Goal: Check status: Check status

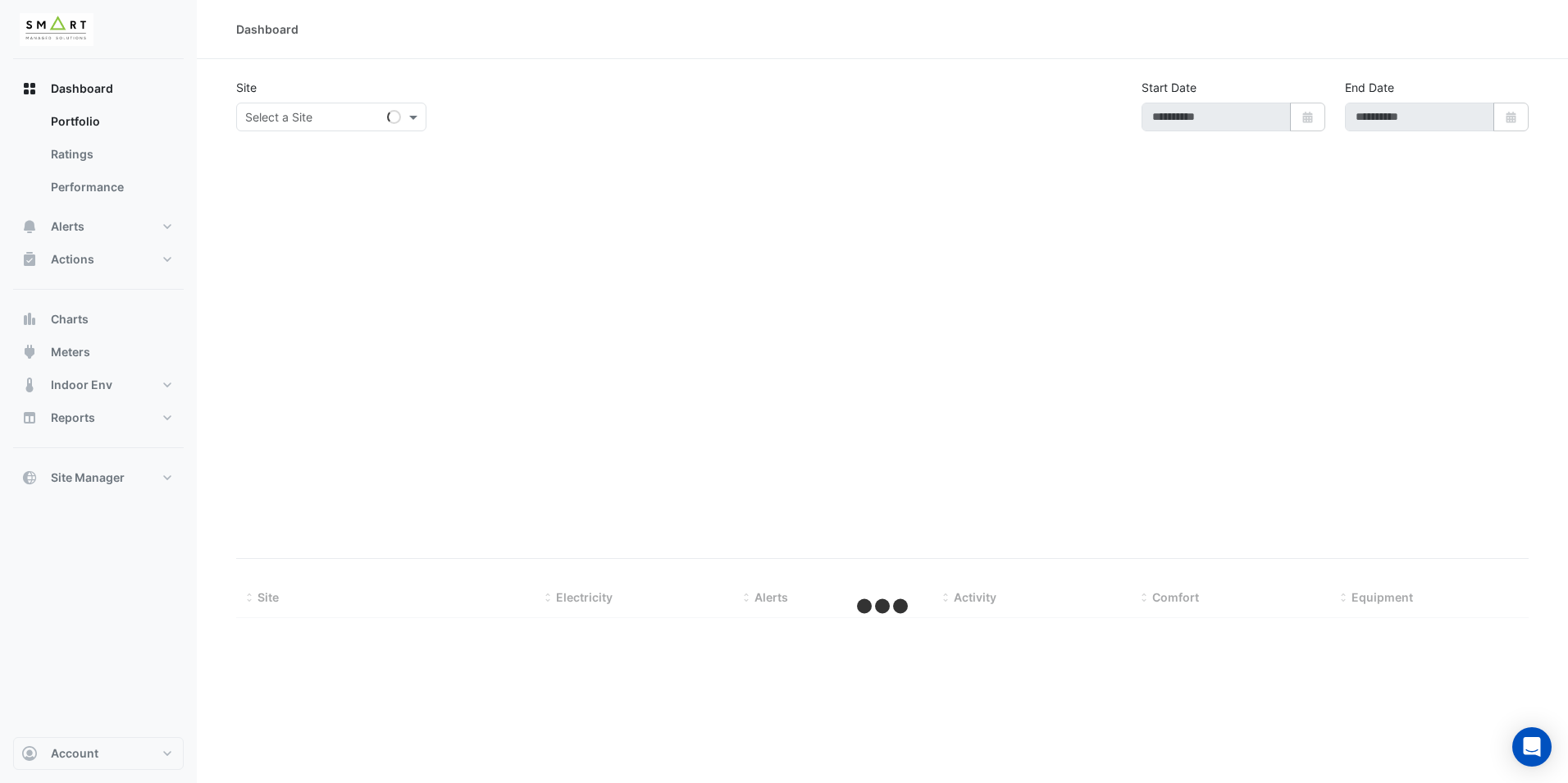
type input "**********"
select select "**"
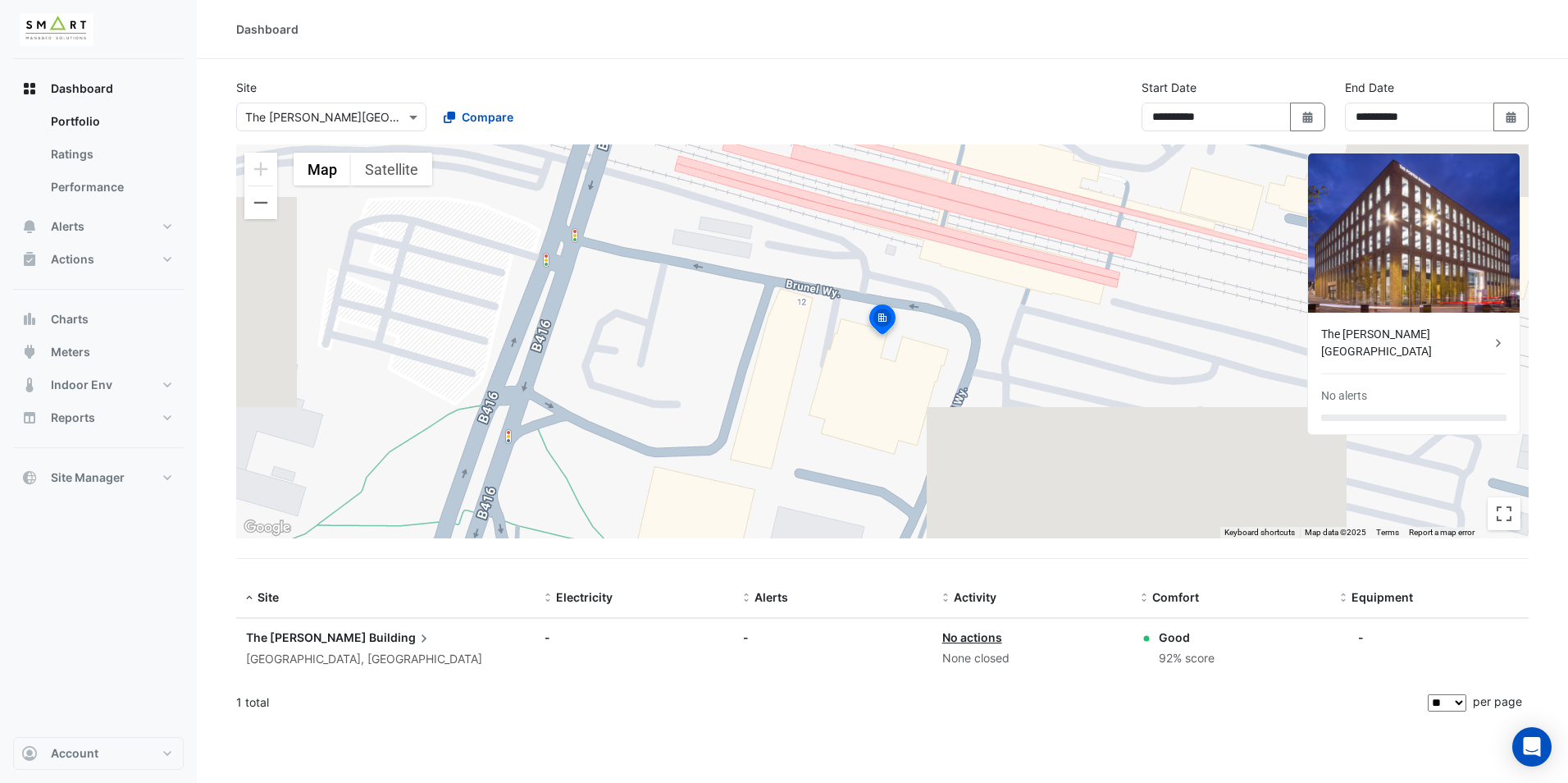
click at [675, 747] on div "**********" at bounding box center [882, 392] width 1371 height 783
click at [327, 119] on input "text" at bounding box center [314, 117] width 139 height 17
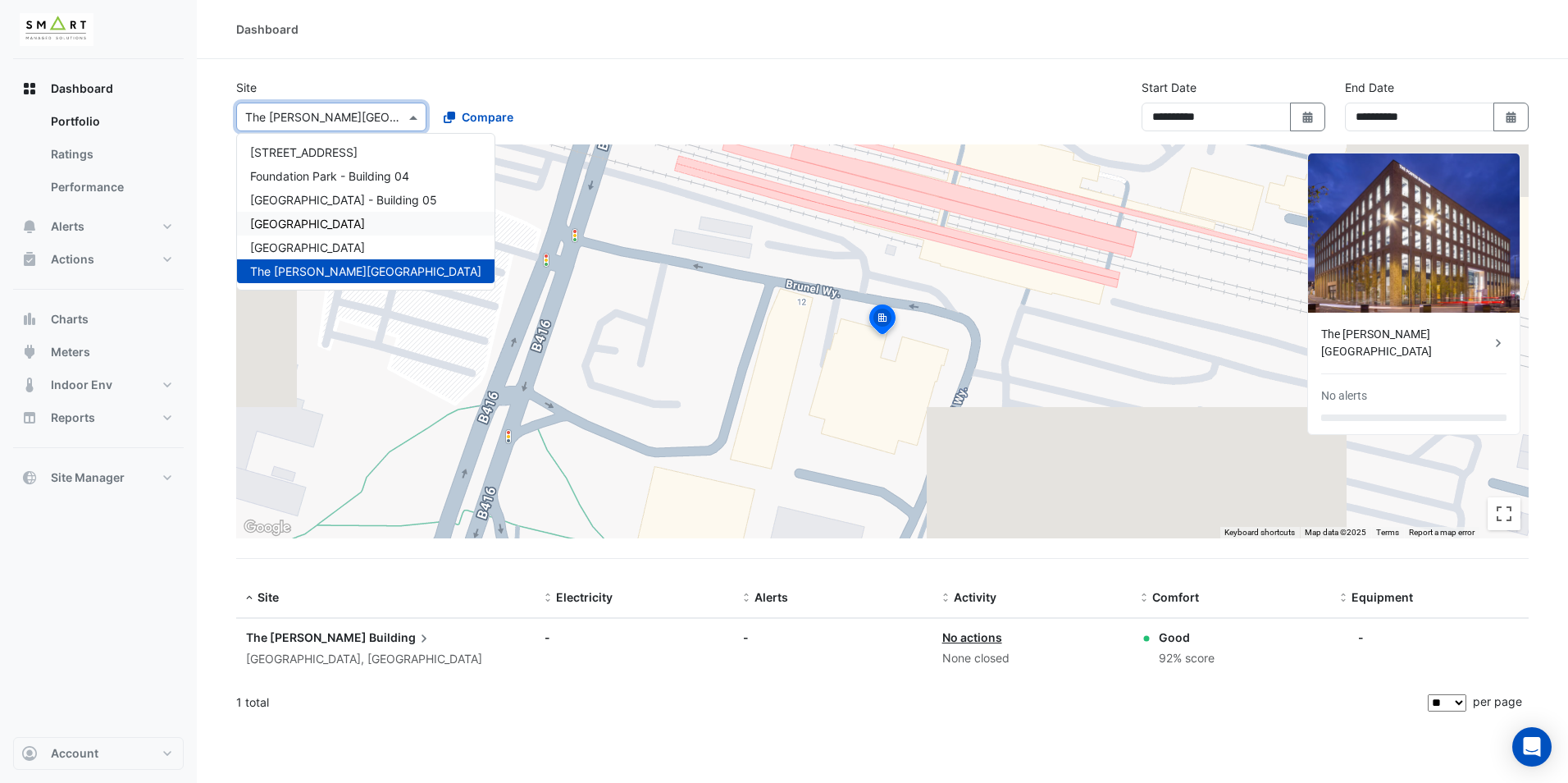
click at [319, 215] on div "[GEOGRAPHIC_DATA]" at bounding box center [365, 223] width 258 height 24
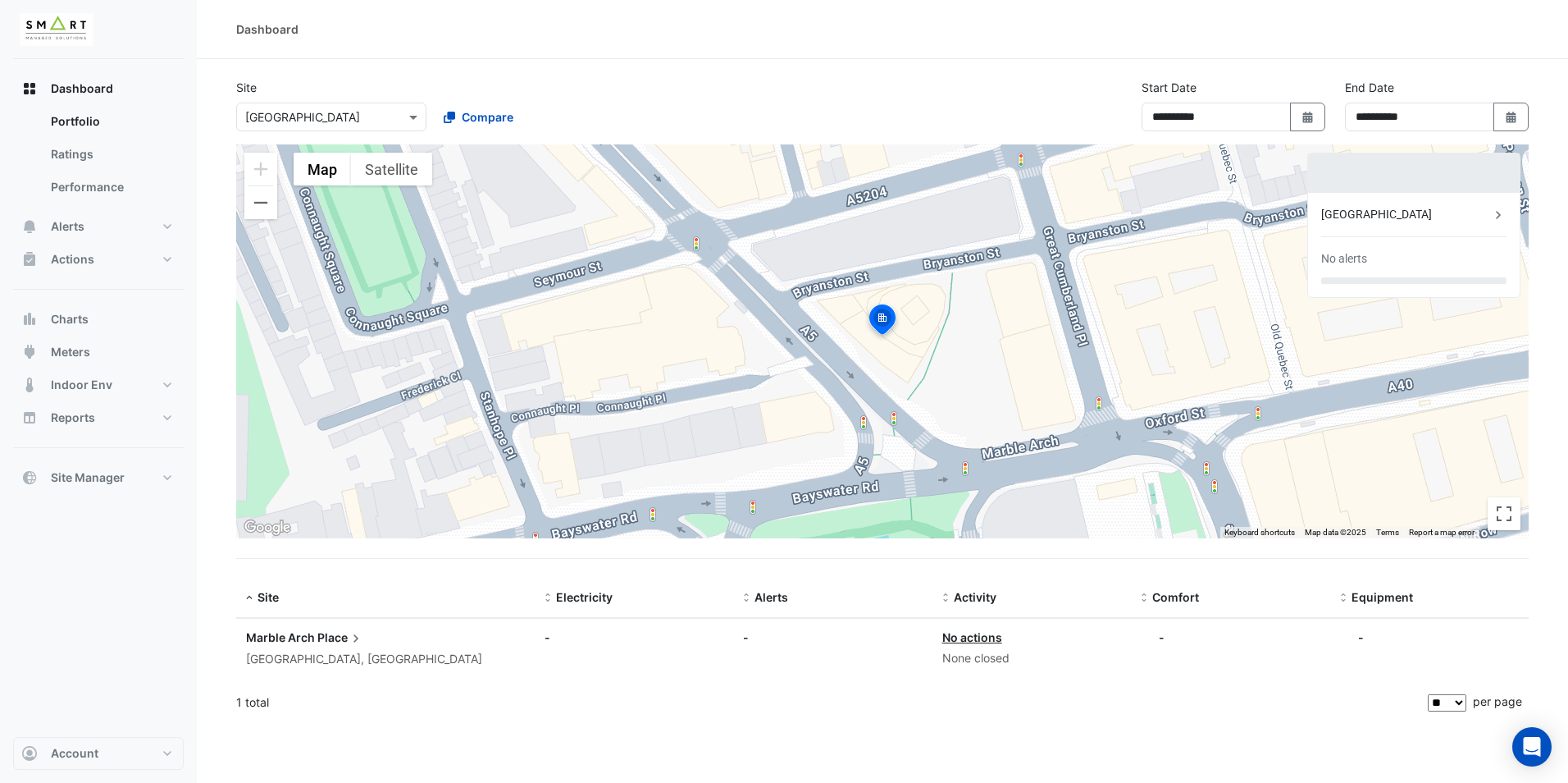
click at [359, 512] on div "To activate drag with keyboard, press Alt + Enter. Once in keyboard drag state,…" at bounding box center [882, 341] width 1292 height 393
click at [58, 153] on link "Ratings" at bounding box center [110, 154] width 146 height 33
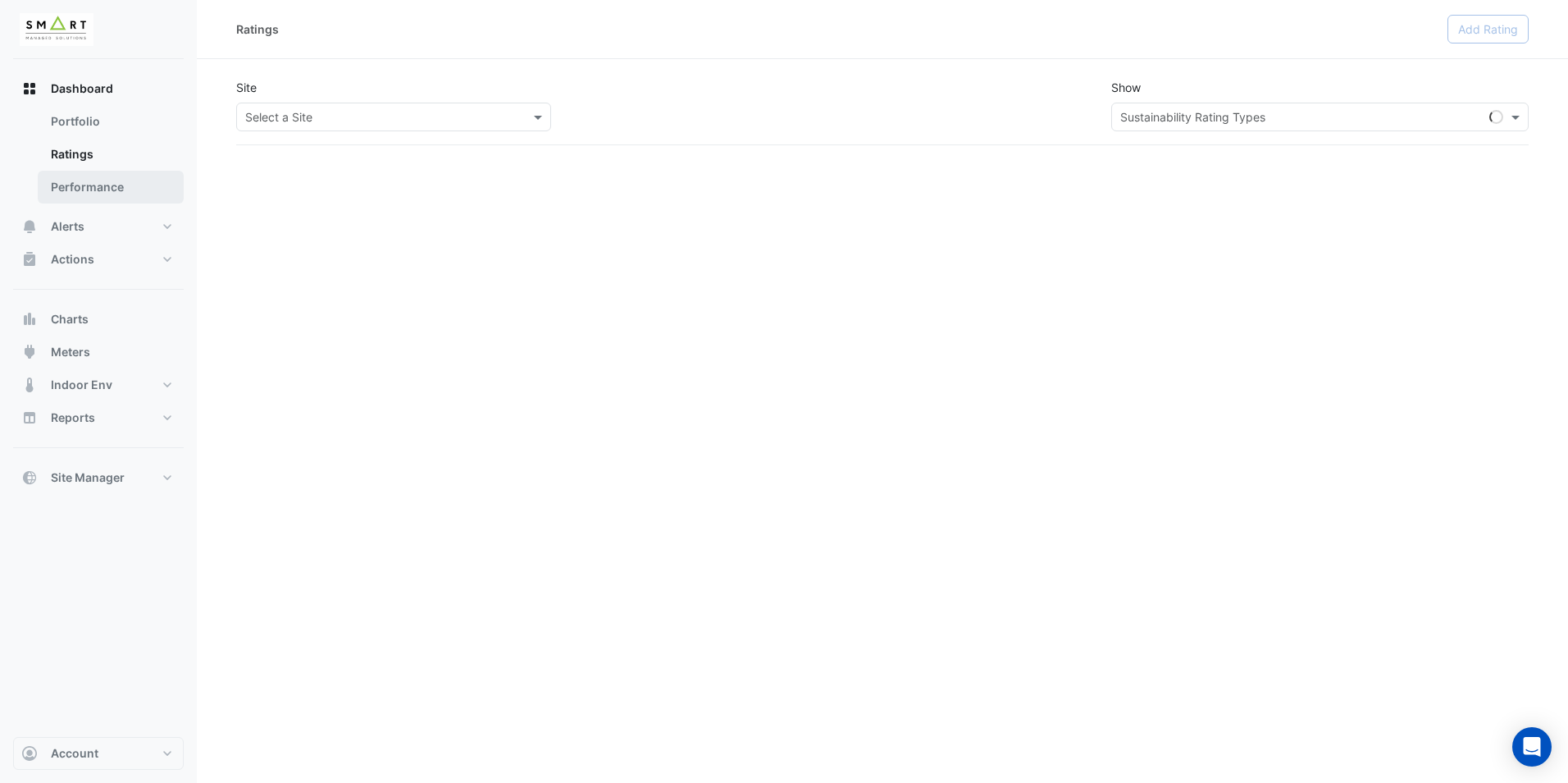
click at [66, 178] on link "Performance" at bounding box center [110, 187] width 146 height 33
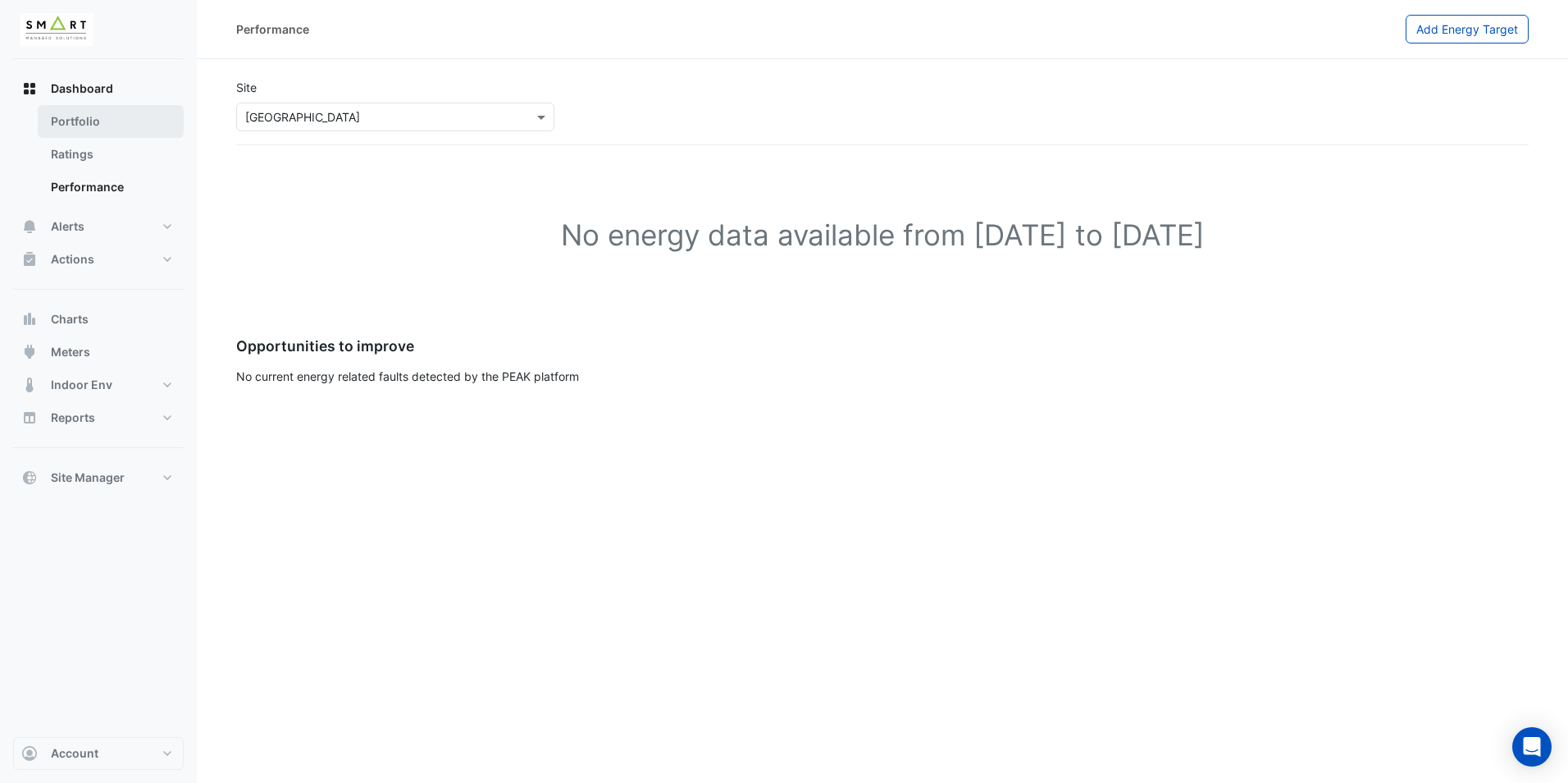
click at [76, 119] on link "Portfolio" at bounding box center [110, 121] width 146 height 33
select select "**"
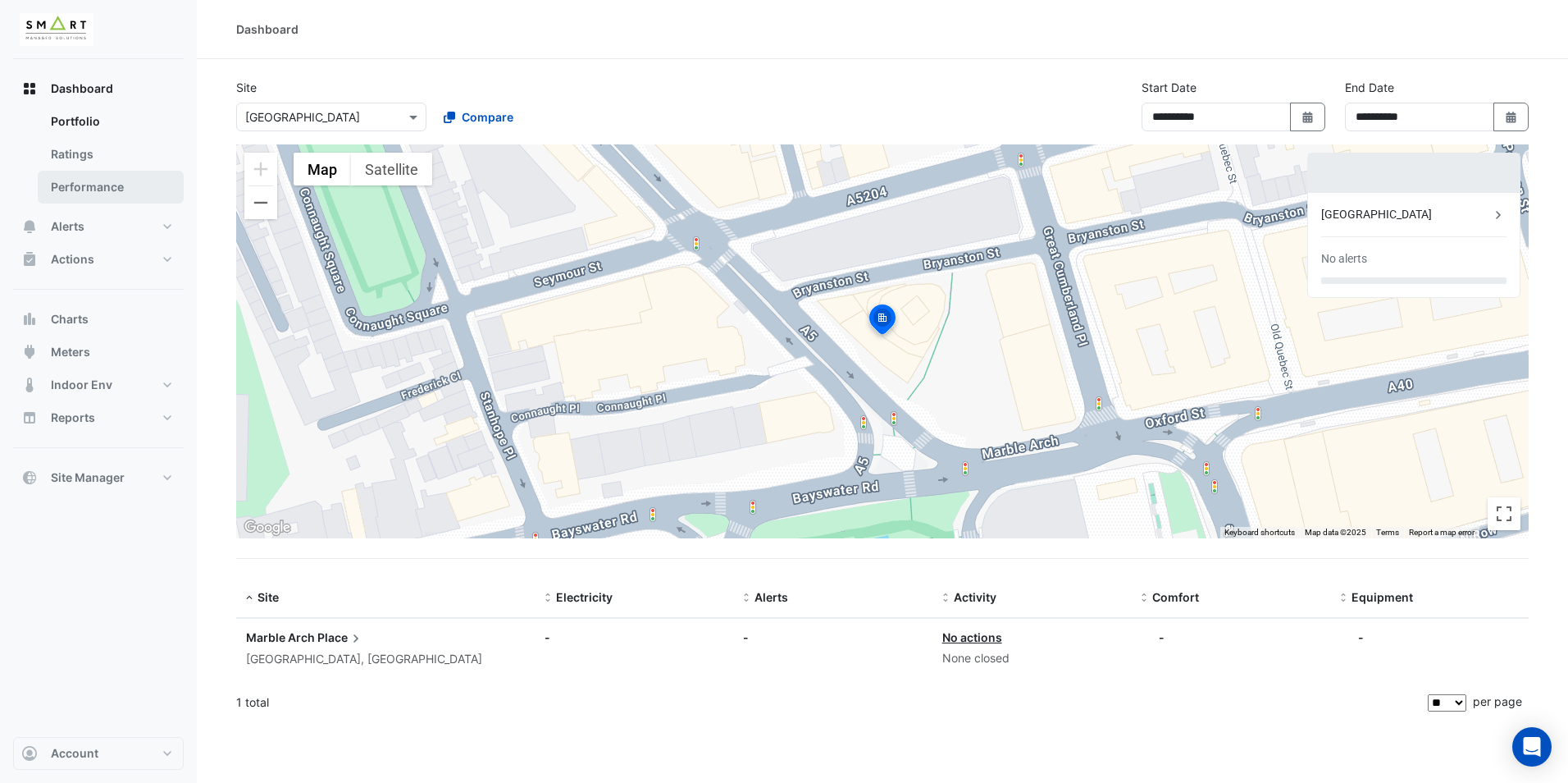
click at [91, 182] on link "Performance" at bounding box center [110, 187] width 146 height 33
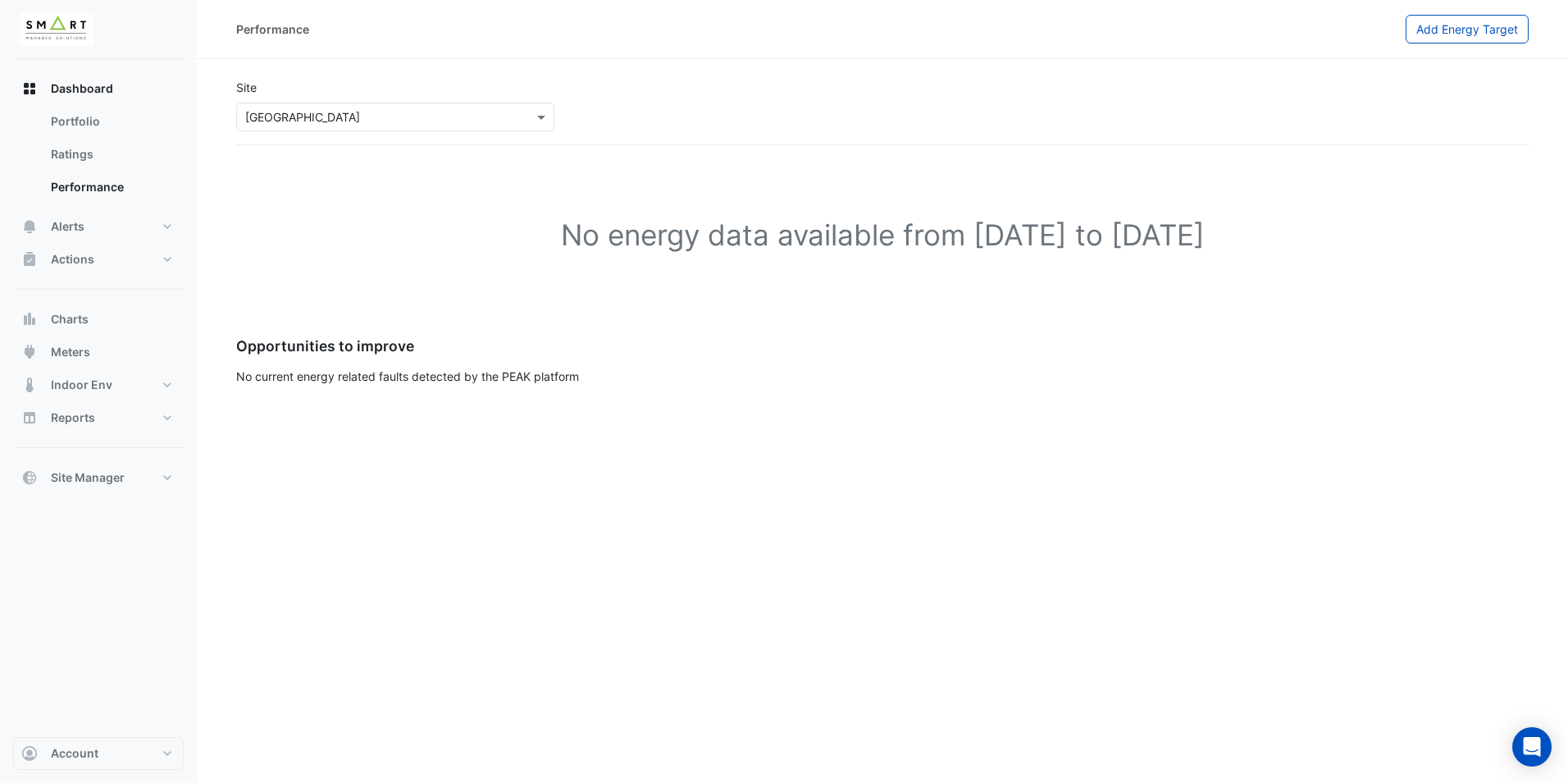
click at [292, 122] on input "text" at bounding box center [379, 117] width 268 height 17
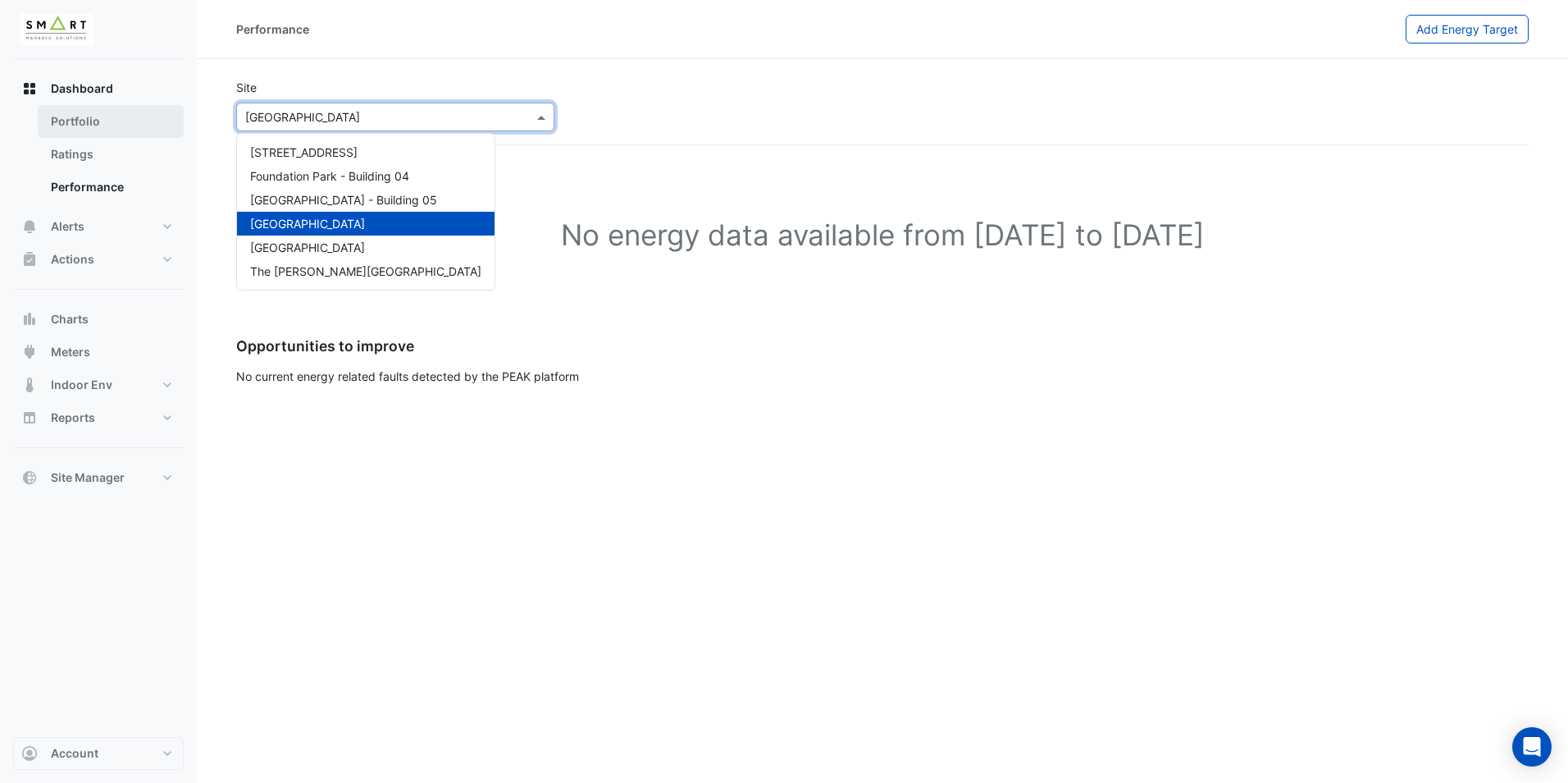
click at [85, 126] on link "Portfolio" at bounding box center [110, 121] width 146 height 33
select select "**"
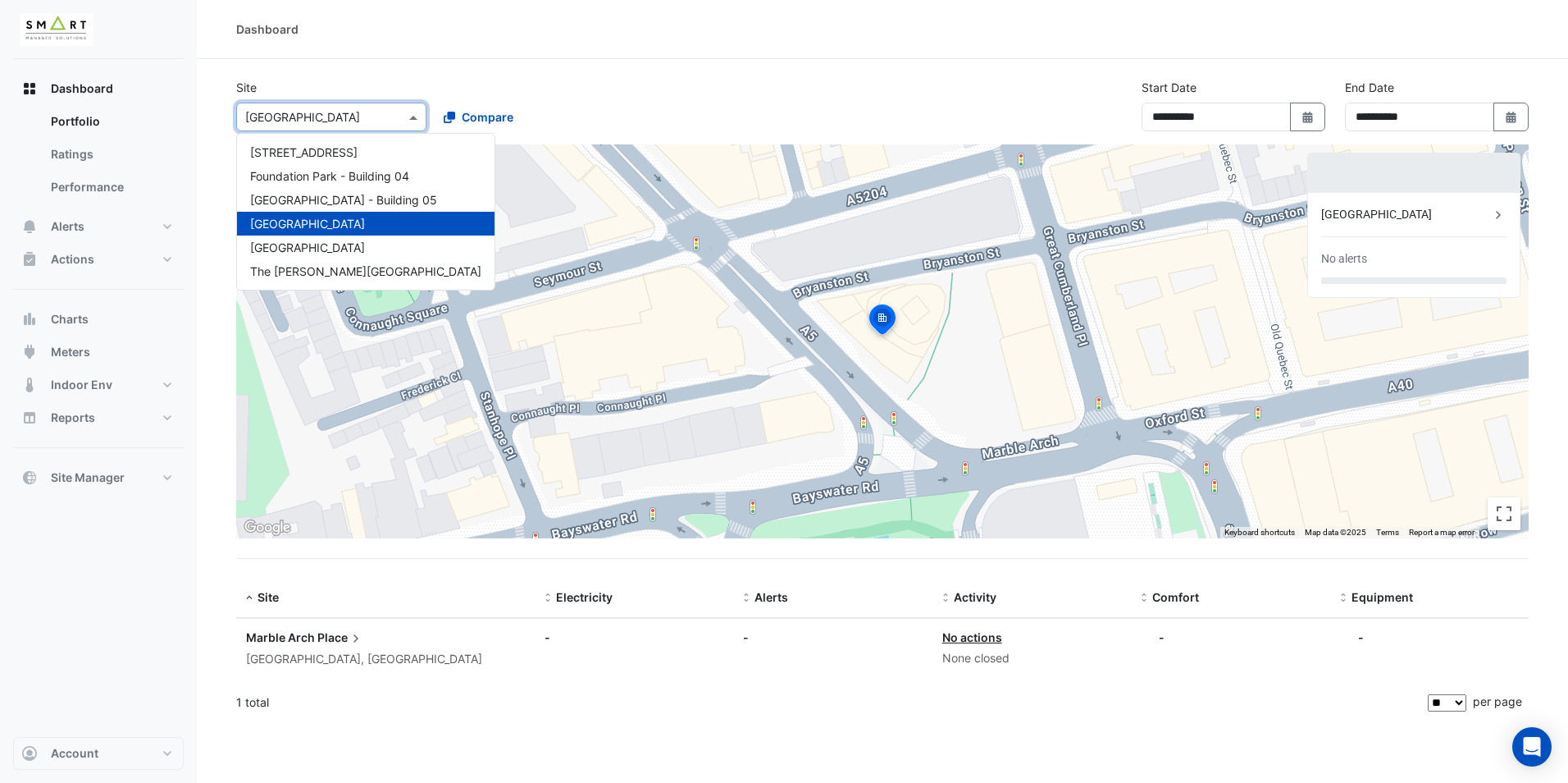
click at [317, 121] on input "text" at bounding box center [314, 117] width 139 height 17
click at [302, 270] on span "The [PERSON_NAME][GEOGRAPHIC_DATA]" at bounding box center [366, 270] width 231 height 14
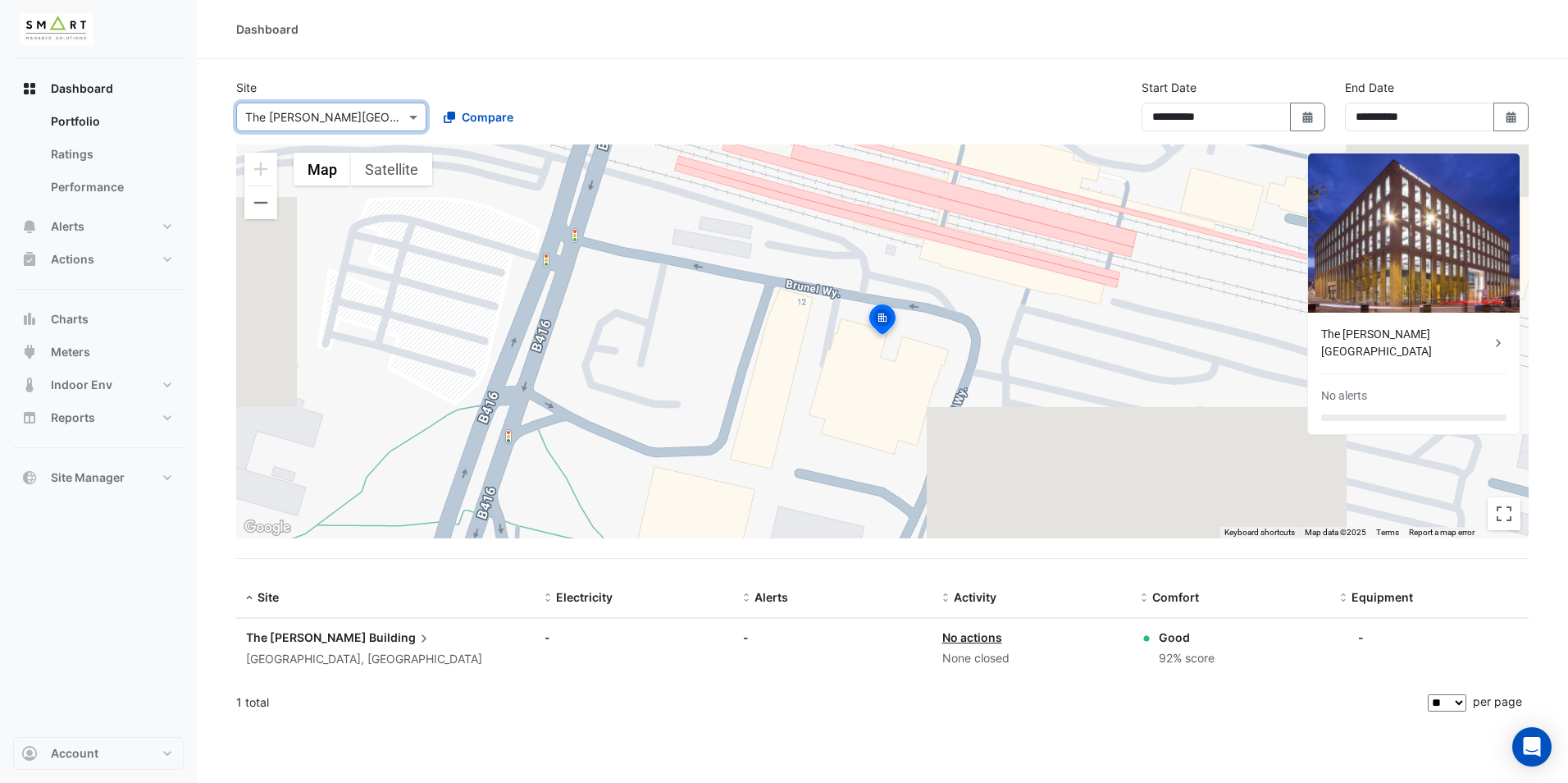
click at [309, 120] on input "text" at bounding box center [314, 117] width 139 height 17
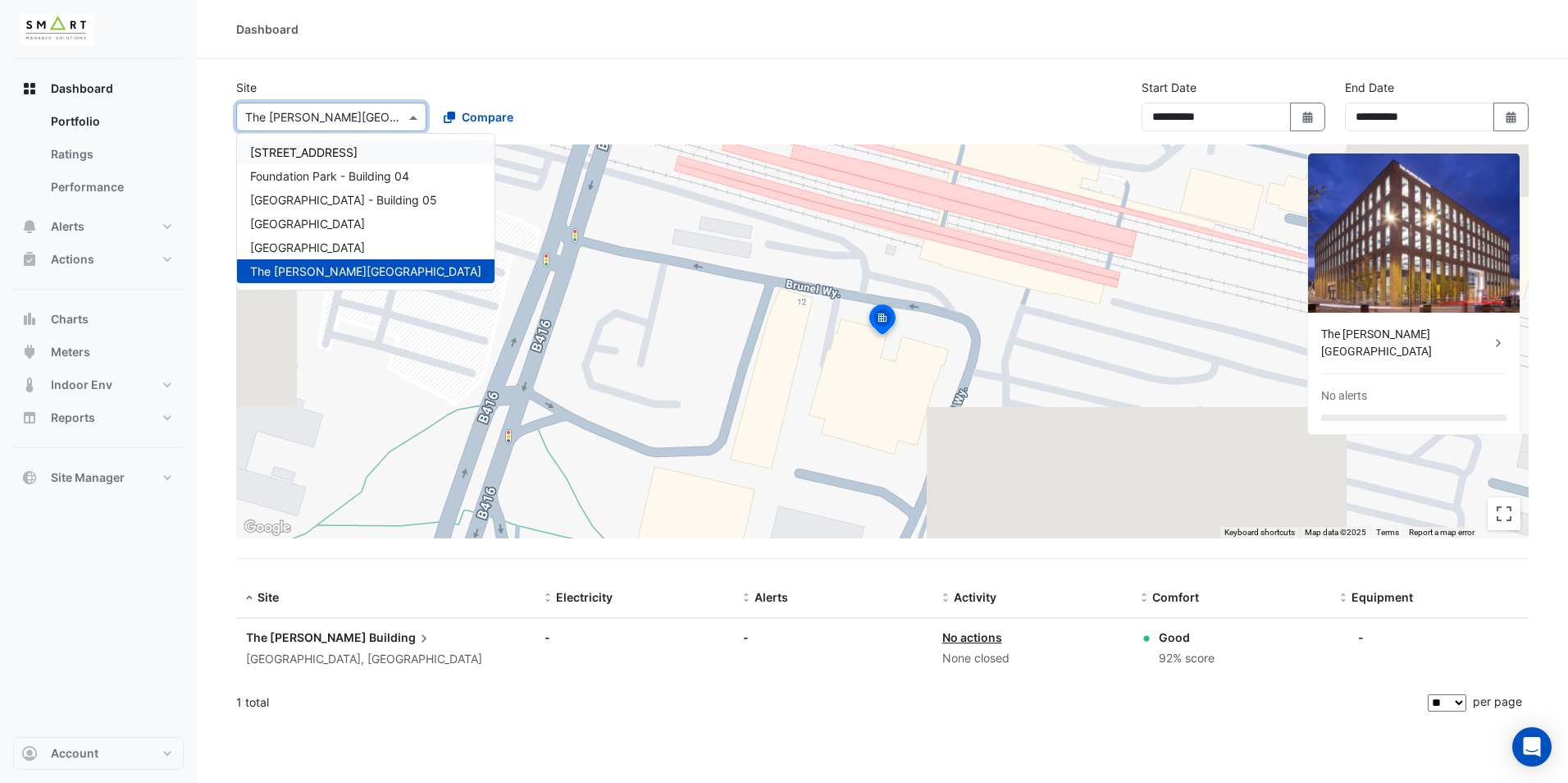
click at [298, 153] on span "[STREET_ADDRESS]" at bounding box center [304, 151] width 107 height 14
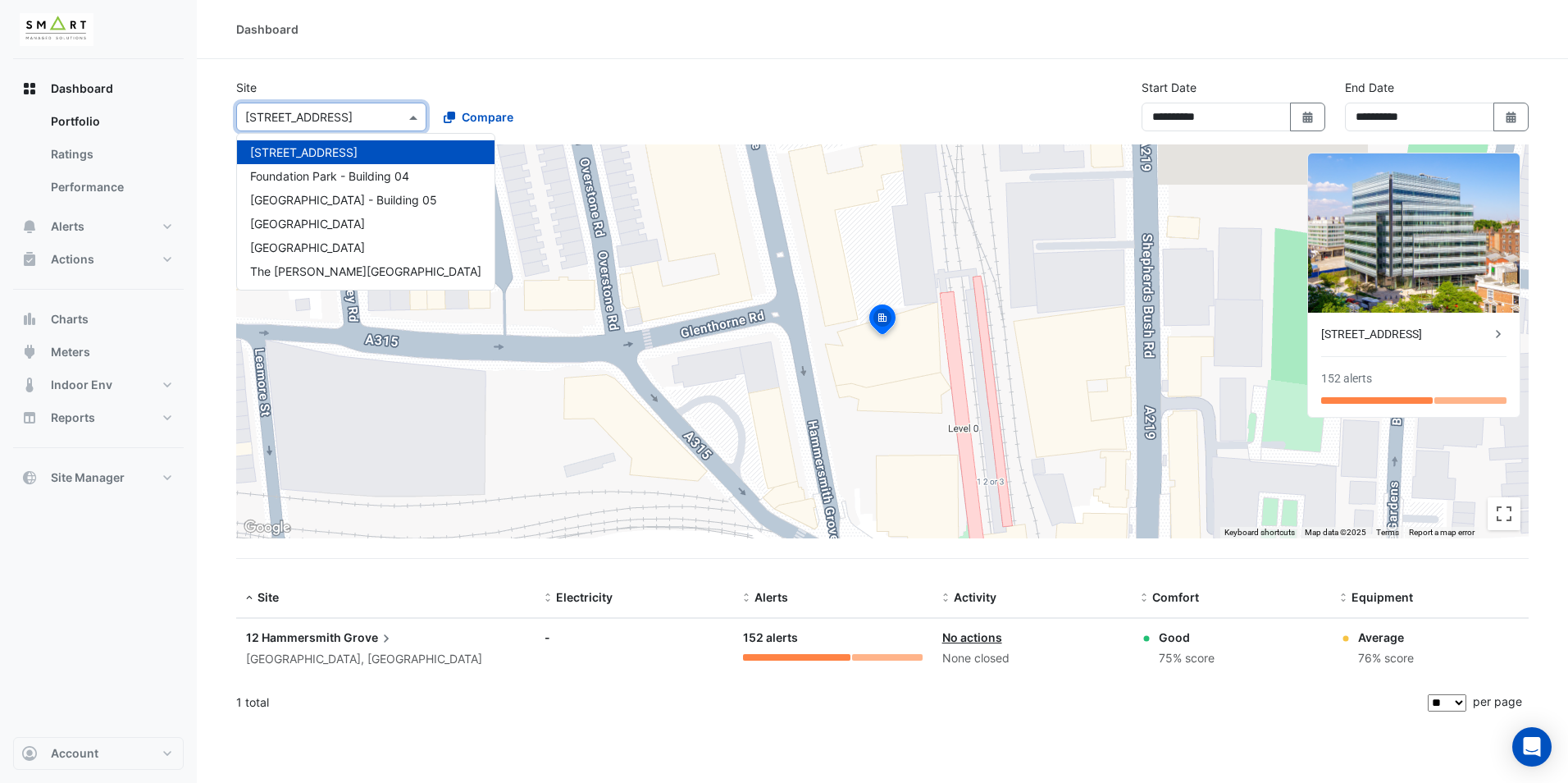
click at [343, 122] on input "text" at bounding box center [314, 117] width 139 height 17
click at [339, 229] on span "[GEOGRAPHIC_DATA]" at bounding box center [308, 223] width 115 height 14
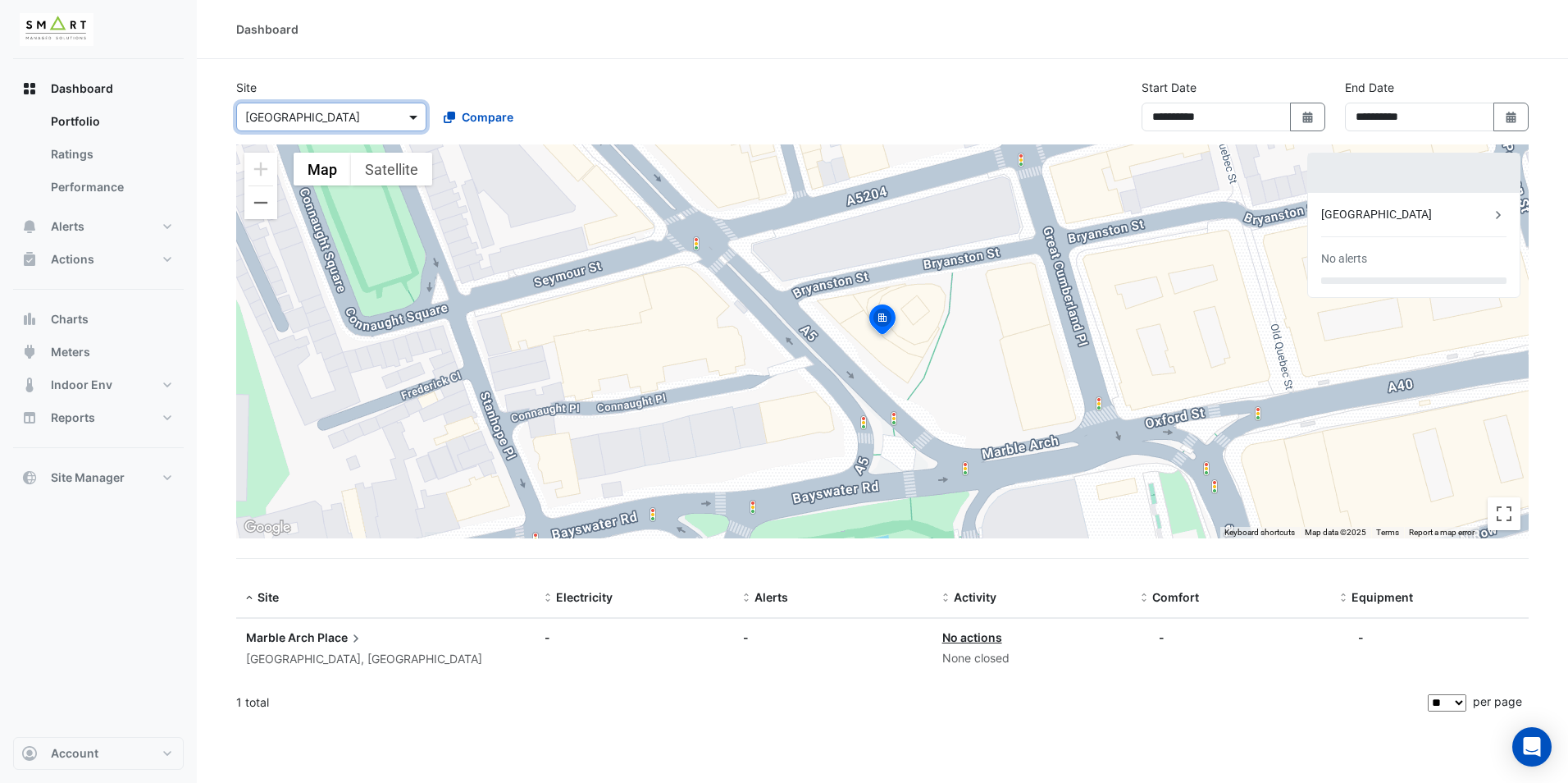
click at [415, 113] on span at bounding box center [415, 117] width 21 height 17
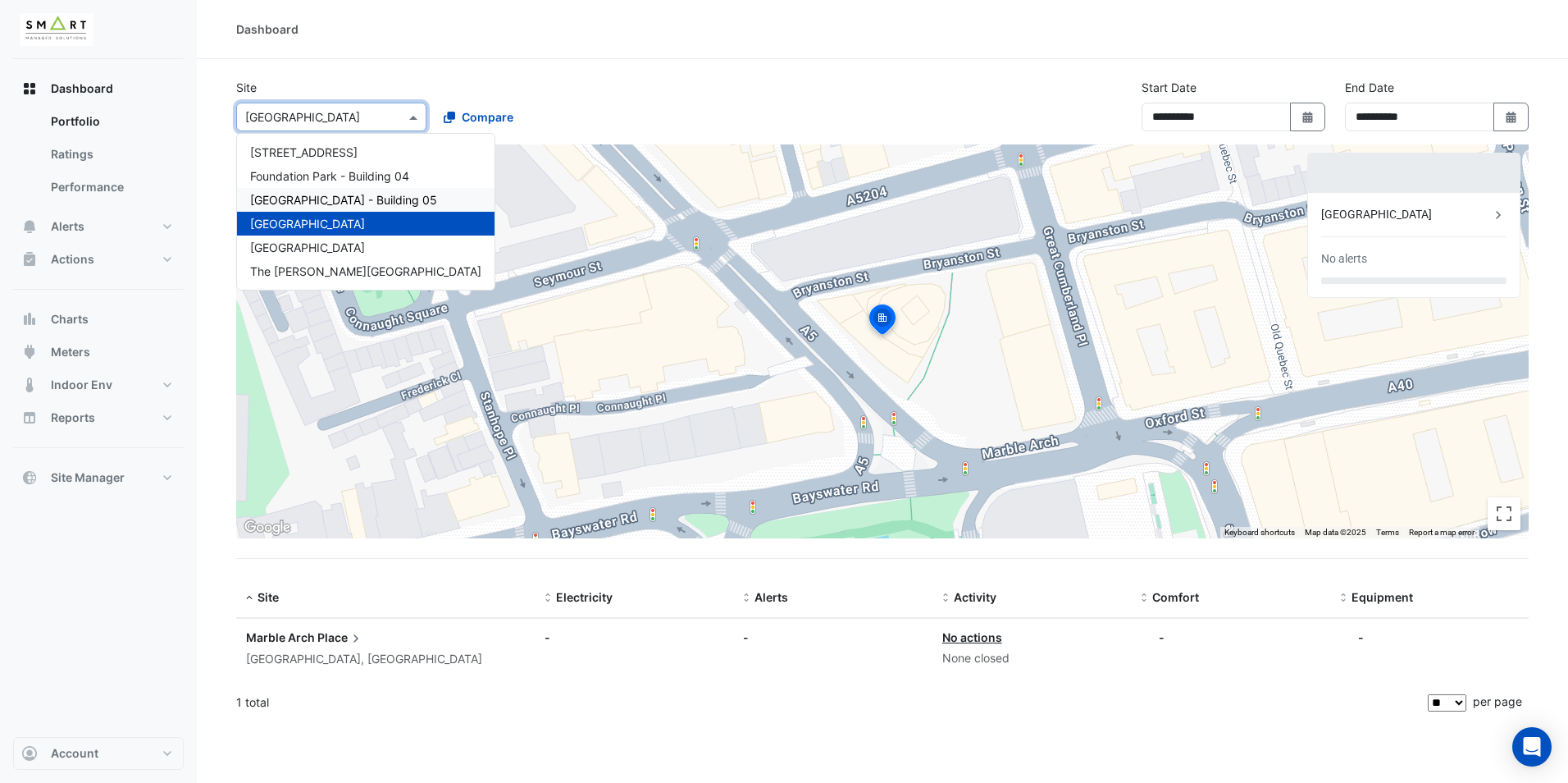
click at [395, 198] on span "[GEOGRAPHIC_DATA] - Building 05" at bounding box center [343, 199] width 187 height 14
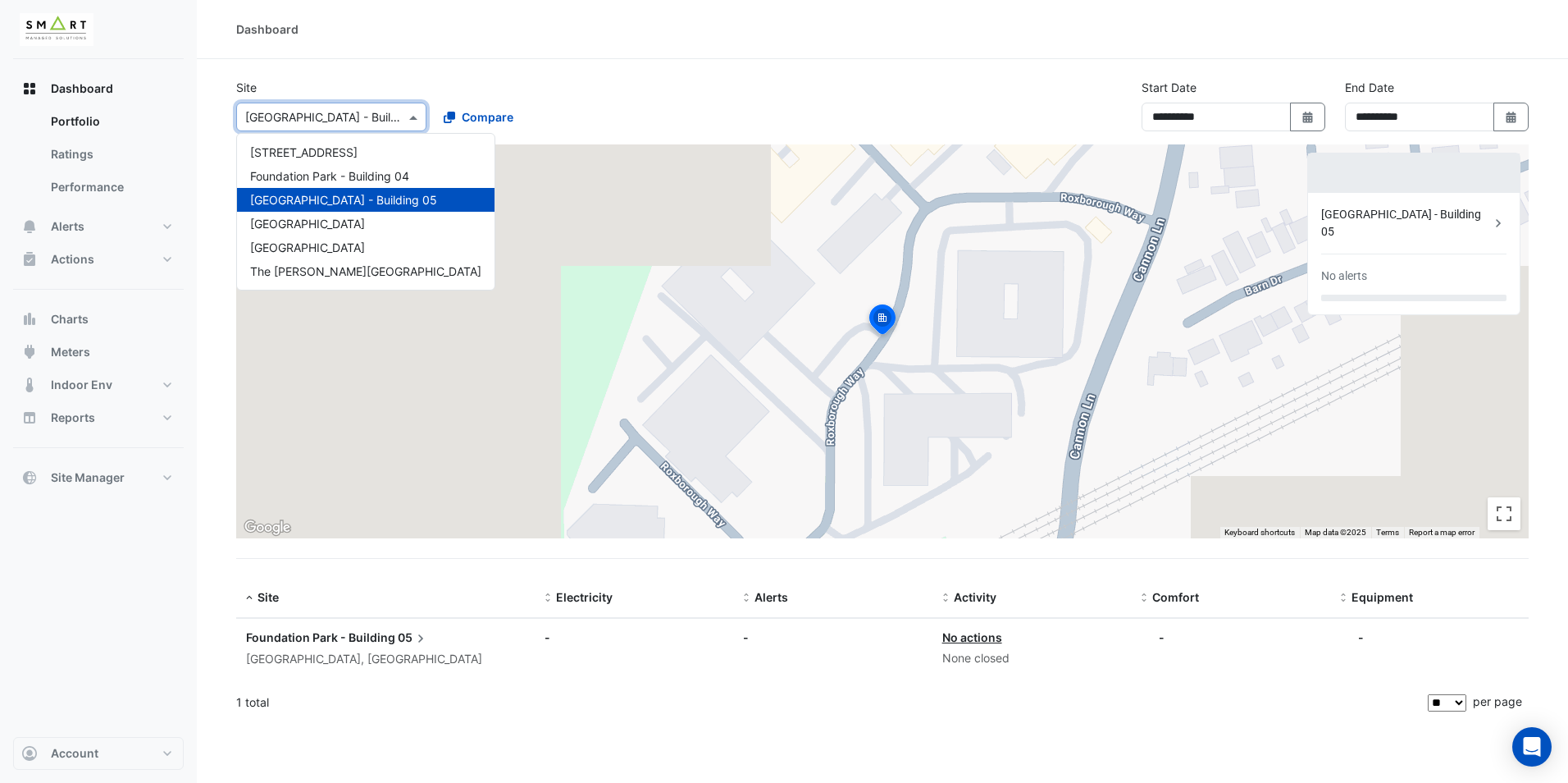
click at [403, 120] on div at bounding box center [330, 117] width 188 height 19
click at [340, 152] on span "[STREET_ADDRESS]" at bounding box center [304, 151] width 107 height 14
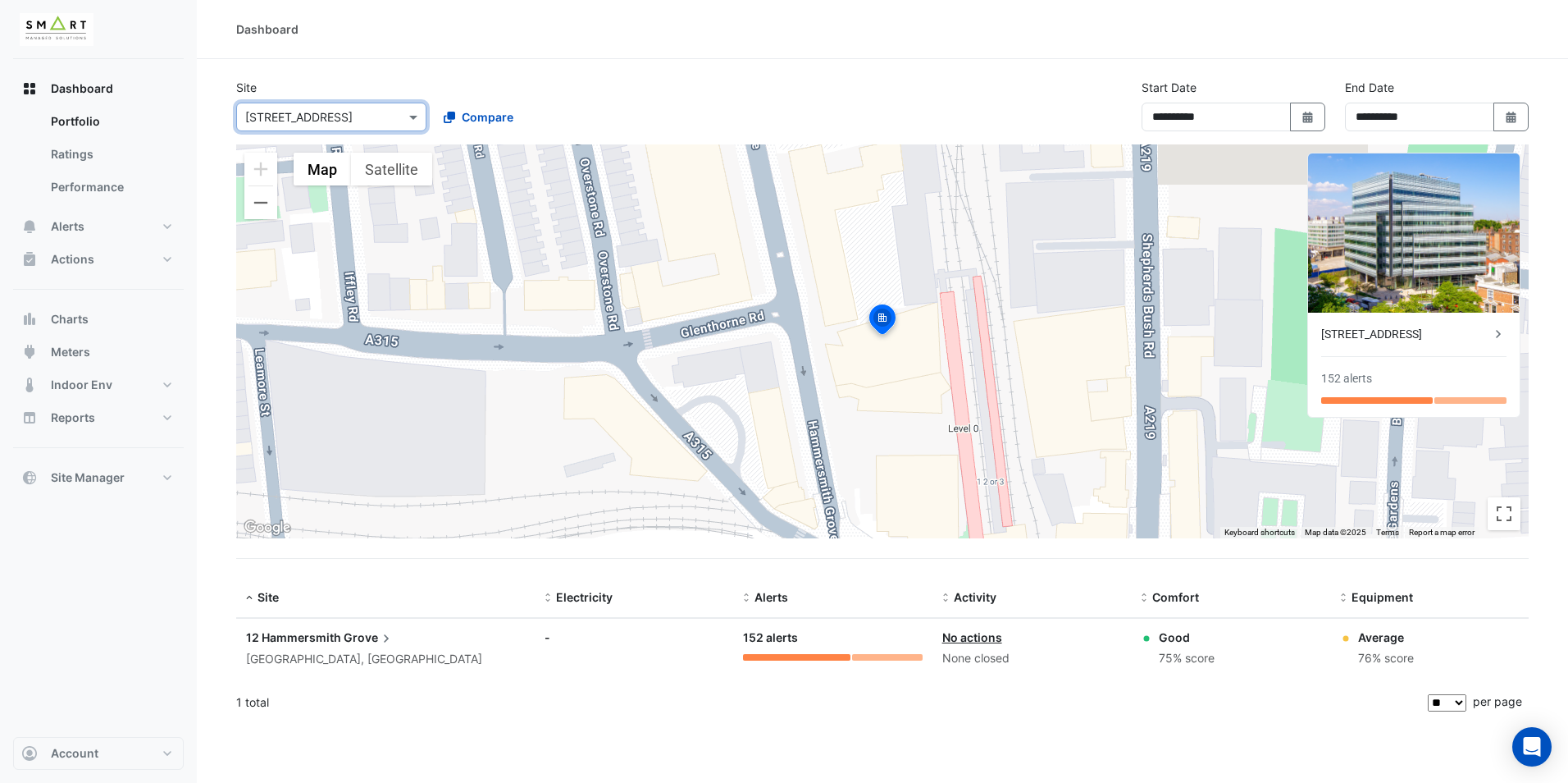
click at [371, 116] on input "text" at bounding box center [314, 117] width 139 height 17
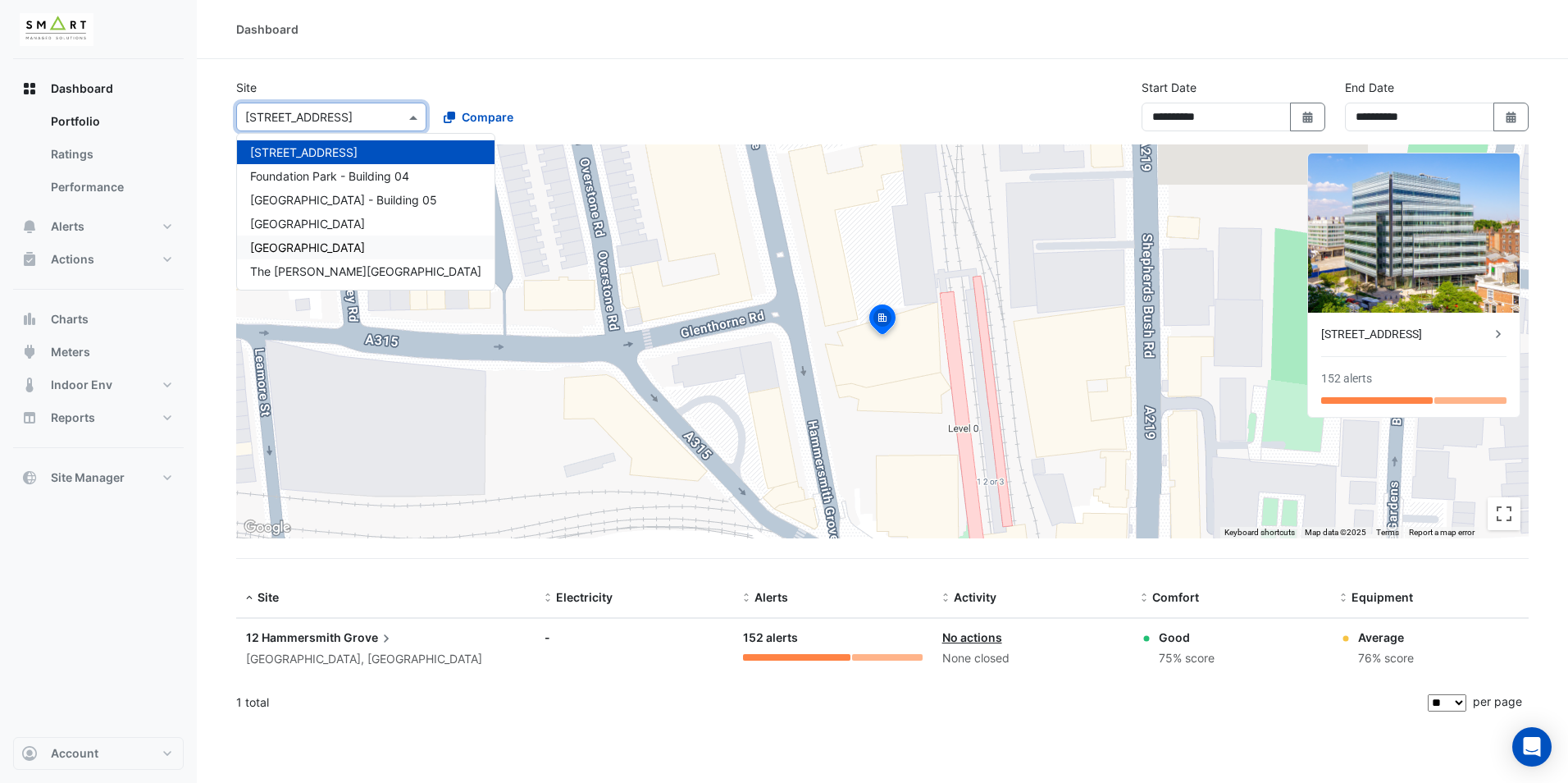
click at [352, 256] on div "[GEOGRAPHIC_DATA]" at bounding box center [365, 248] width 258 height 24
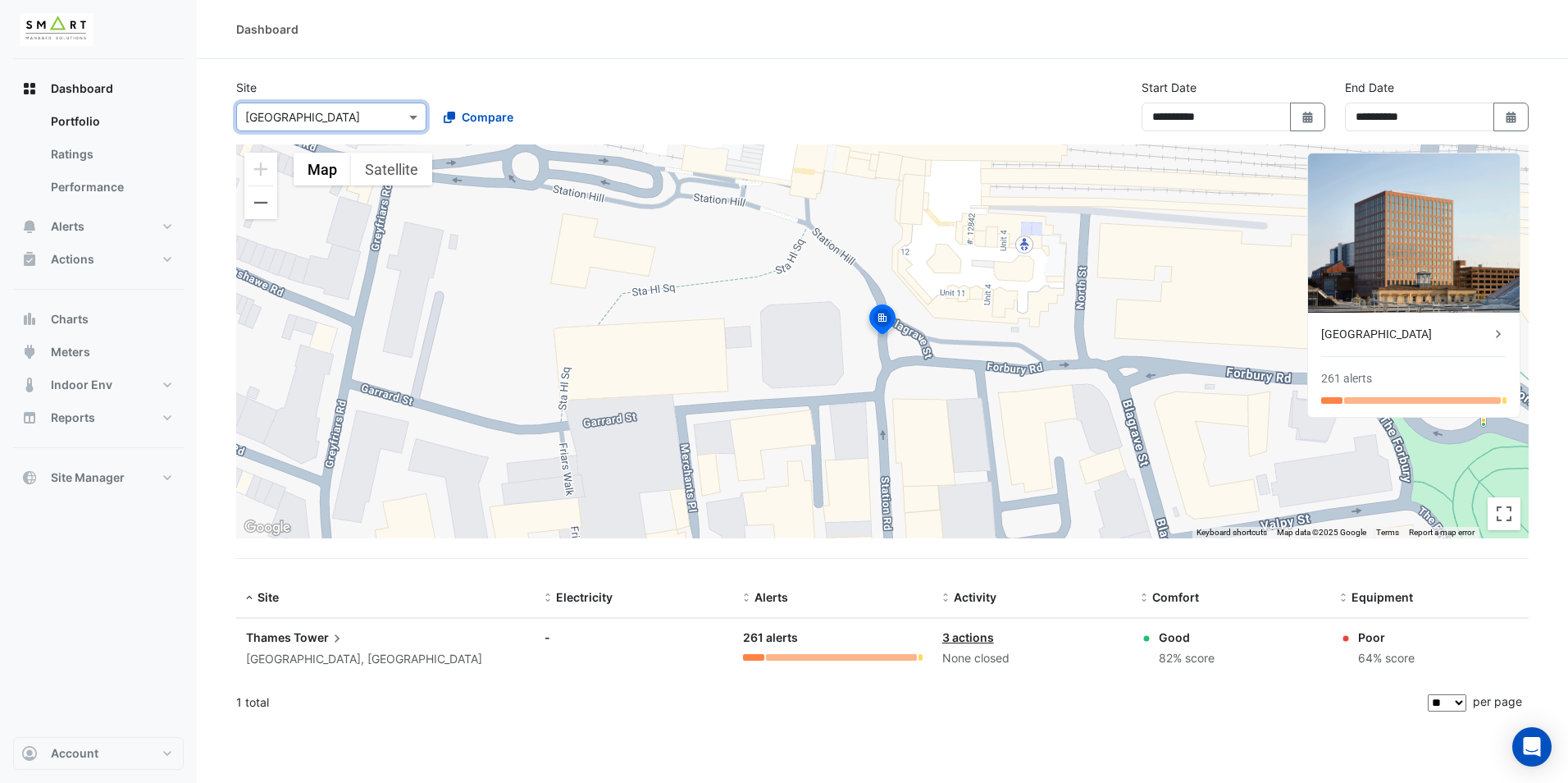
click at [476, 85] on div "Site Select a Site × [GEOGRAPHIC_DATA] Compare" at bounding box center [430, 105] width 407 height 53
click at [1321, 397] on div at bounding box center [1330, 400] width 21 height 6
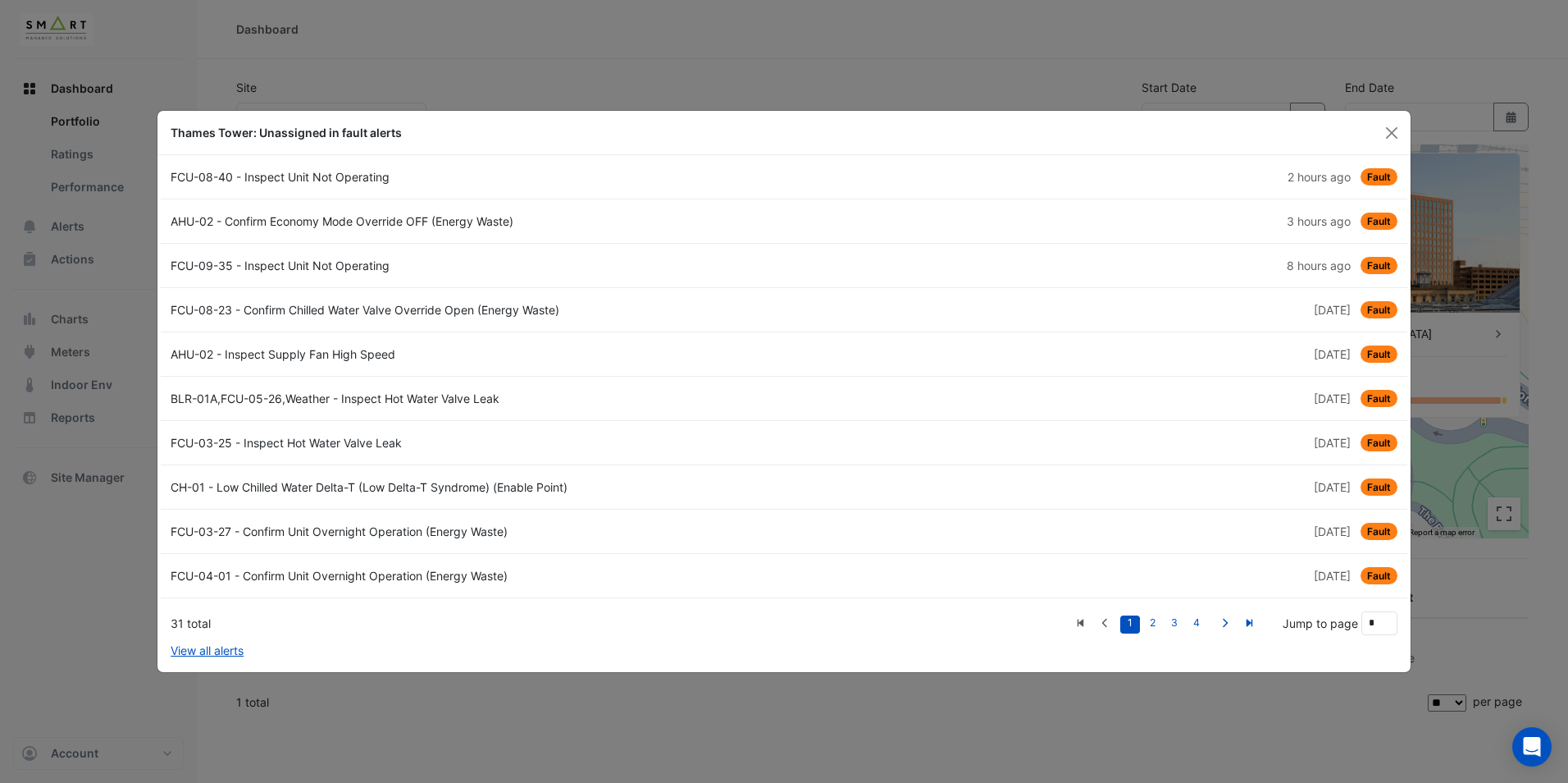
click at [554, 68] on ngb-modal-window "Thames Tower: Unassigned in fault alerts FCU-08-40 - Inspect Unit Not Operating…" at bounding box center [784, 392] width 1568 height 783
click at [669, 45] on ngb-modal-window "Thames Tower: Unassigned in fault alerts FCU-08-40 - Inspect Unit Not Operating…" at bounding box center [784, 392] width 1568 height 783
click at [1393, 133] on button "Close" at bounding box center [1391, 132] width 25 height 25
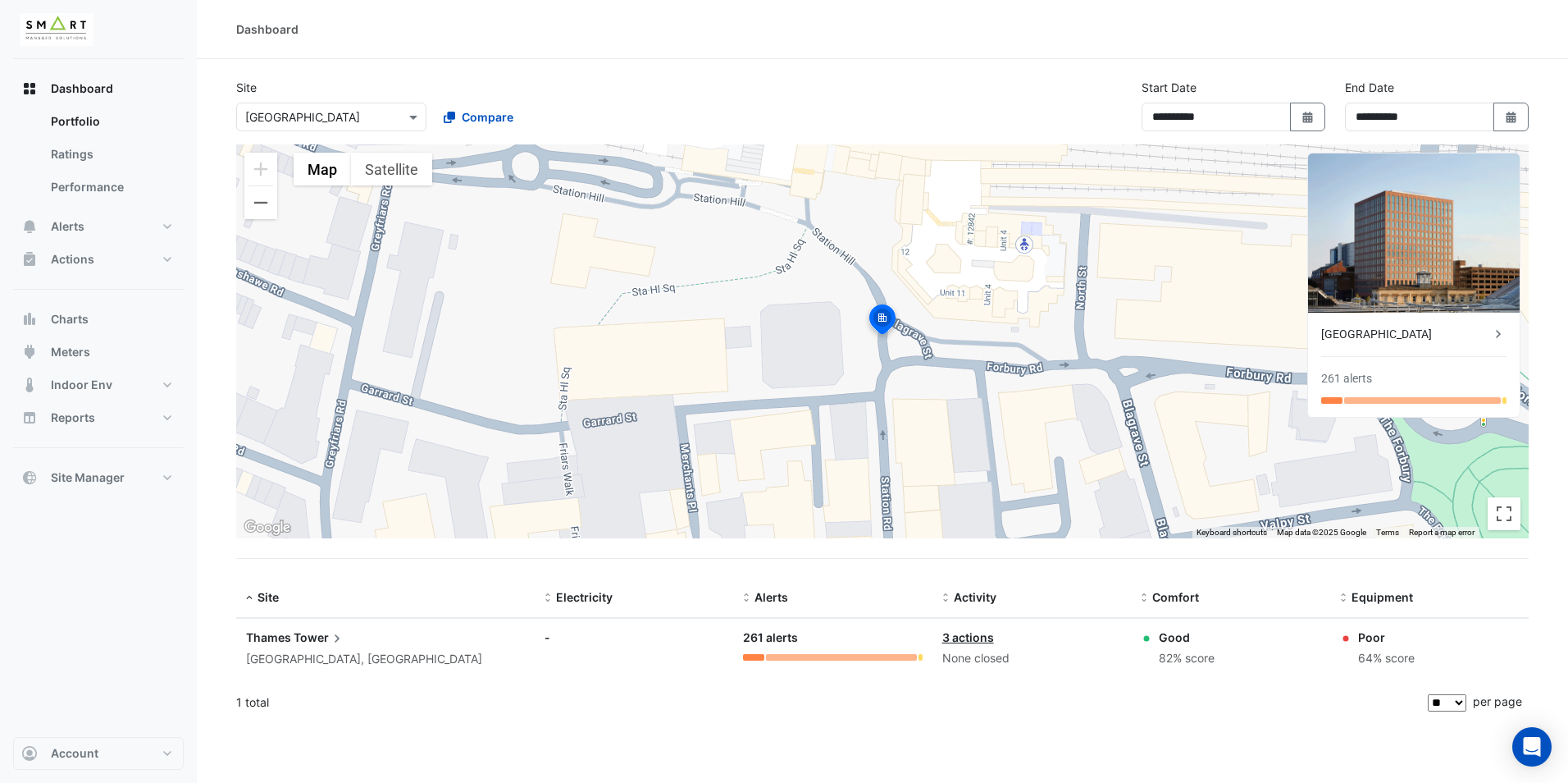
click at [350, 130] on div "**********" at bounding box center [883, 111] width 1312 height 66
click at [359, 110] on input "text" at bounding box center [314, 117] width 139 height 17
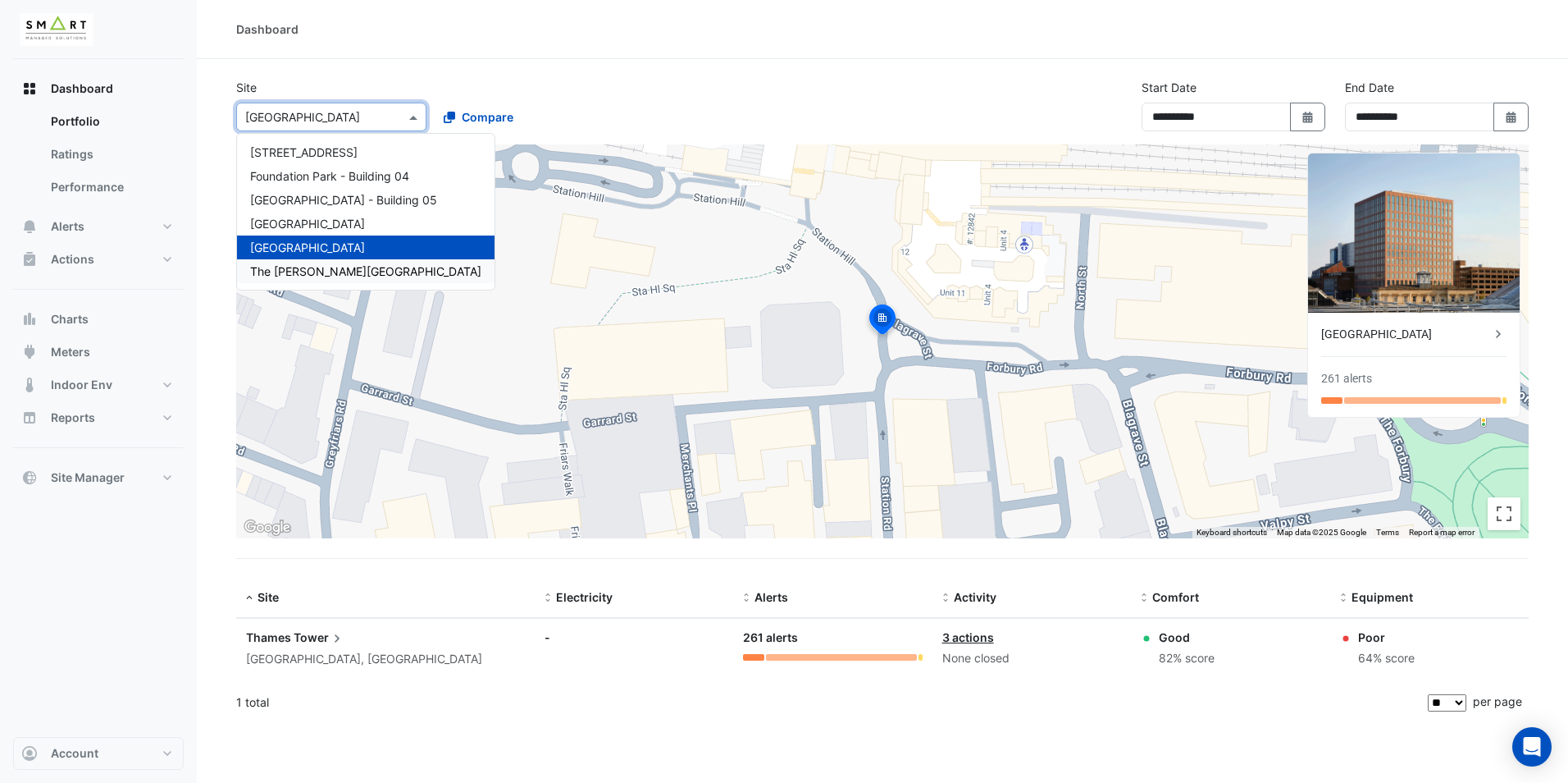
click at [327, 262] on div "The [PERSON_NAME][GEOGRAPHIC_DATA]" at bounding box center [365, 271] width 258 height 24
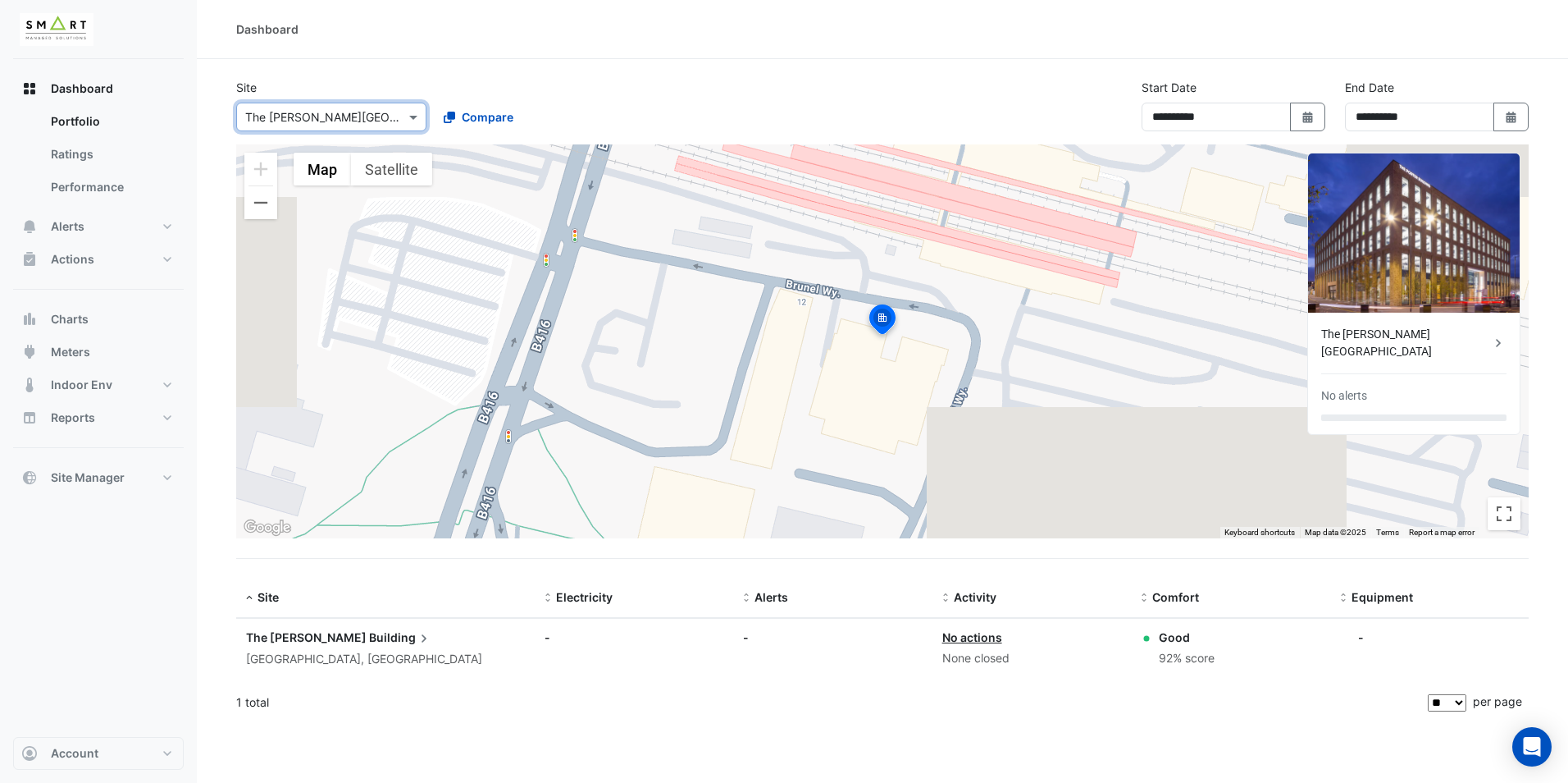
click at [382, 112] on input "text" at bounding box center [314, 117] width 139 height 17
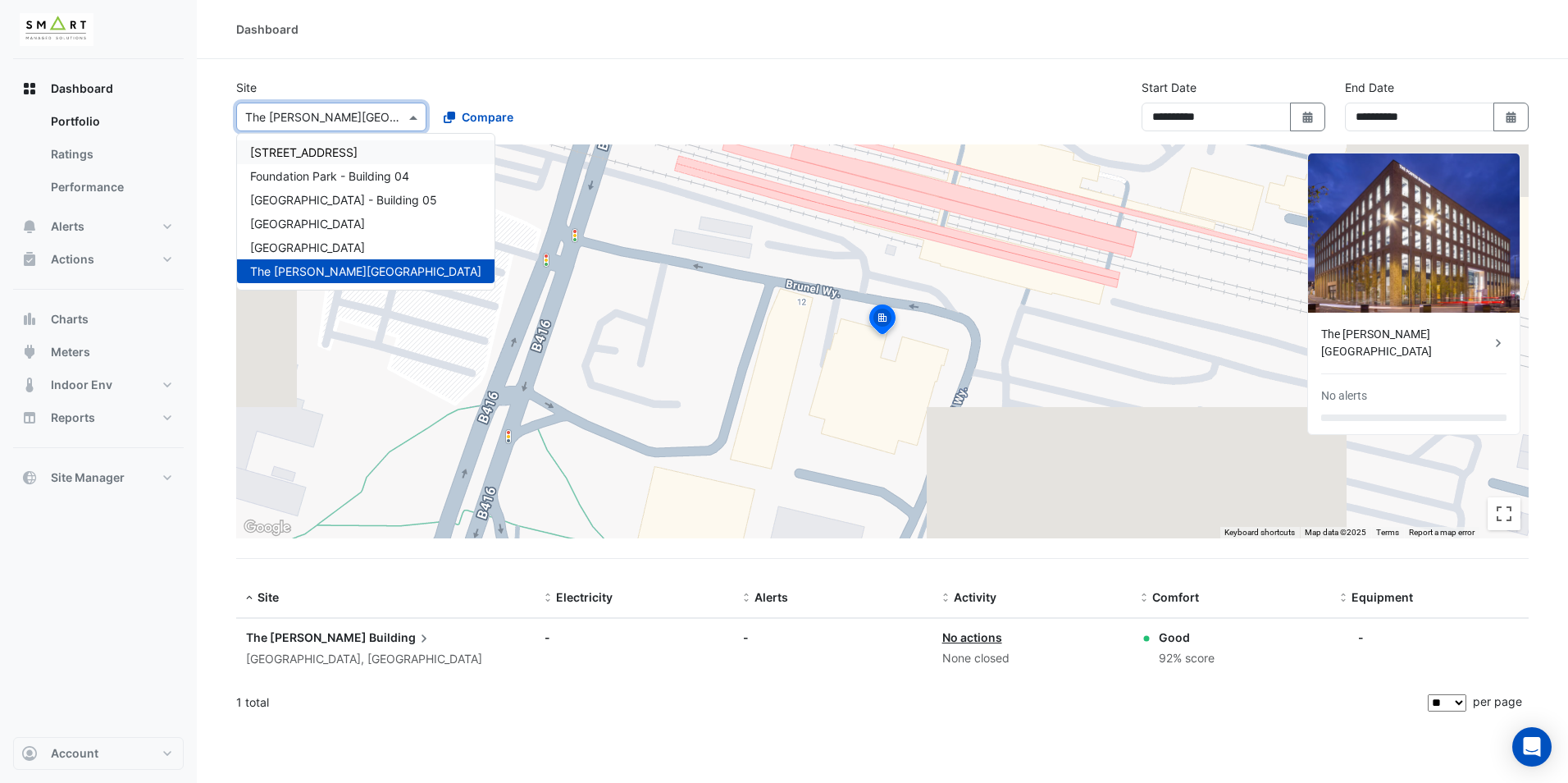
click at [356, 153] on span "[STREET_ADDRESS]" at bounding box center [304, 151] width 107 height 14
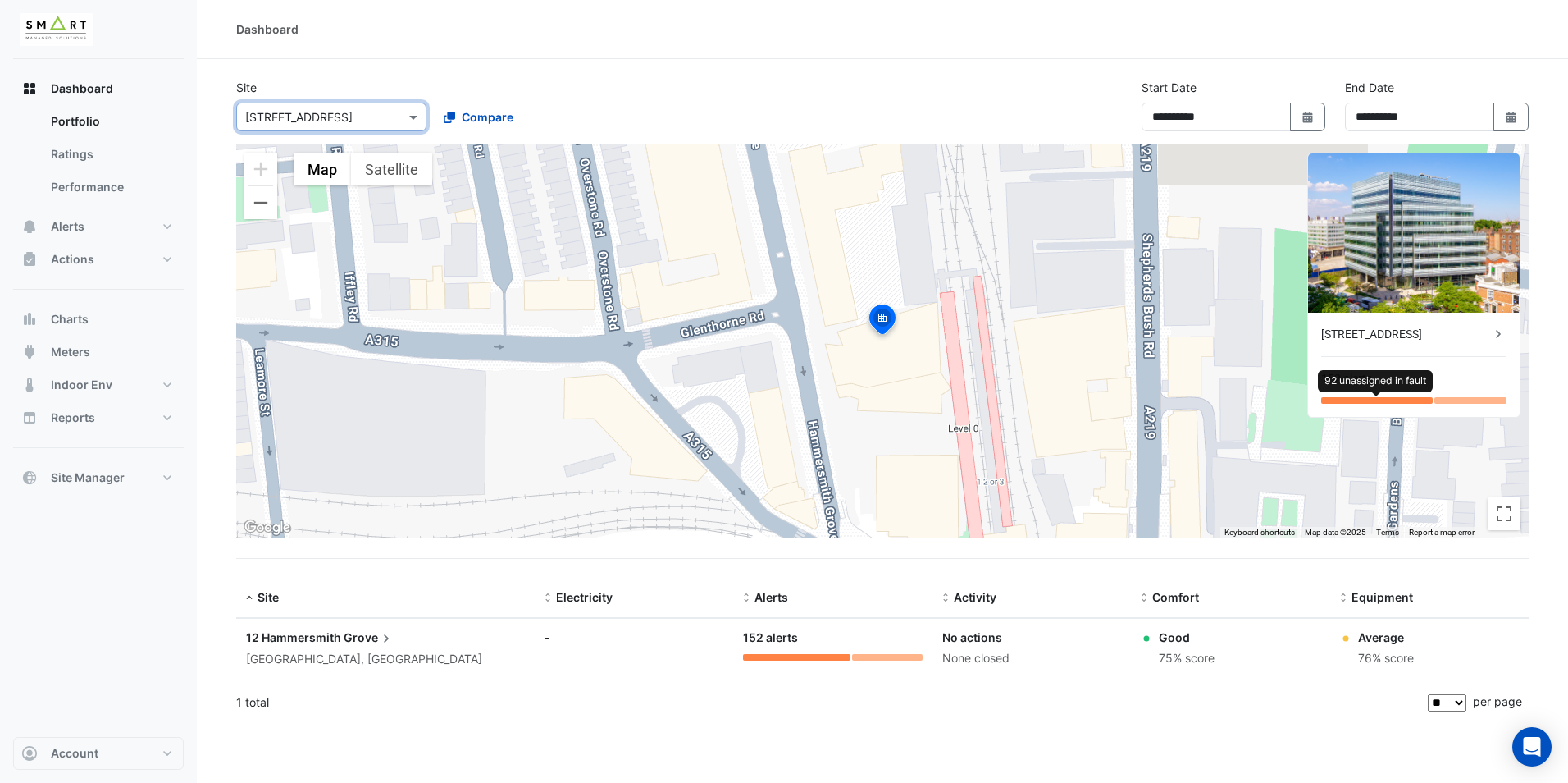
click at [1401, 399] on div at bounding box center [1376, 400] width 112 height 6
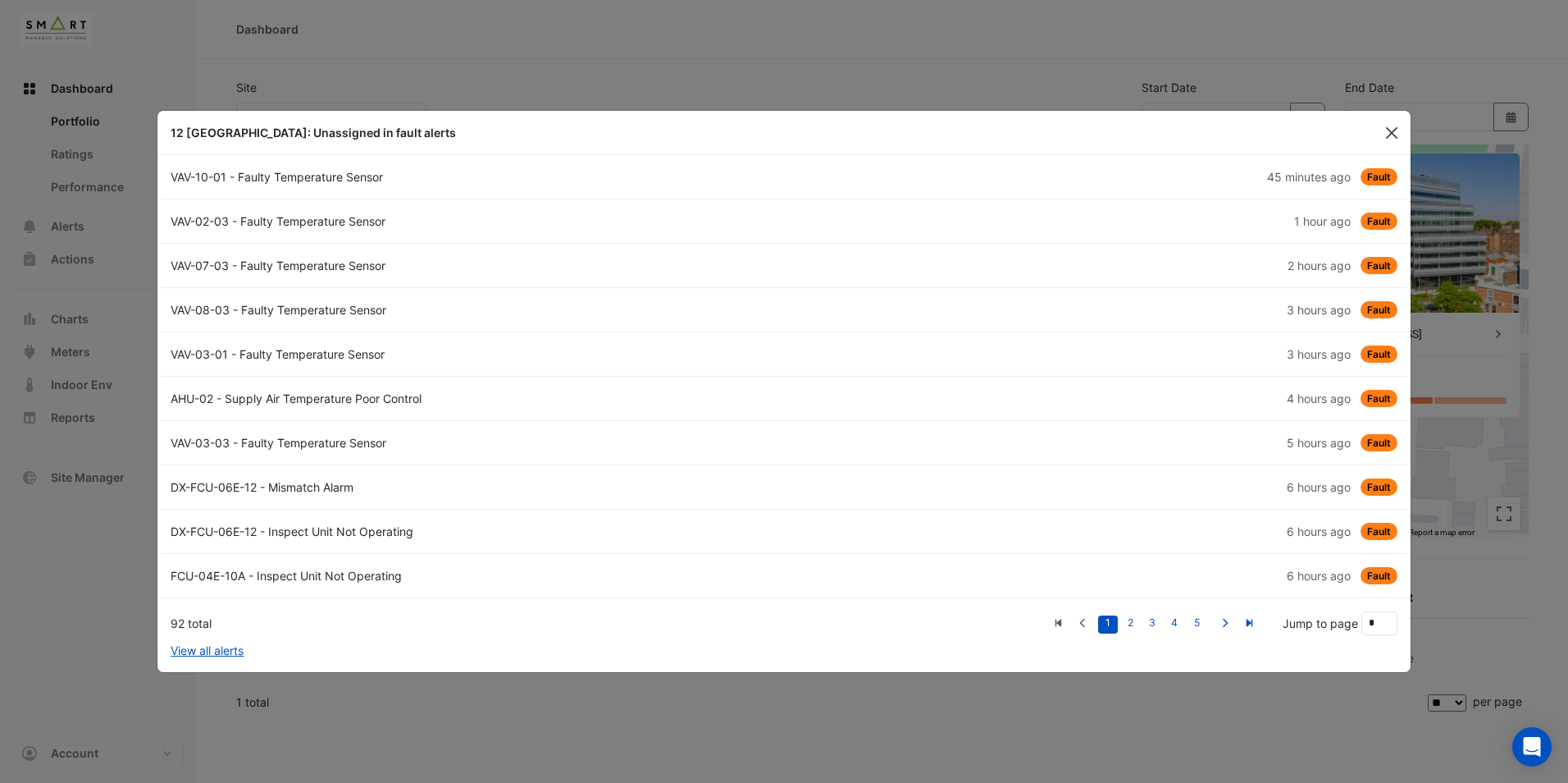
click at [1400, 131] on button "Close" at bounding box center [1391, 132] width 25 height 25
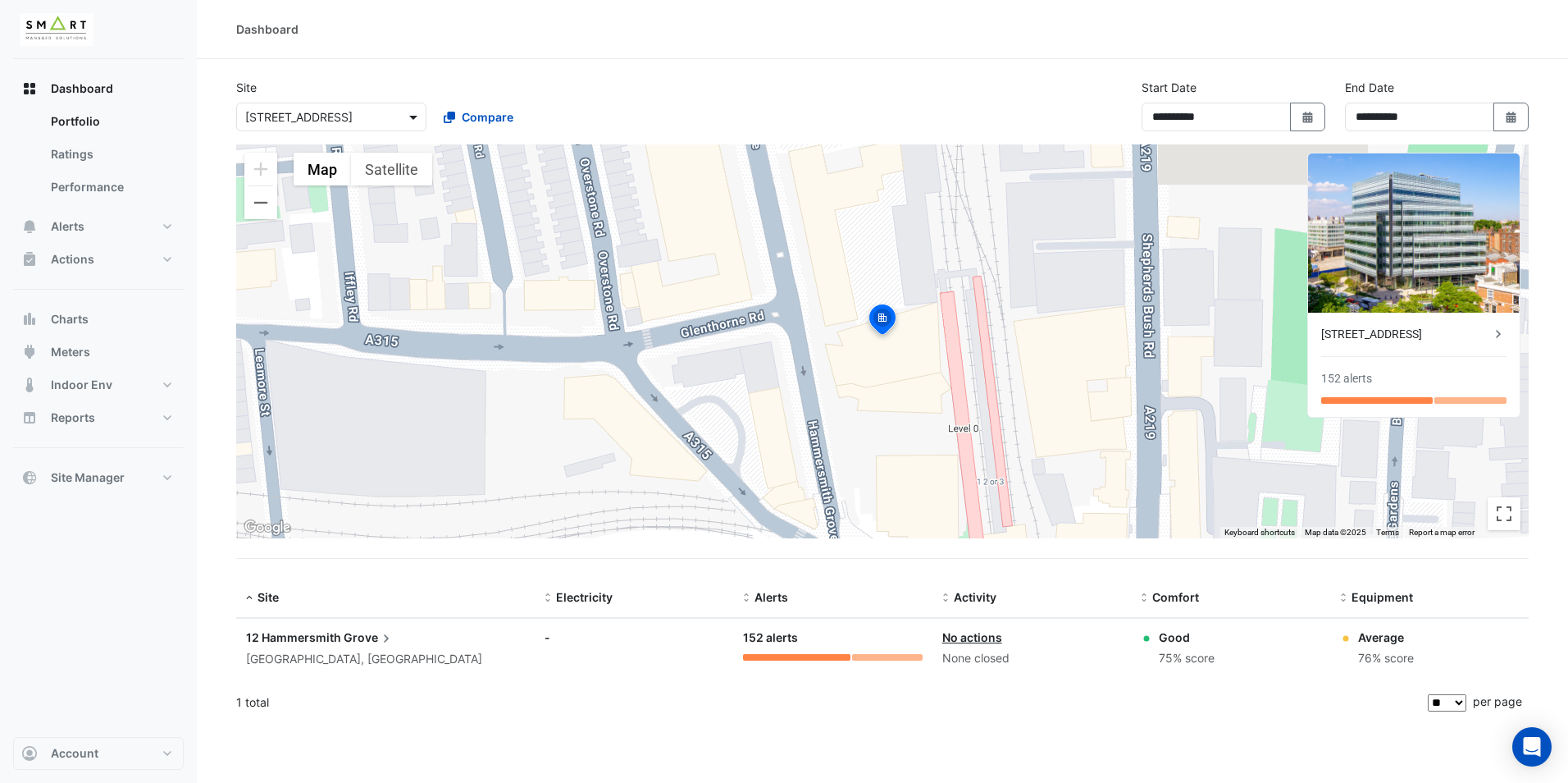
click at [405, 115] on div "Select a Site × 12 [GEOGRAPHIC_DATA]" at bounding box center [330, 117] width 190 height 29
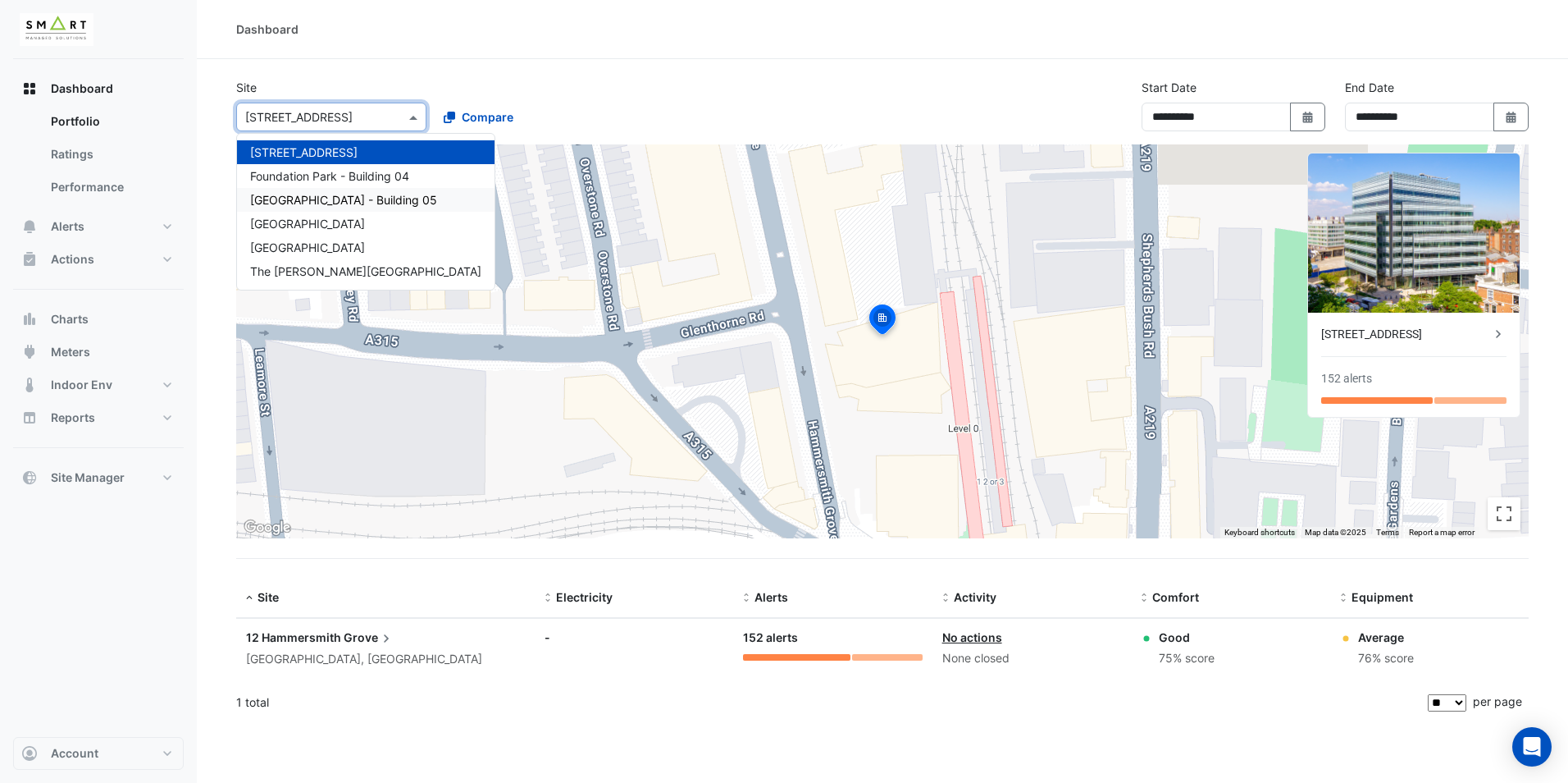
click at [309, 200] on span "[GEOGRAPHIC_DATA] - Building 05" at bounding box center [343, 199] width 187 height 14
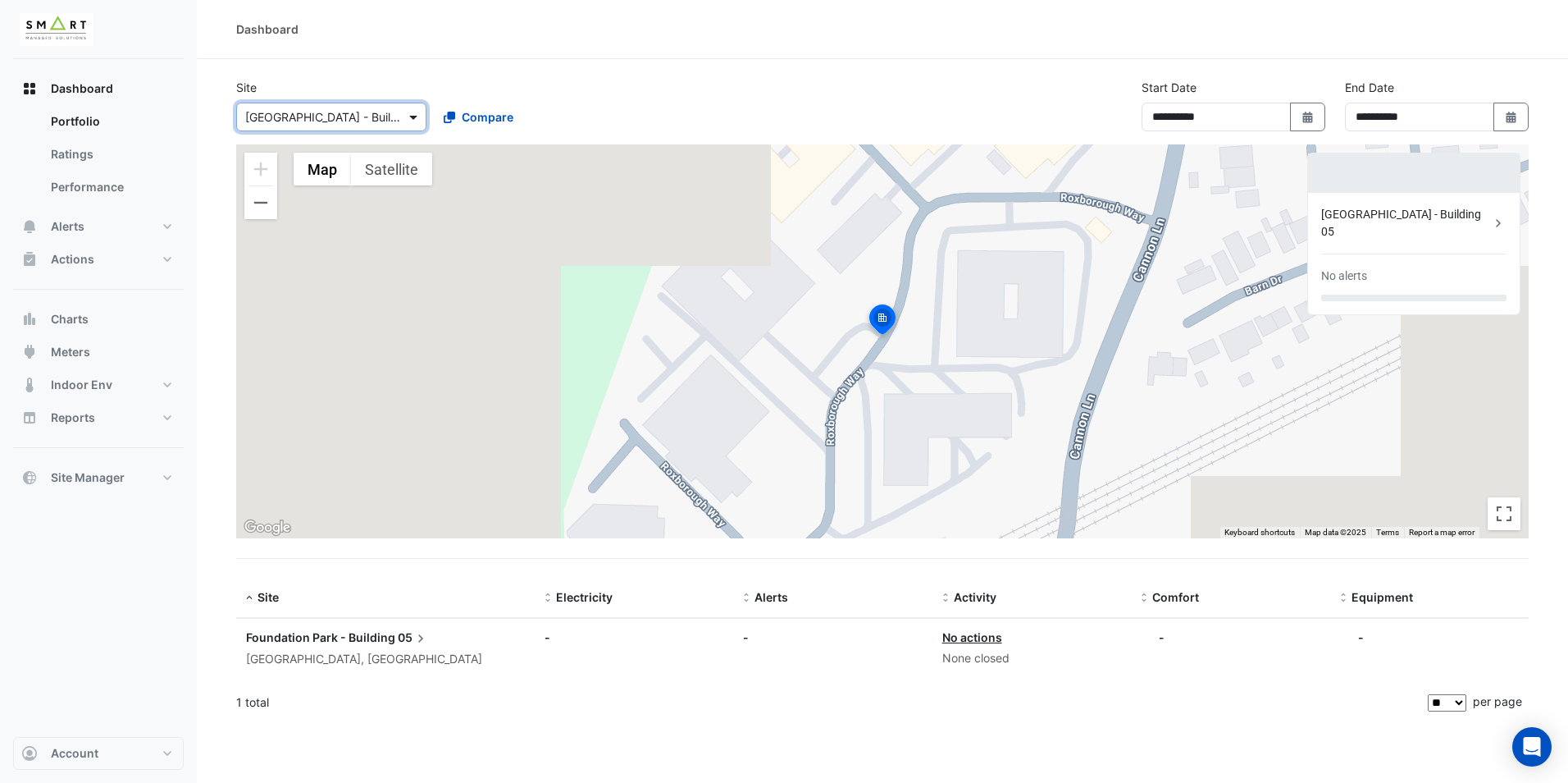
click at [409, 121] on span at bounding box center [415, 117] width 21 height 17
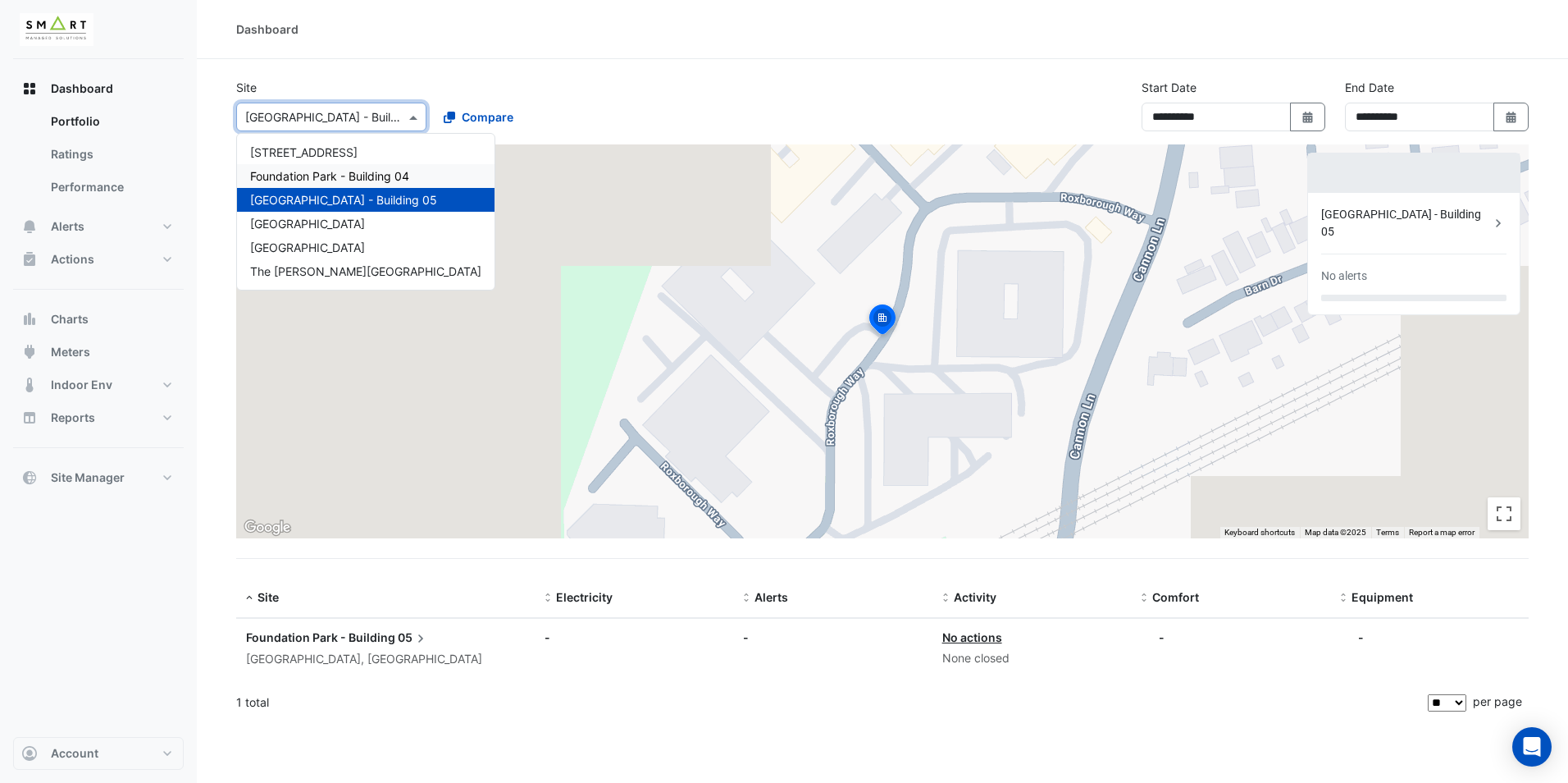
click at [362, 177] on span "Foundation Park - Building 04" at bounding box center [329, 176] width 159 height 14
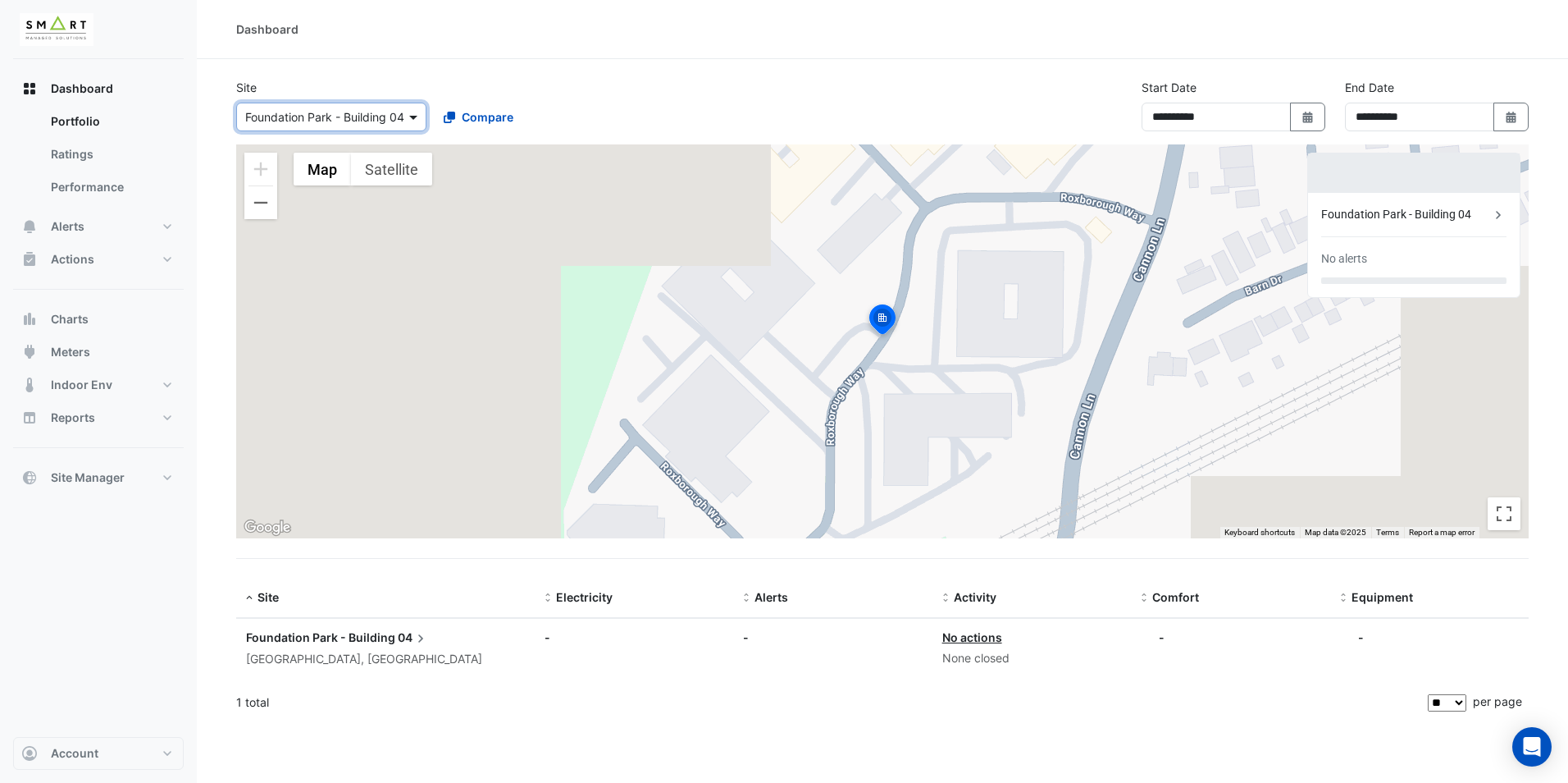
click at [417, 124] on span at bounding box center [415, 117] width 21 height 17
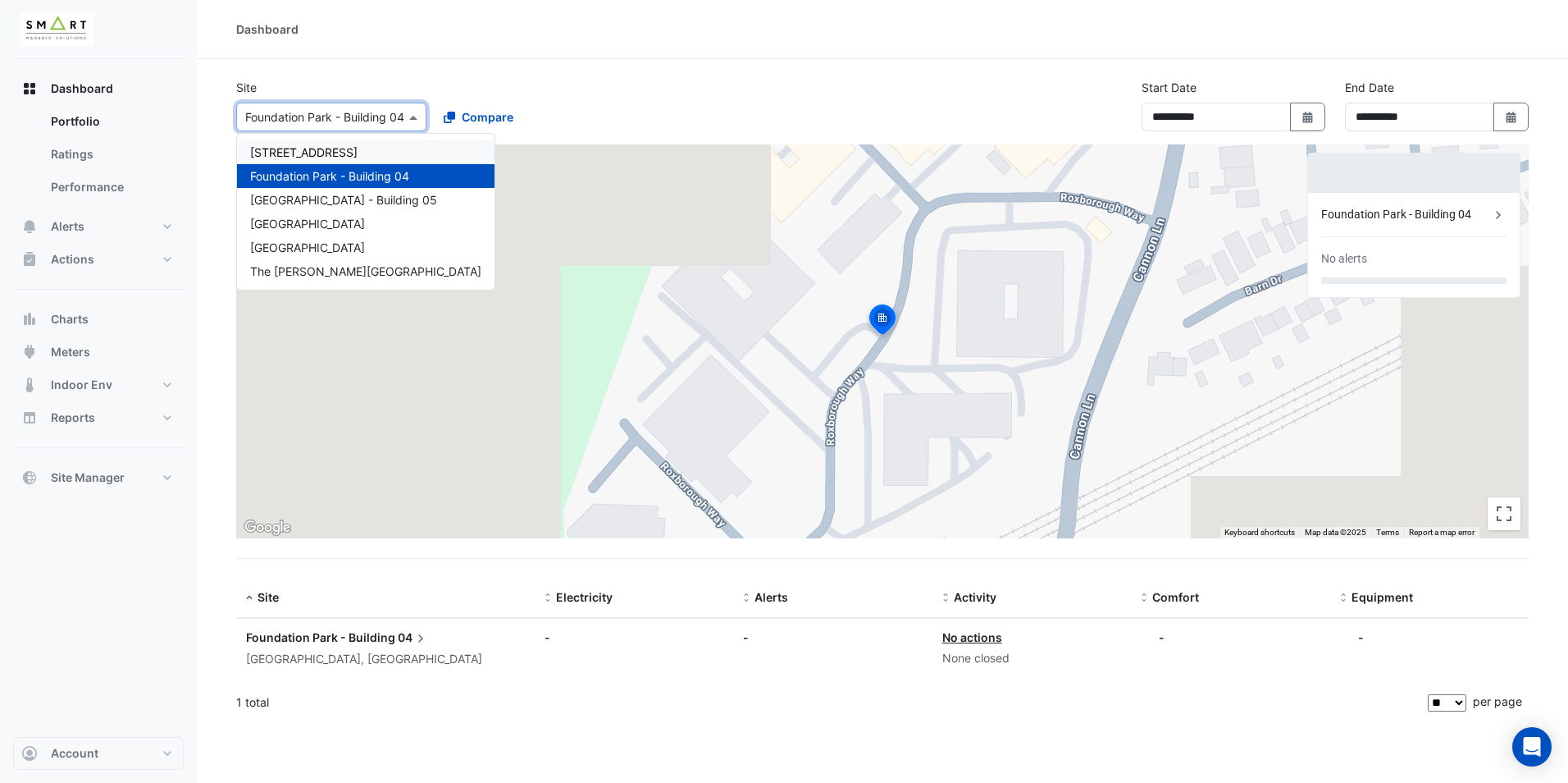
click at [349, 150] on span "[STREET_ADDRESS]" at bounding box center [304, 151] width 107 height 14
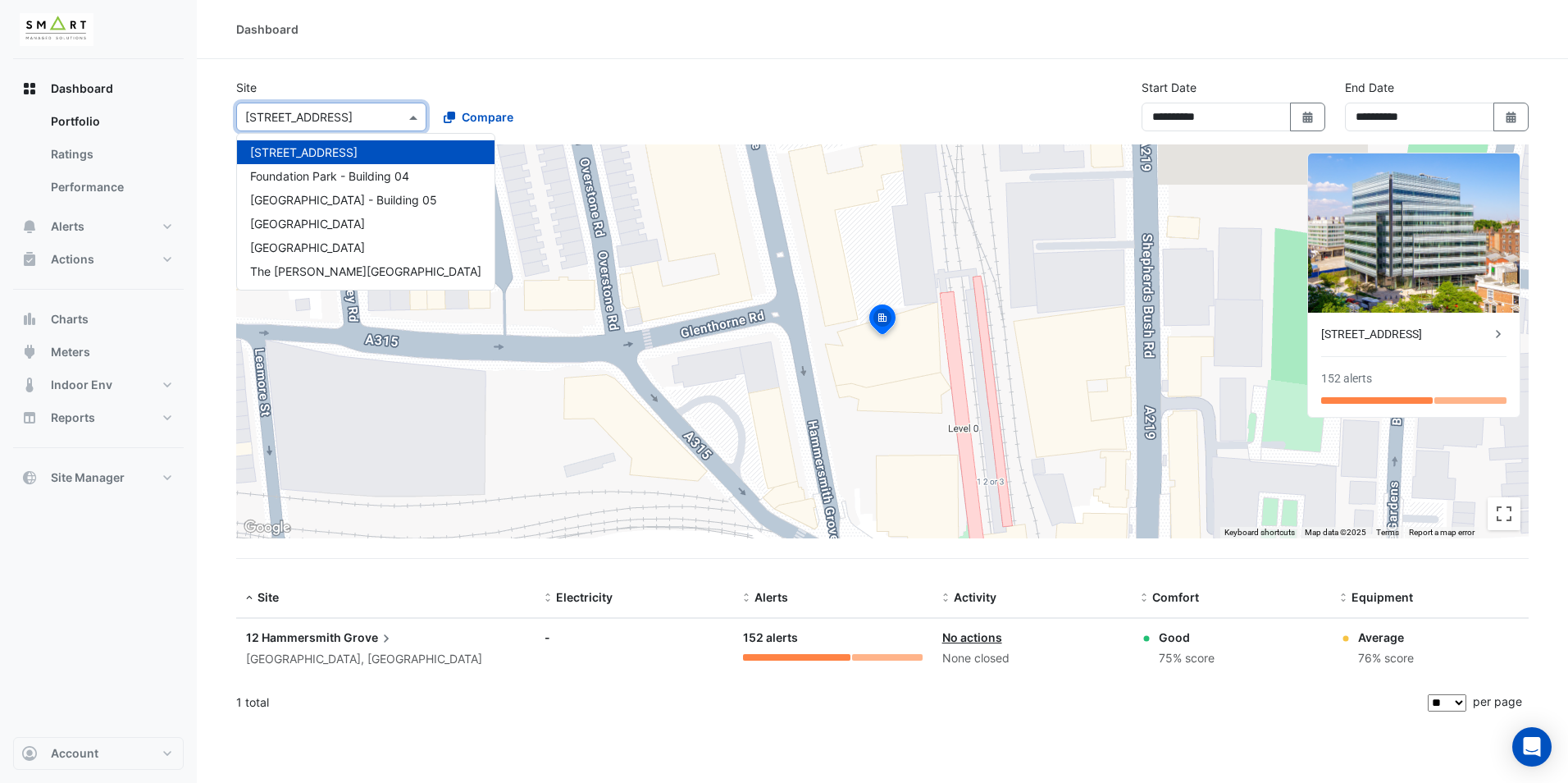
click at [410, 119] on span at bounding box center [415, 117] width 21 height 17
click at [302, 228] on span "[GEOGRAPHIC_DATA]" at bounding box center [308, 223] width 115 height 14
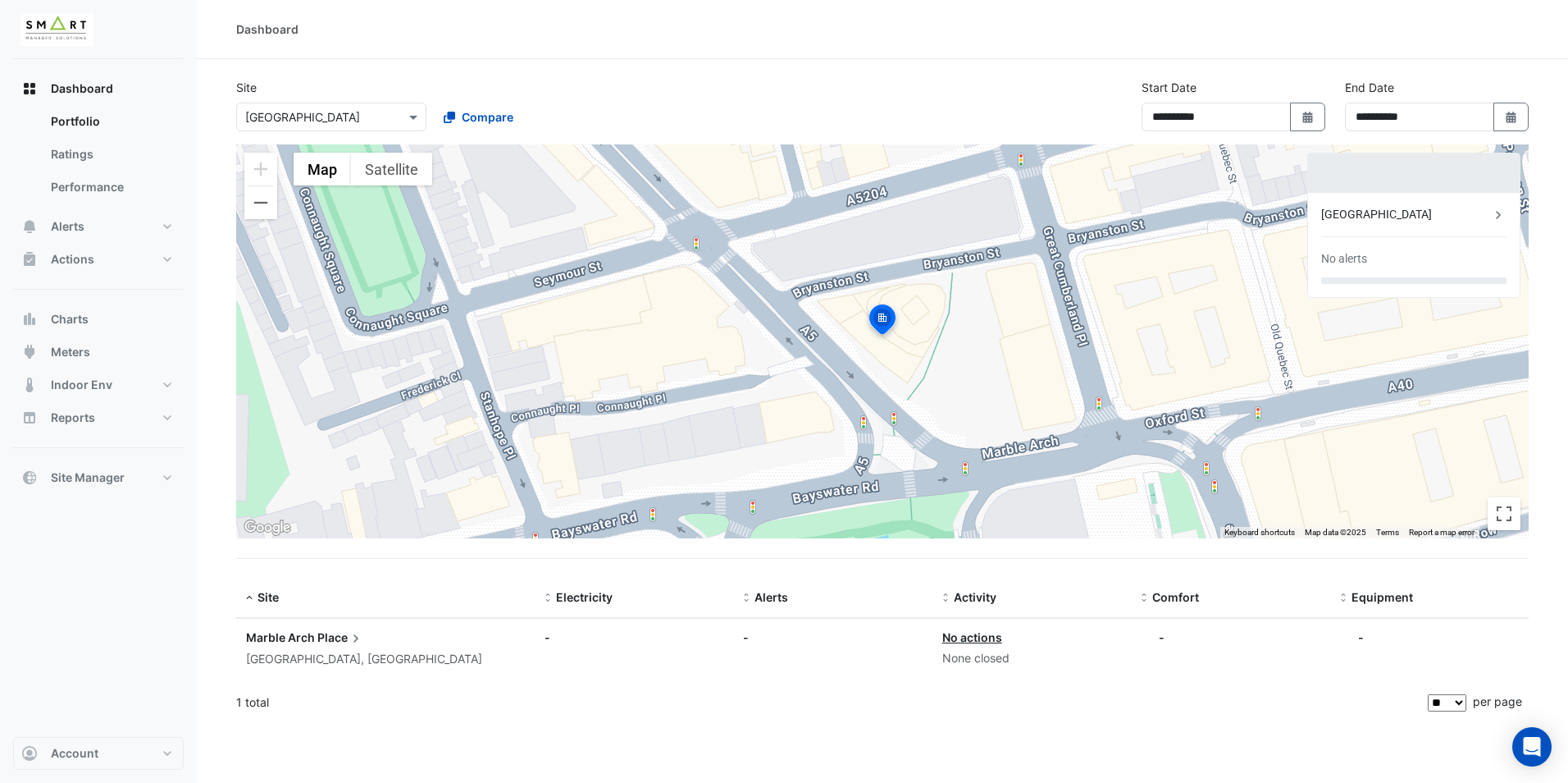
drag, startPoint x: 393, startPoint y: 116, endPoint x: 389, endPoint y: 123, distance: 8.1
click at [393, 116] on div at bounding box center [330, 117] width 188 height 19
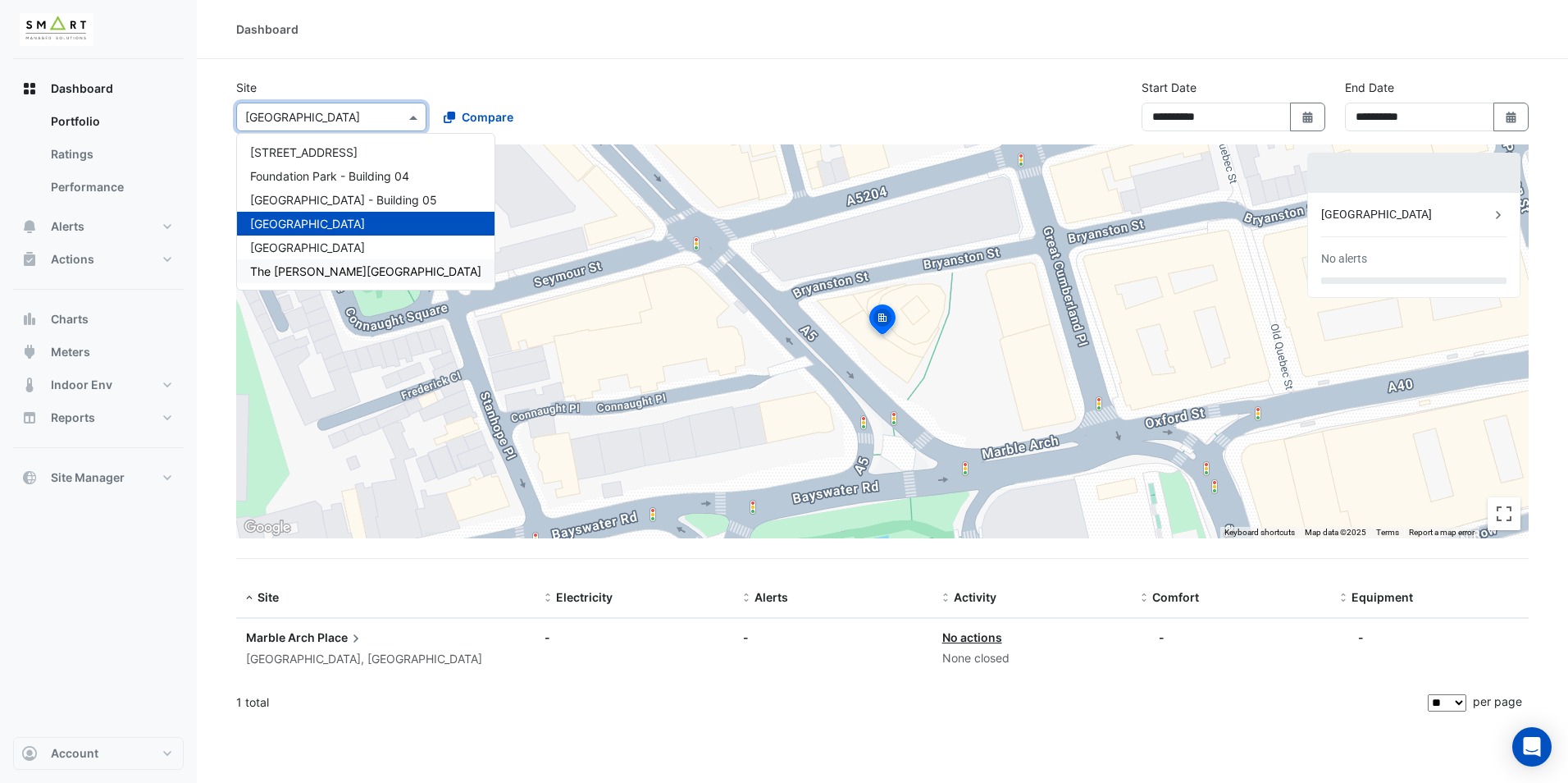
click at [302, 266] on span "The [PERSON_NAME][GEOGRAPHIC_DATA]" at bounding box center [366, 270] width 231 height 14
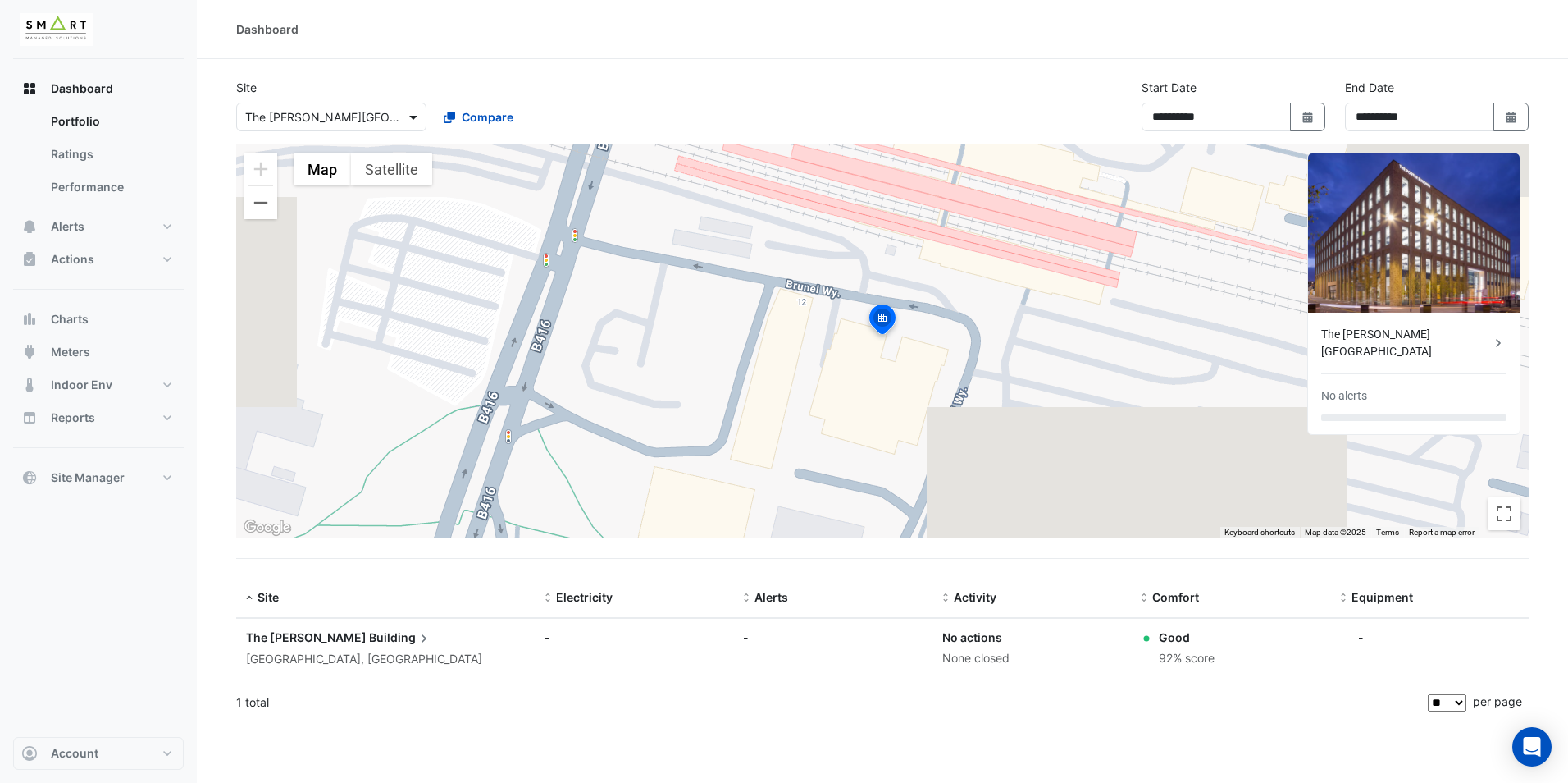
click at [411, 123] on span at bounding box center [415, 117] width 21 height 17
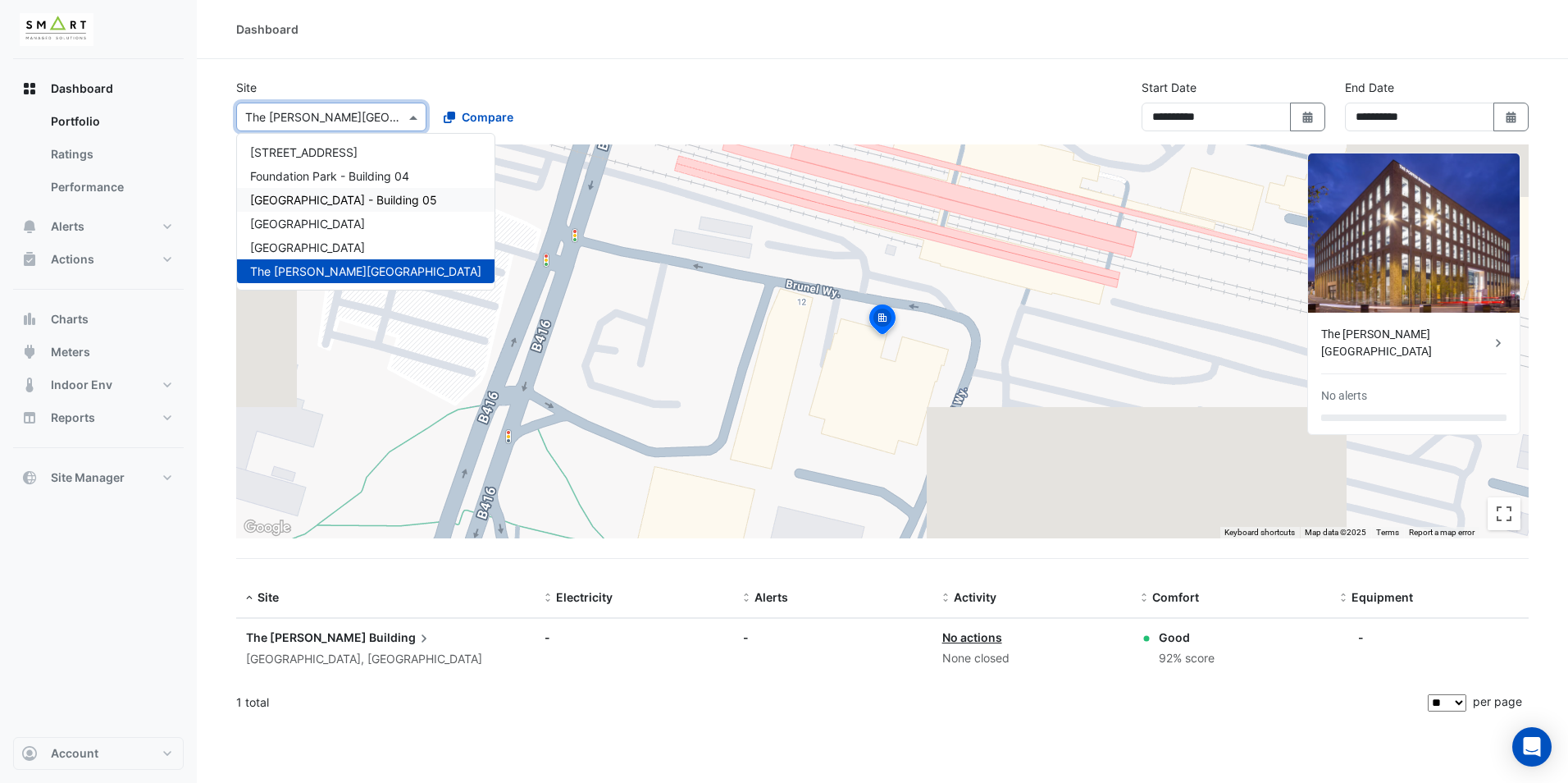
click at [330, 180] on span "Foundation Park - Building 04" at bounding box center [329, 176] width 159 height 14
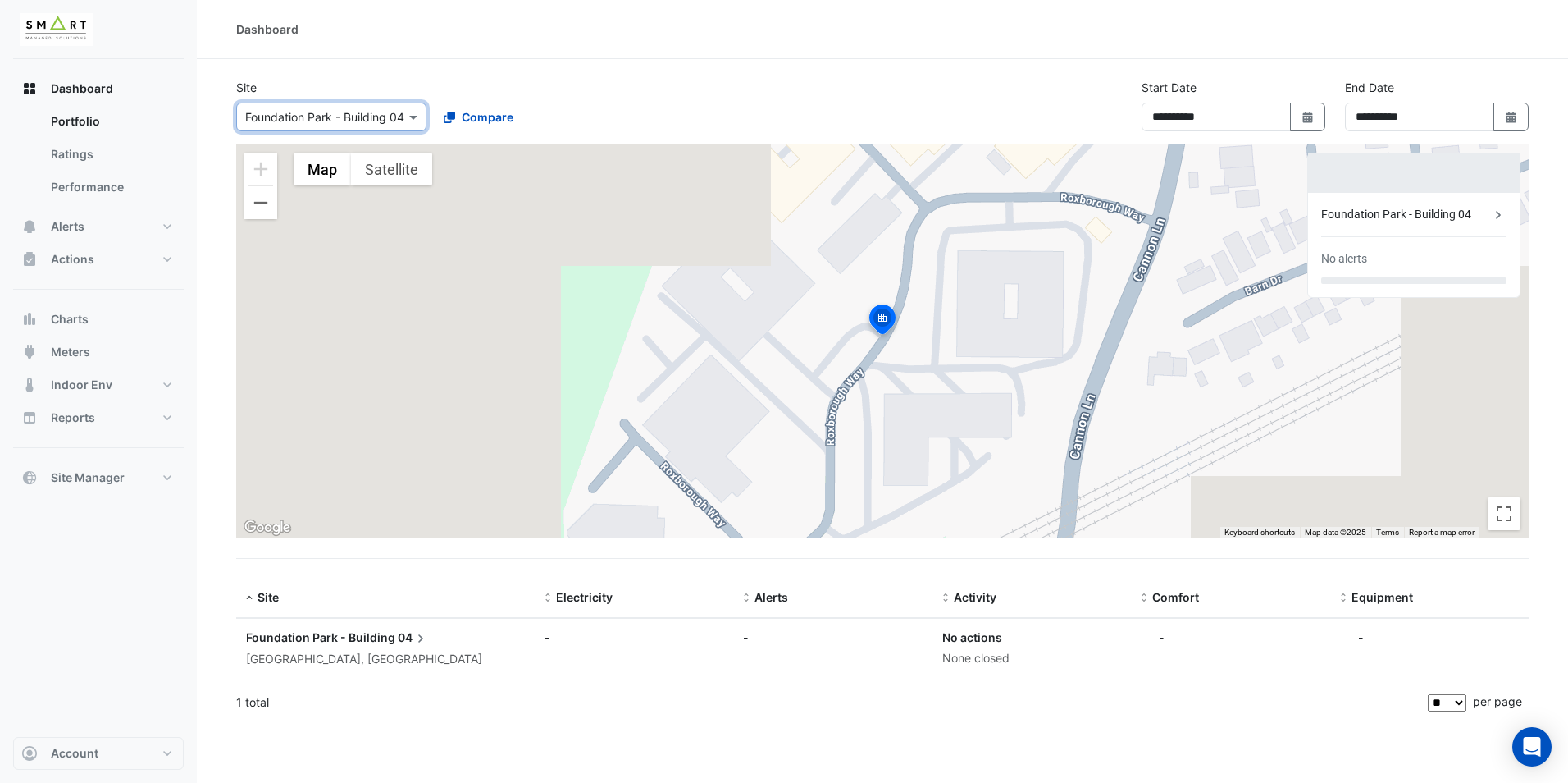
click at [401, 114] on div at bounding box center [330, 117] width 188 height 19
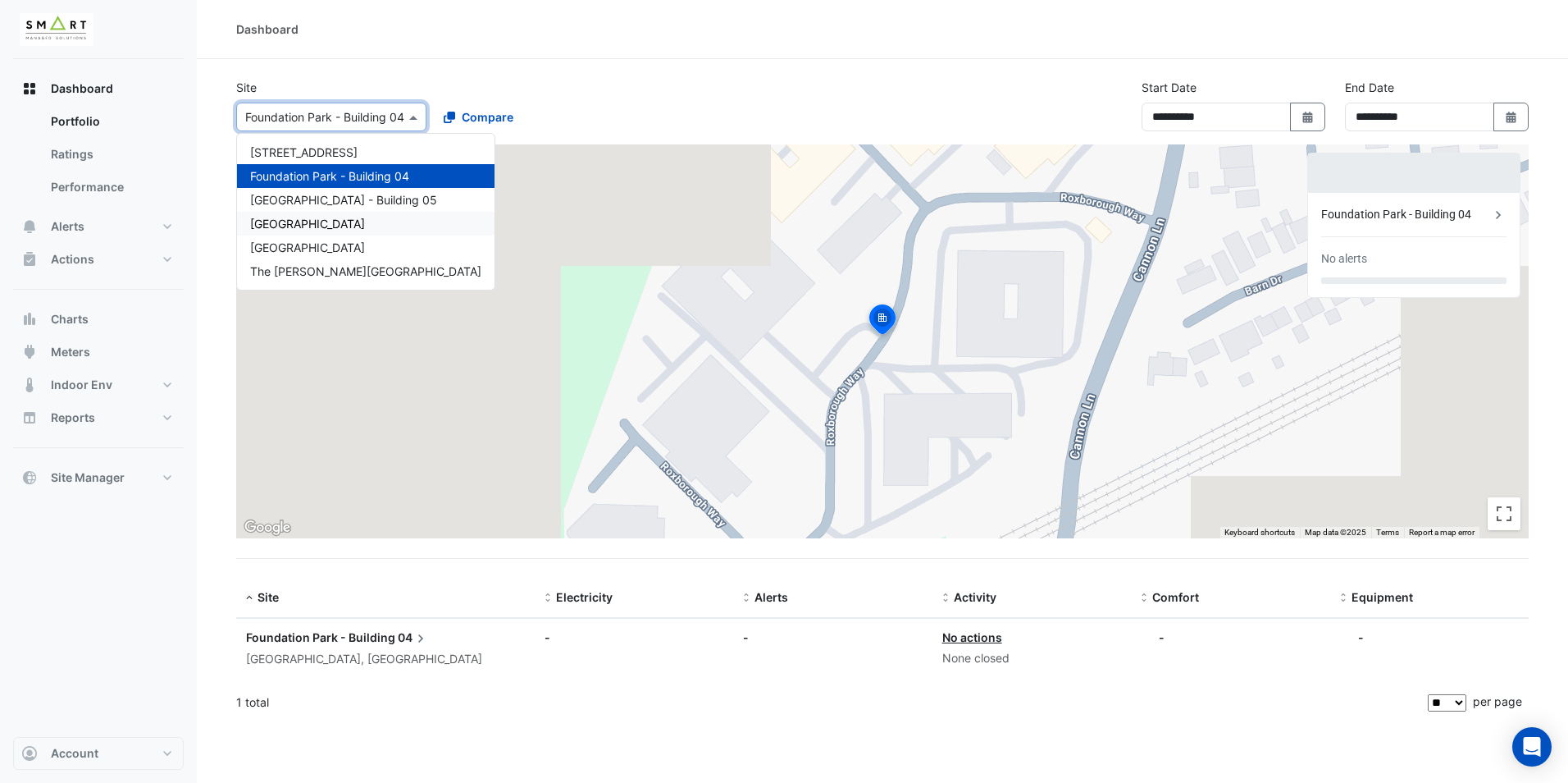
click at [303, 226] on span "[GEOGRAPHIC_DATA]" at bounding box center [308, 223] width 115 height 14
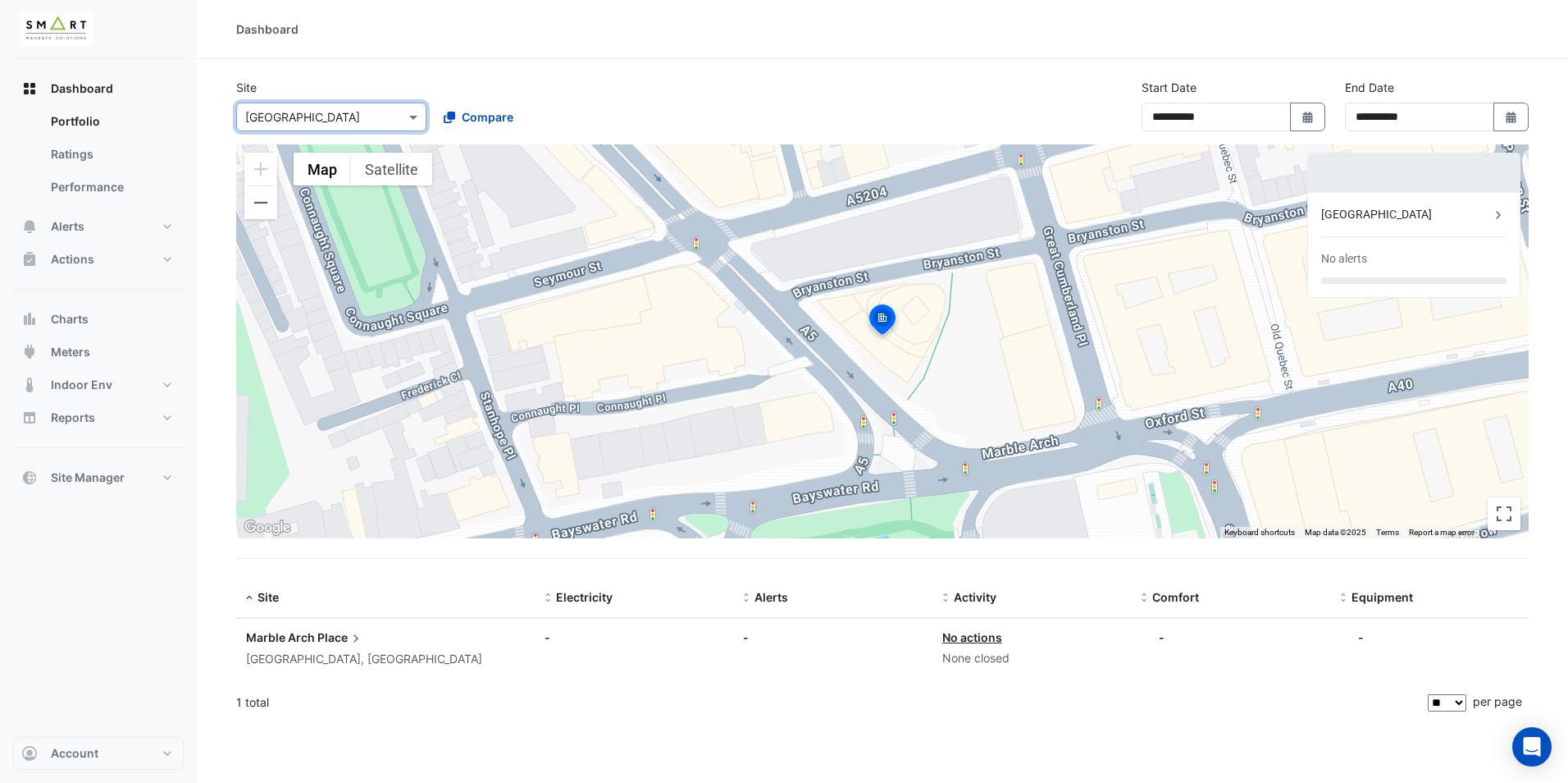
drag, startPoint x: 345, startPoint y: 113, endPoint x: 343, endPoint y: 129, distance: 16.1
click at [345, 113] on input "text" at bounding box center [314, 117] width 139 height 17
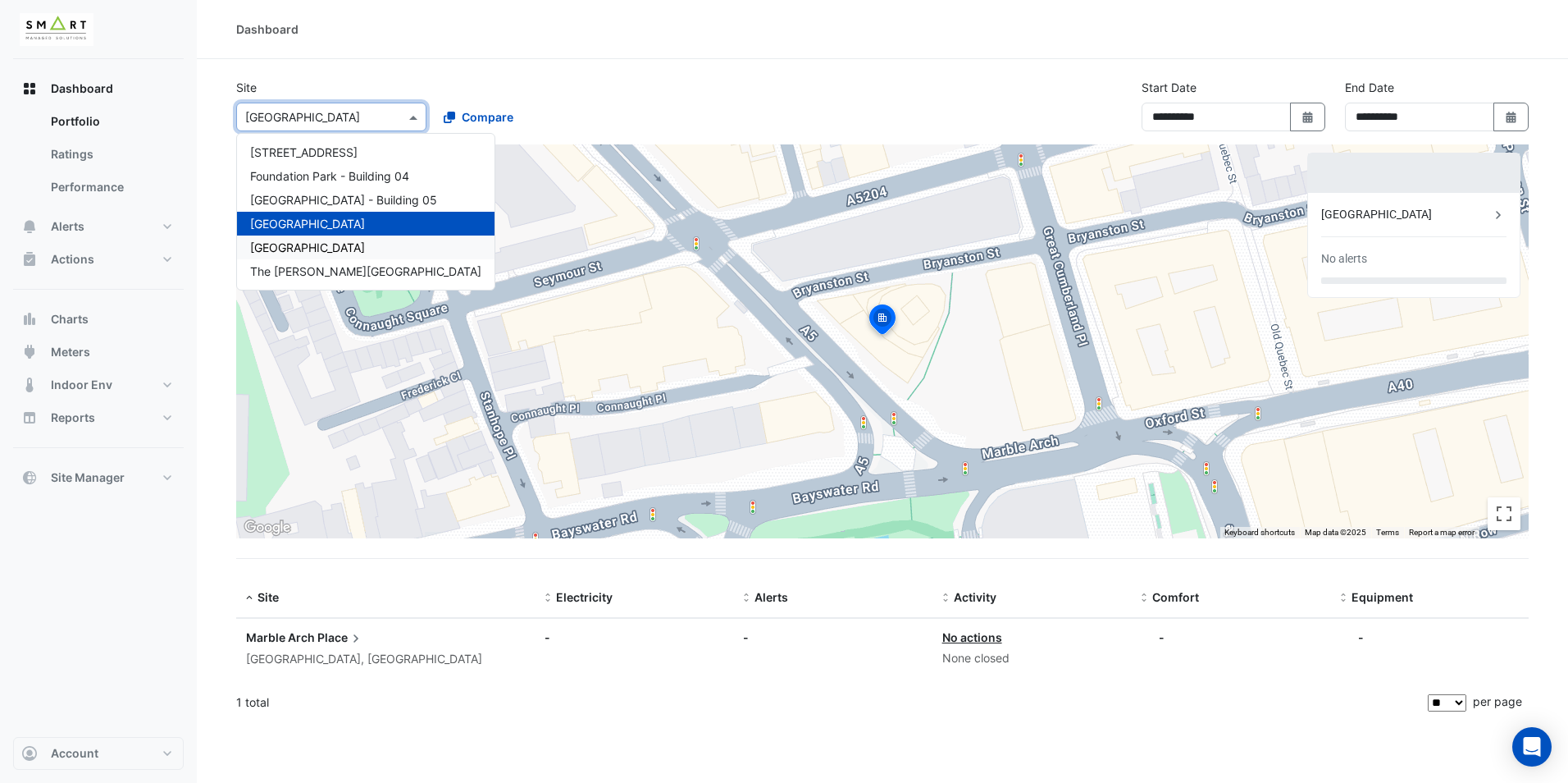
click at [302, 251] on span "[GEOGRAPHIC_DATA]" at bounding box center [308, 247] width 115 height 14
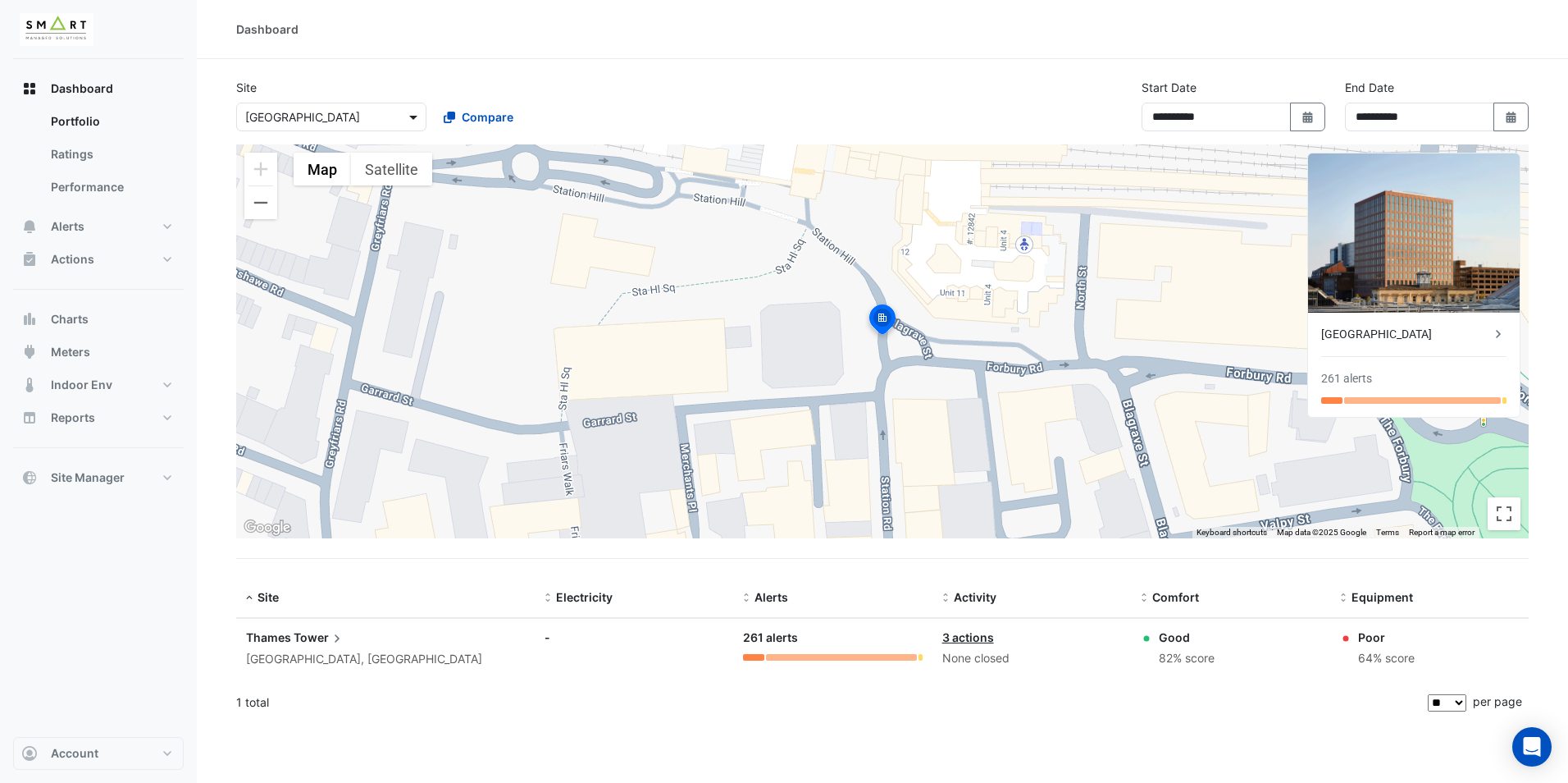
drag, startPoint x: 426, startPoint y: 109, endPoint x: 416, endPoint y: 112, distance: 10.4
click at [426, 109] on div "Select a Site × [GEOGRAPHIC_DATA]" at bounding box center [330, 117] width 190 height 29
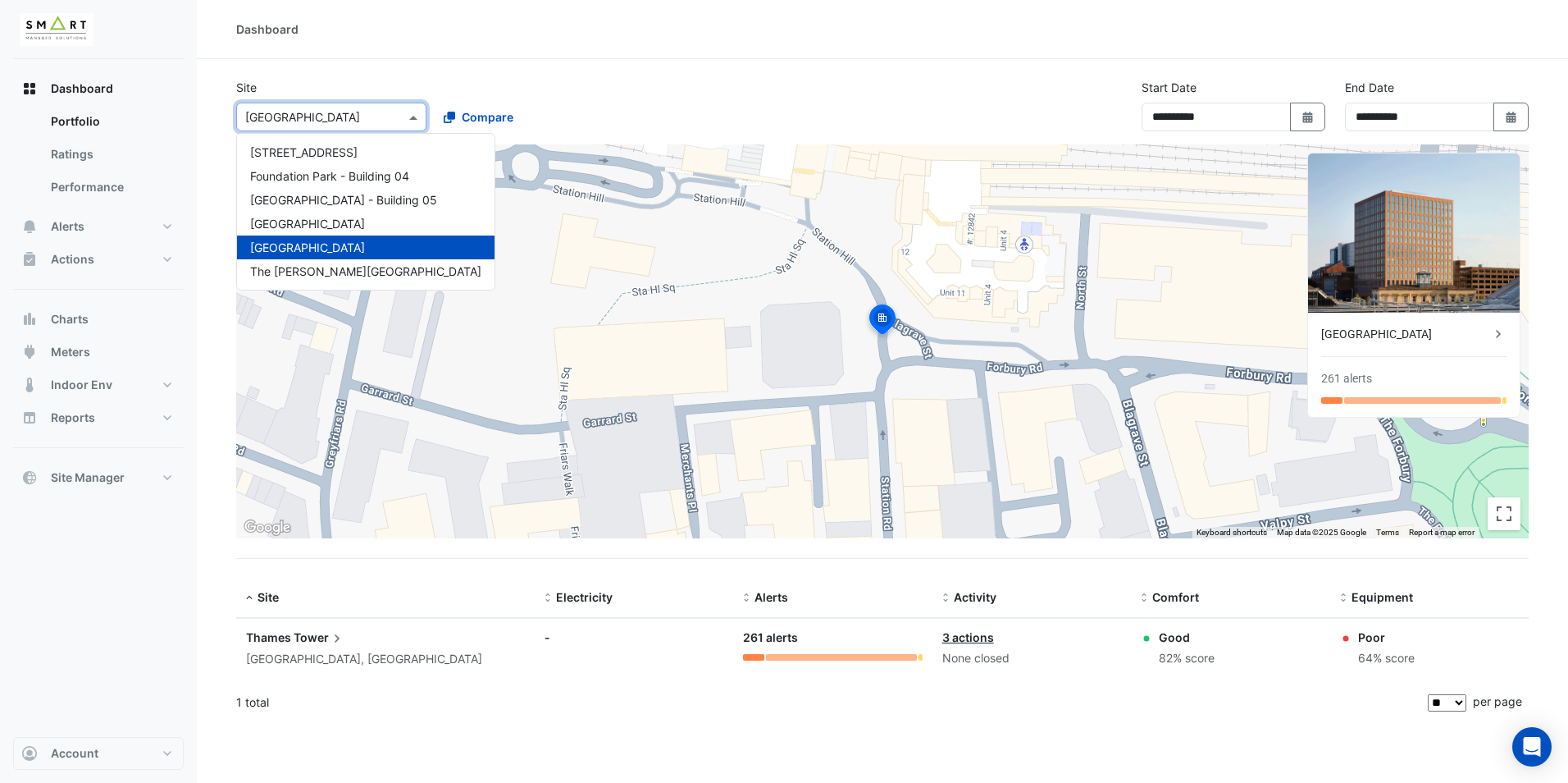
click at [410, 120] on span at bounding box center [415, 117] width 21 height 17
click at [409, 117] on span at bounding box center [415, 117] width 21 height 17
click at [337, 278] on span "The [PERSON_NAME][GEOGRAPHIC_DATA]" at bounding box center [366, 270] width 231 height 14
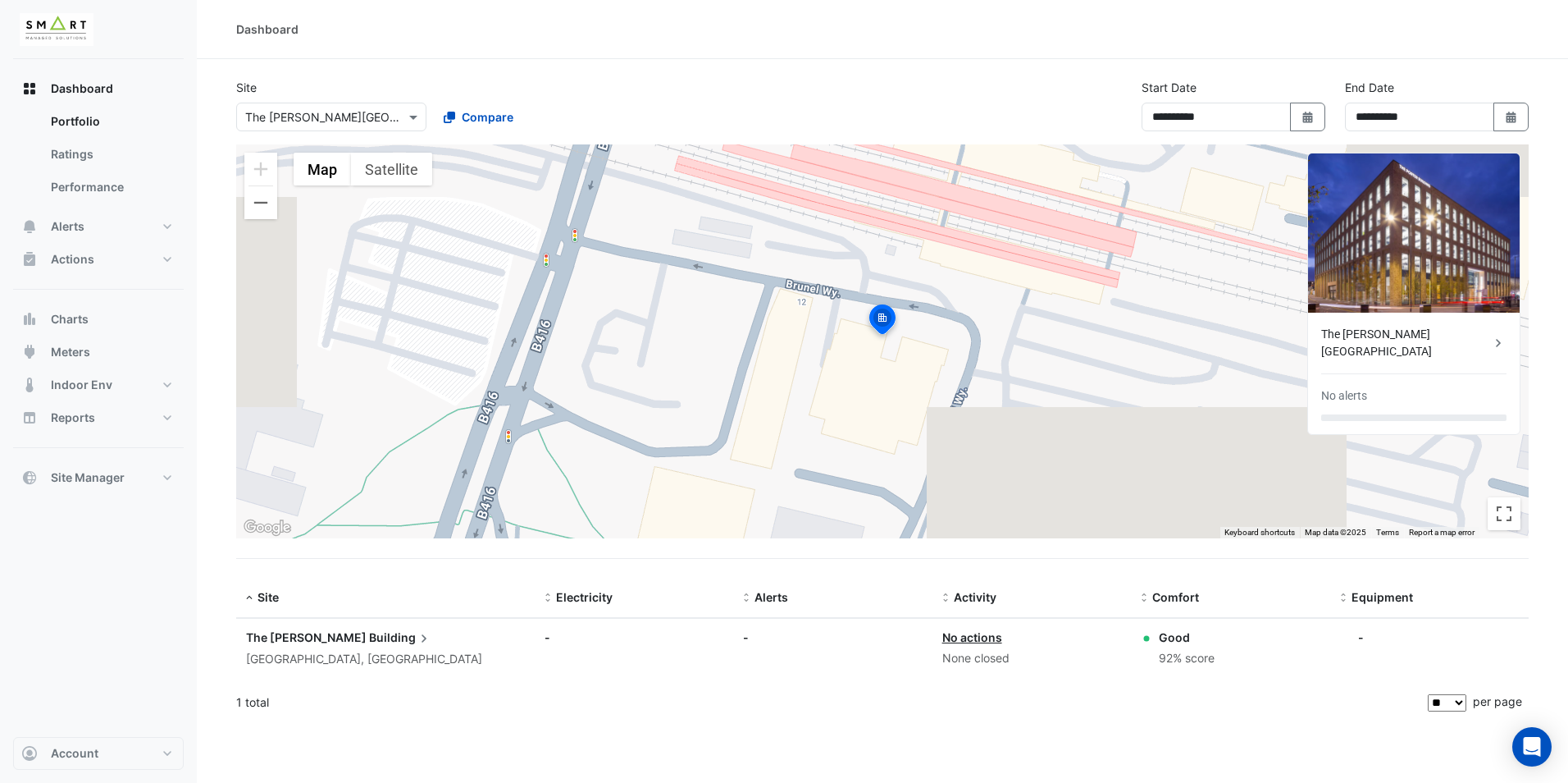
drag, startPoint x: 324, startPoint y: 125, endPoint x: 314, endPoint y: 126, distance: 10.0
click at [322, 120] on div "Select a Site × The [PERSON_NAME] Building" at bounding box center [320, 117] width 168 height 17
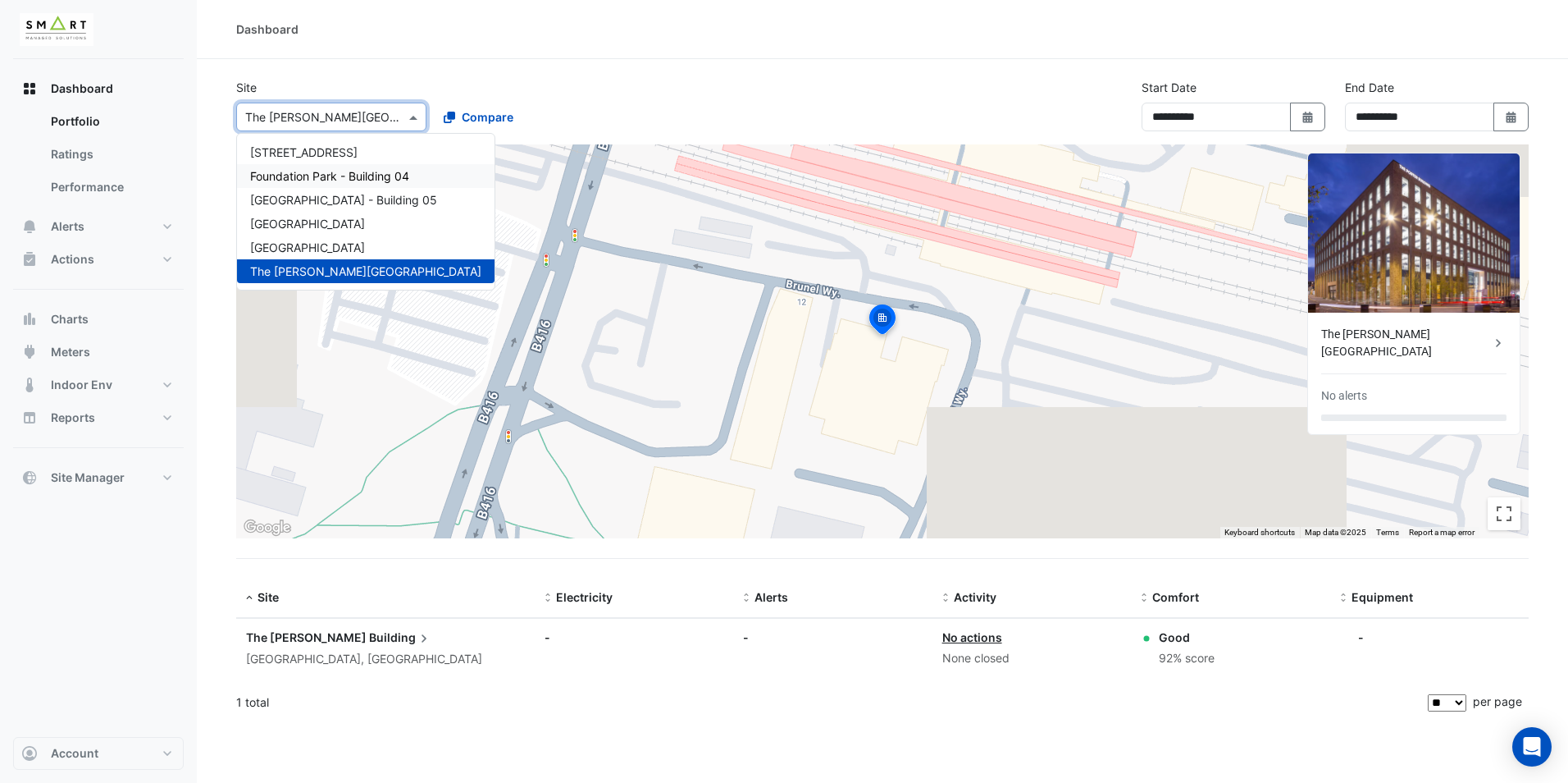
click at [490, 54] on div "Dashboard" at bounding box center [882, 29] width 1371 height 59
click at [394, 117] on div at bounding box center [330, 117] width 188 height 19
click at [322, 241] on span "[GEOGRAPHIC_DATA]" at bounding box center [308, 247] width 115 height 14
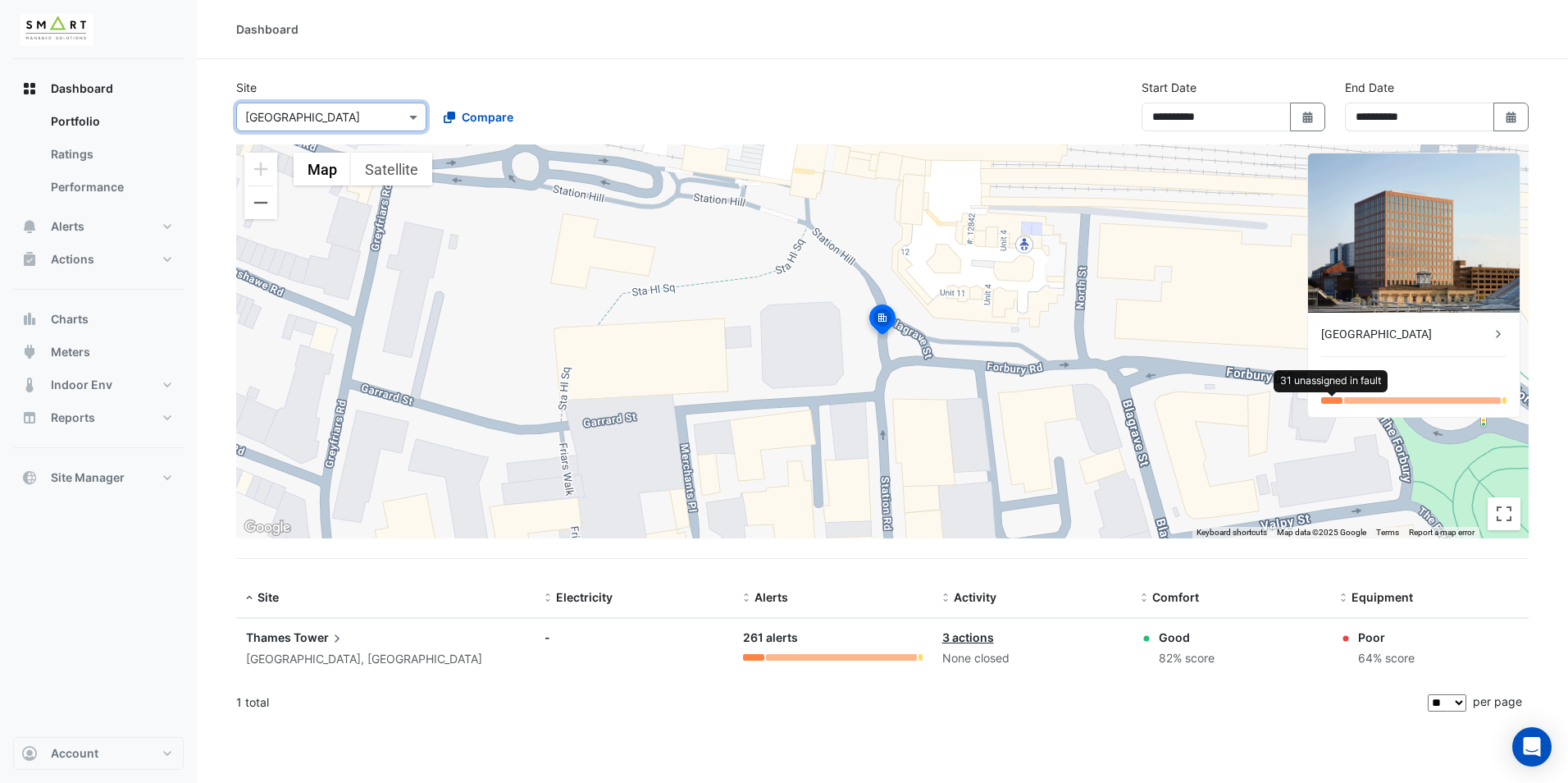
click at [1328, 397] on div at bounding box center [1330, 400] width 21 height 6
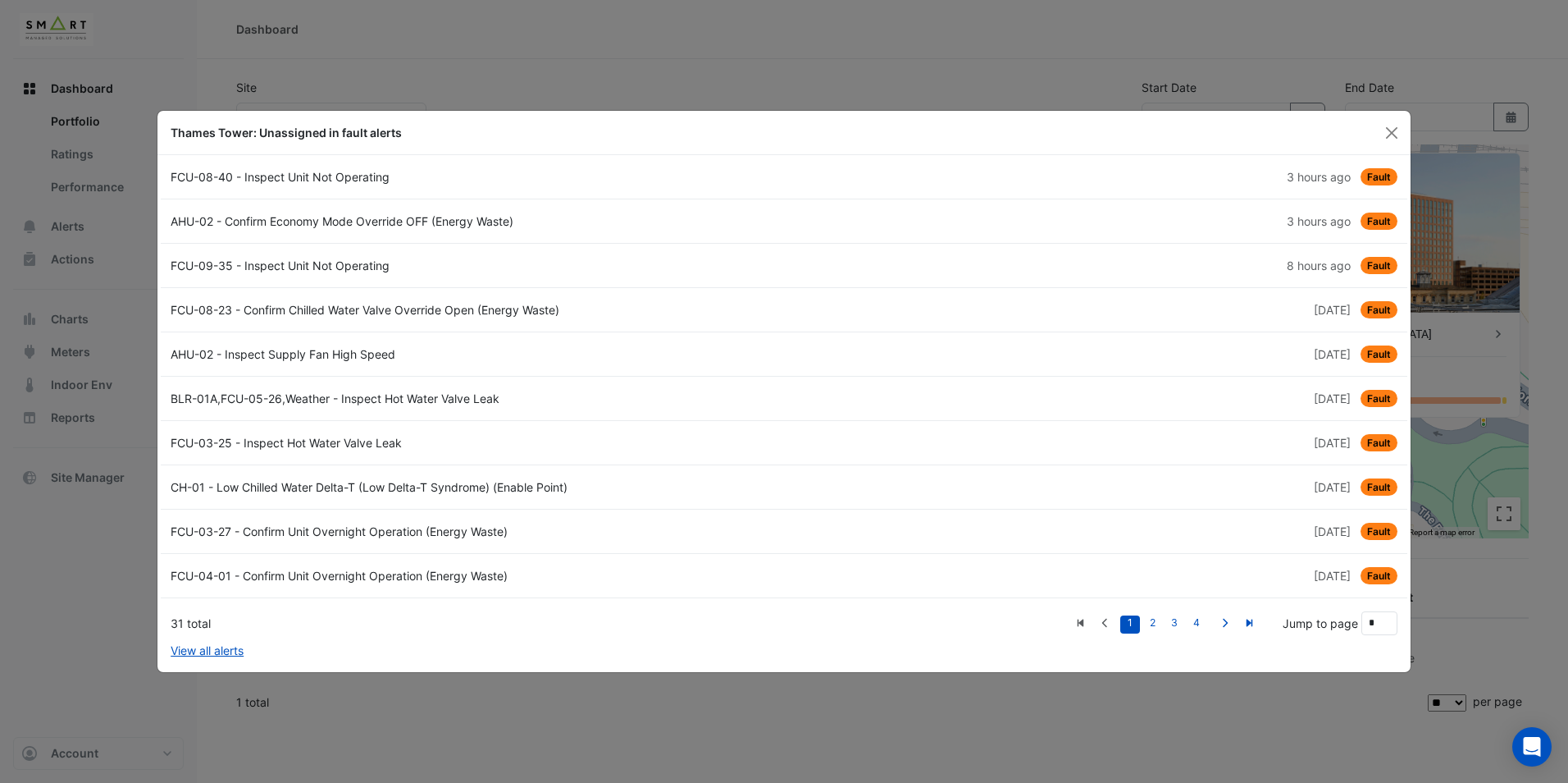
click at [956, 70] on ngb-modal-window "Thames Tower: Unassigned in fault alerts FCU-08-40 - Inspect Unit Not Operating…" at bounding box center [784, 392] width 1568 height 783
click at [1395, 134] on button "Close" at bounding box center [1391, 132] width 25 height 25
click at [1395, 134] on div "Thames Tower: Unassigned in fault alerts" at bounding box center [784, 133] width 1253 height 45
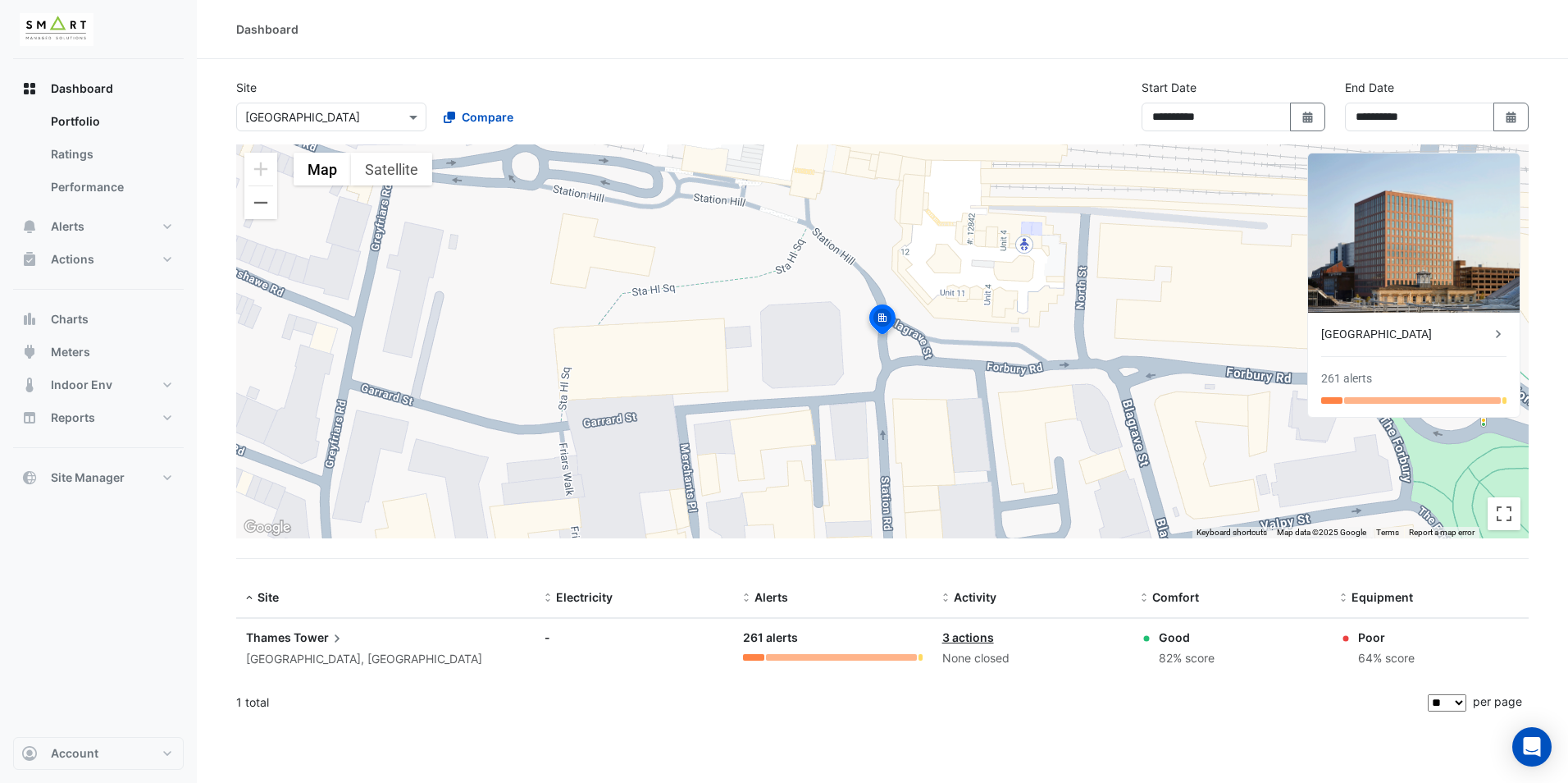
click at [318, 127] on div "Select a Site × [GEOGRAPHIC_DATA]" at bounding box center [330, 117] width 190 height 29
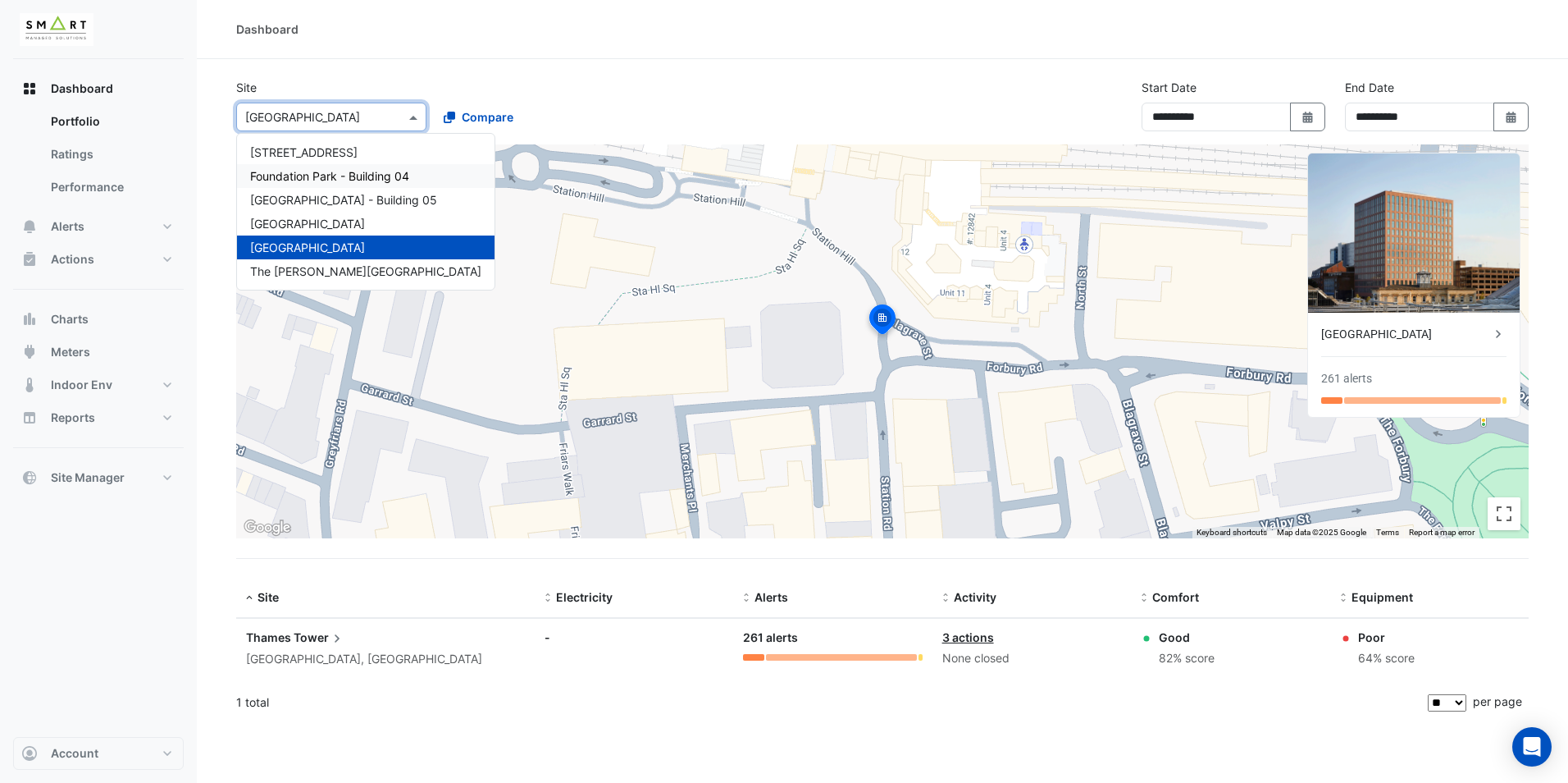
click at [309, 170] on span "Foundation Park - Building 04" at bounding box center [329, 176] width 159 height 14
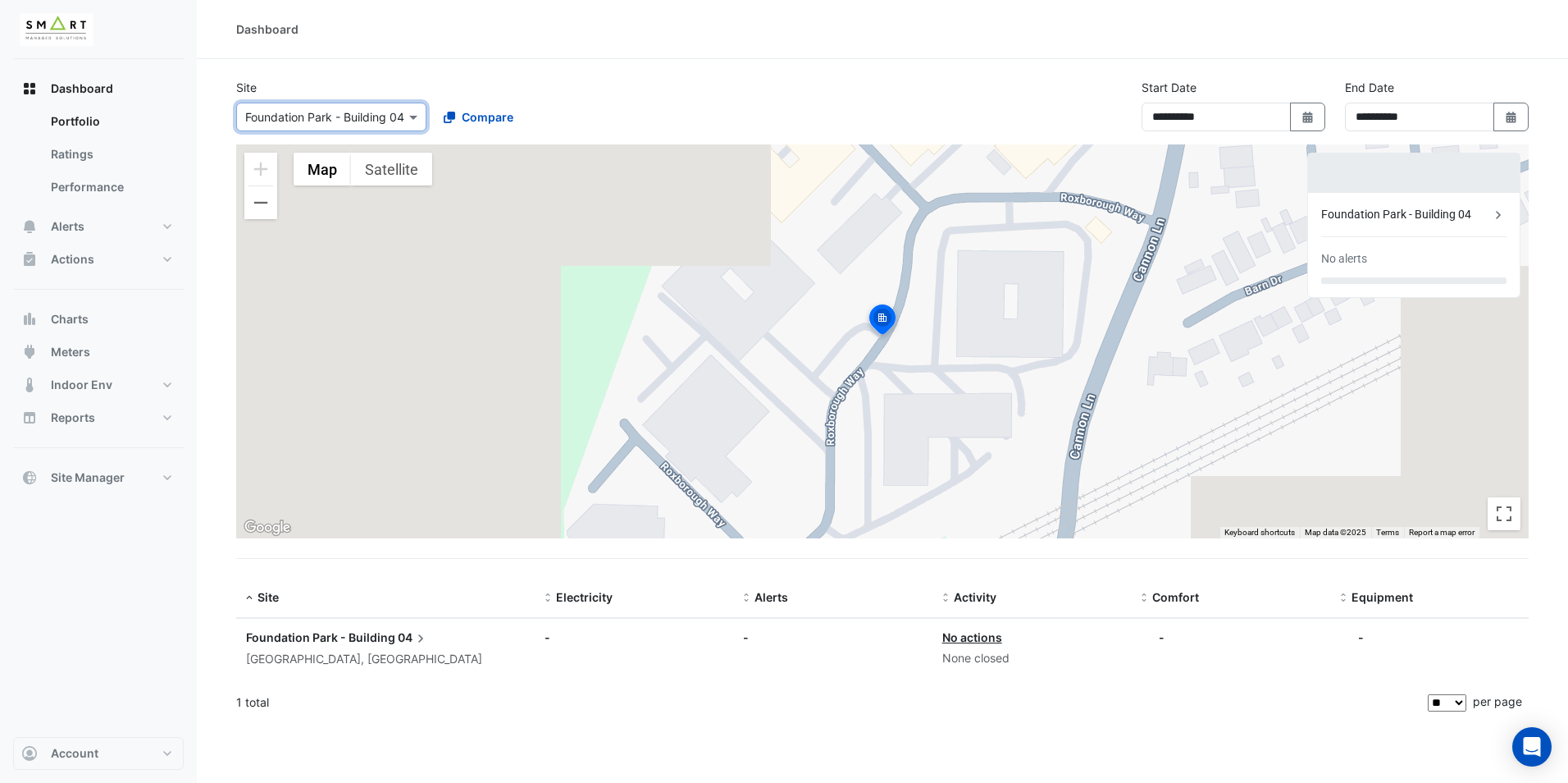
click at [370, 107] on div "Select a Site × Foundation Park - Building 04" at bounding box center [330, 117] width 190 height 29
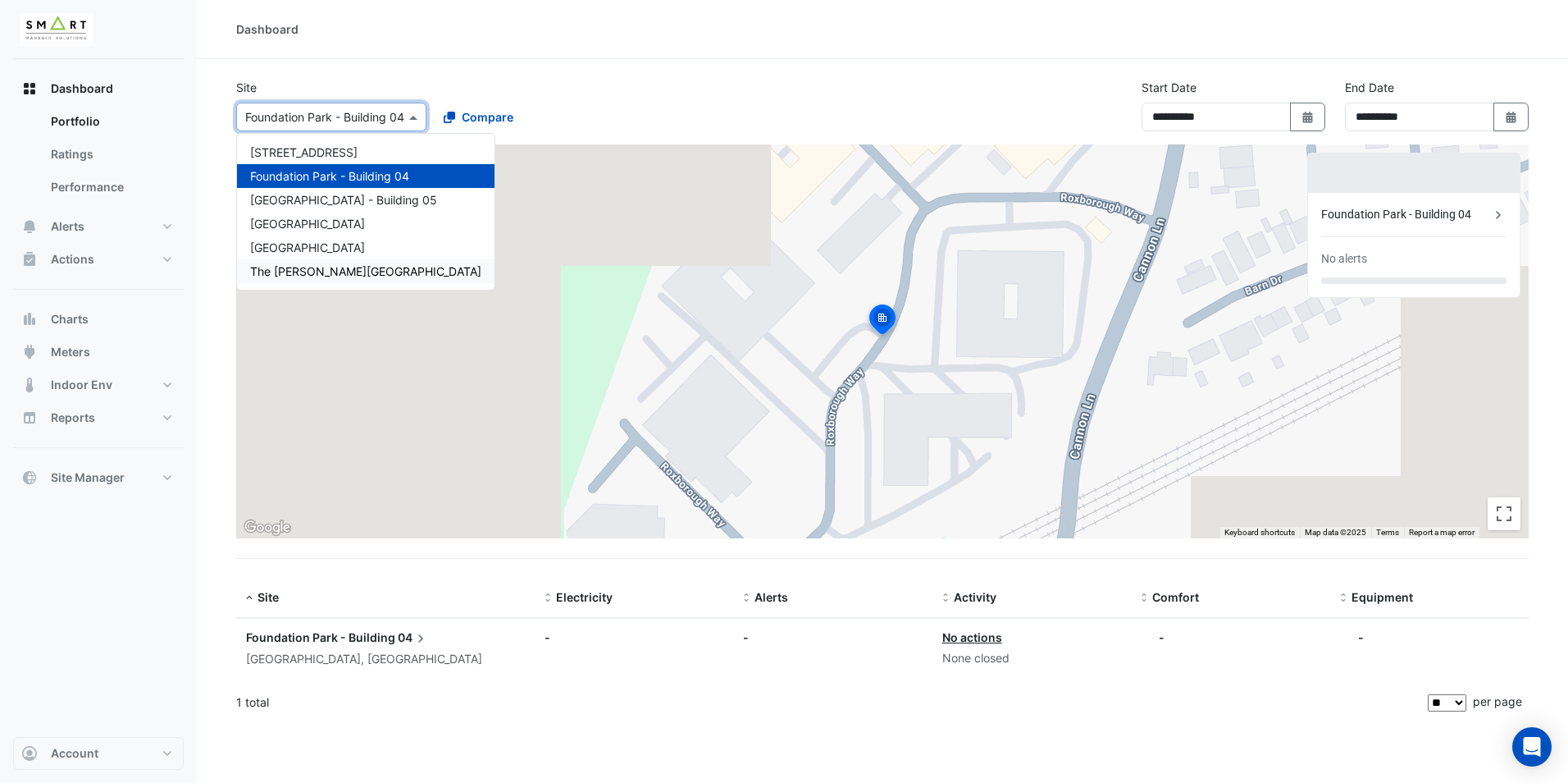
click at [316, 271] on span "The [PERSON_NAME][GEOGRAPHIC_DATA]" at bounding box center [366, 270] width 231 height 14
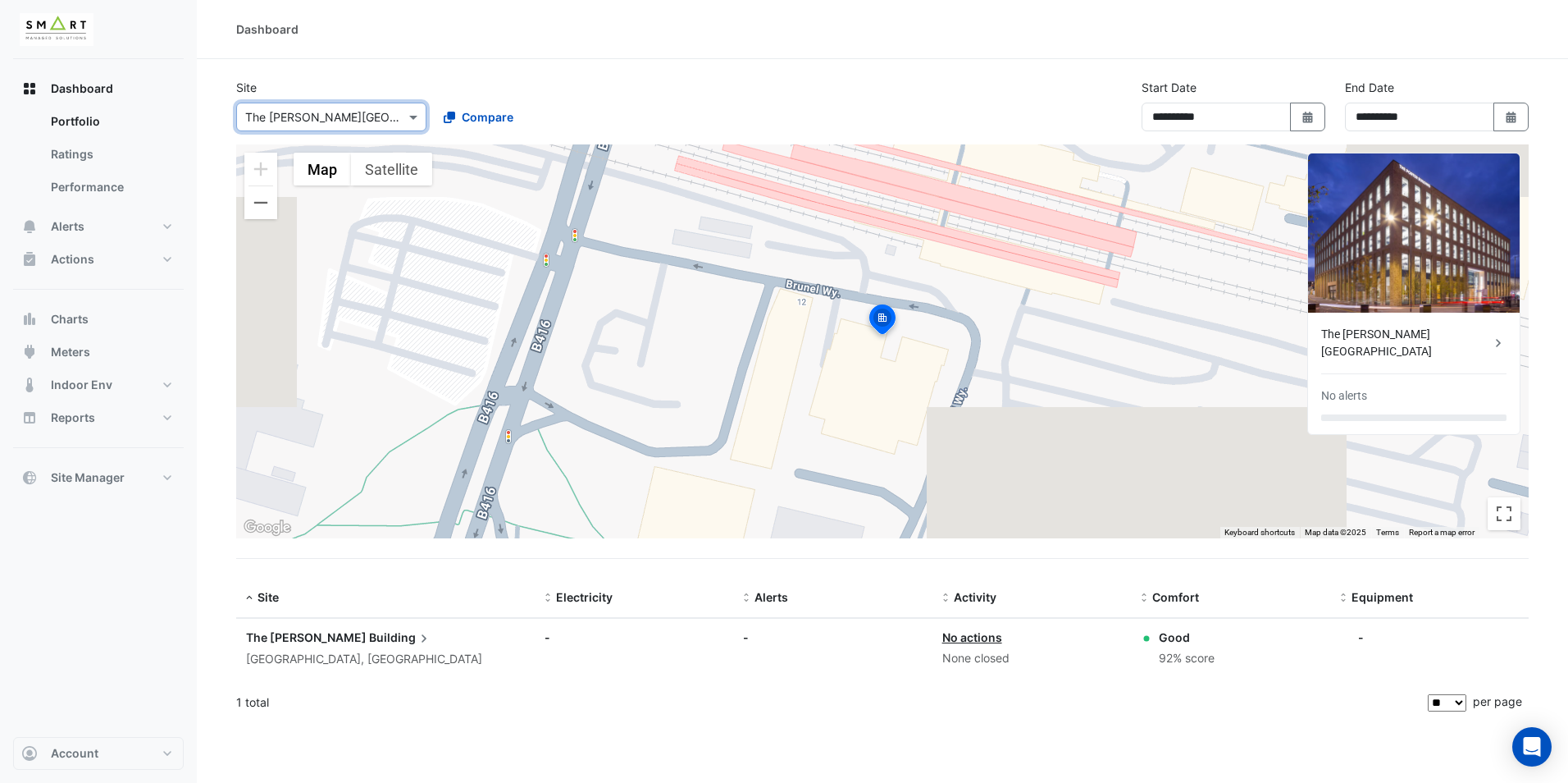
click at [491, 58] on div "**********" at bounding box center [882, 392] width 1371 height 783
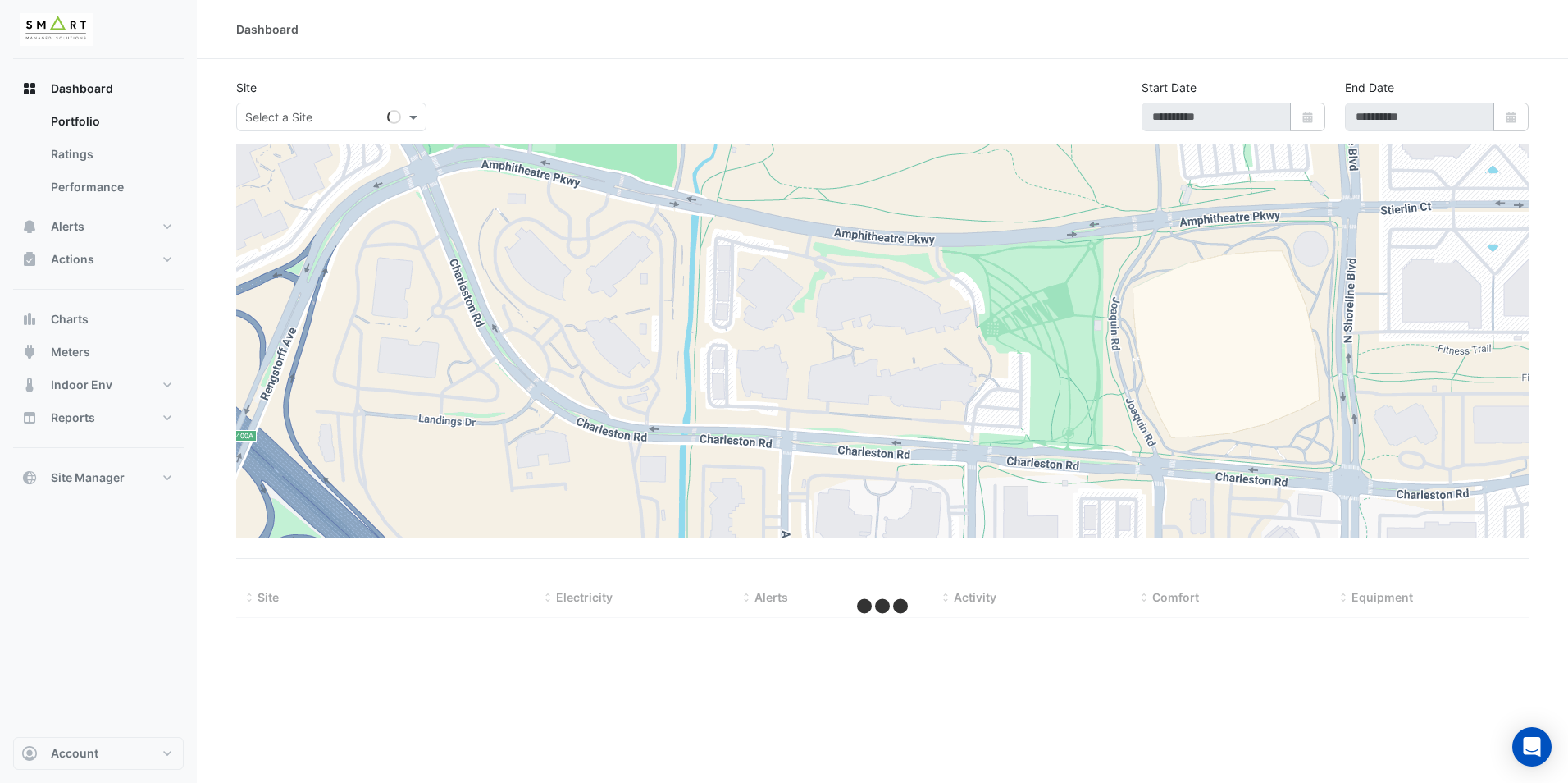
type input "**********"
select select "**"
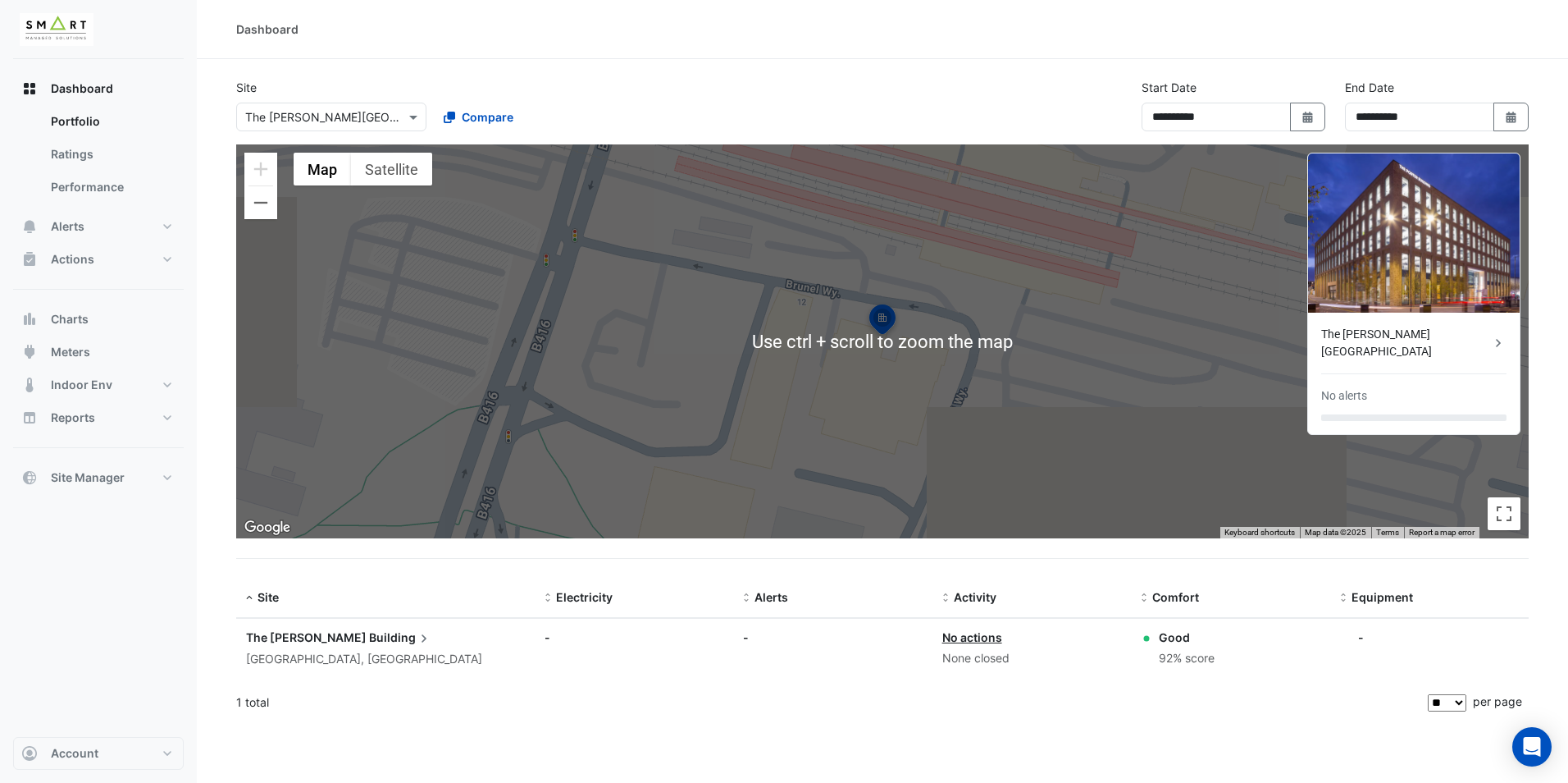
click at [288, 118] on input "text" at bounding box center [314, 117] width 139 height 17
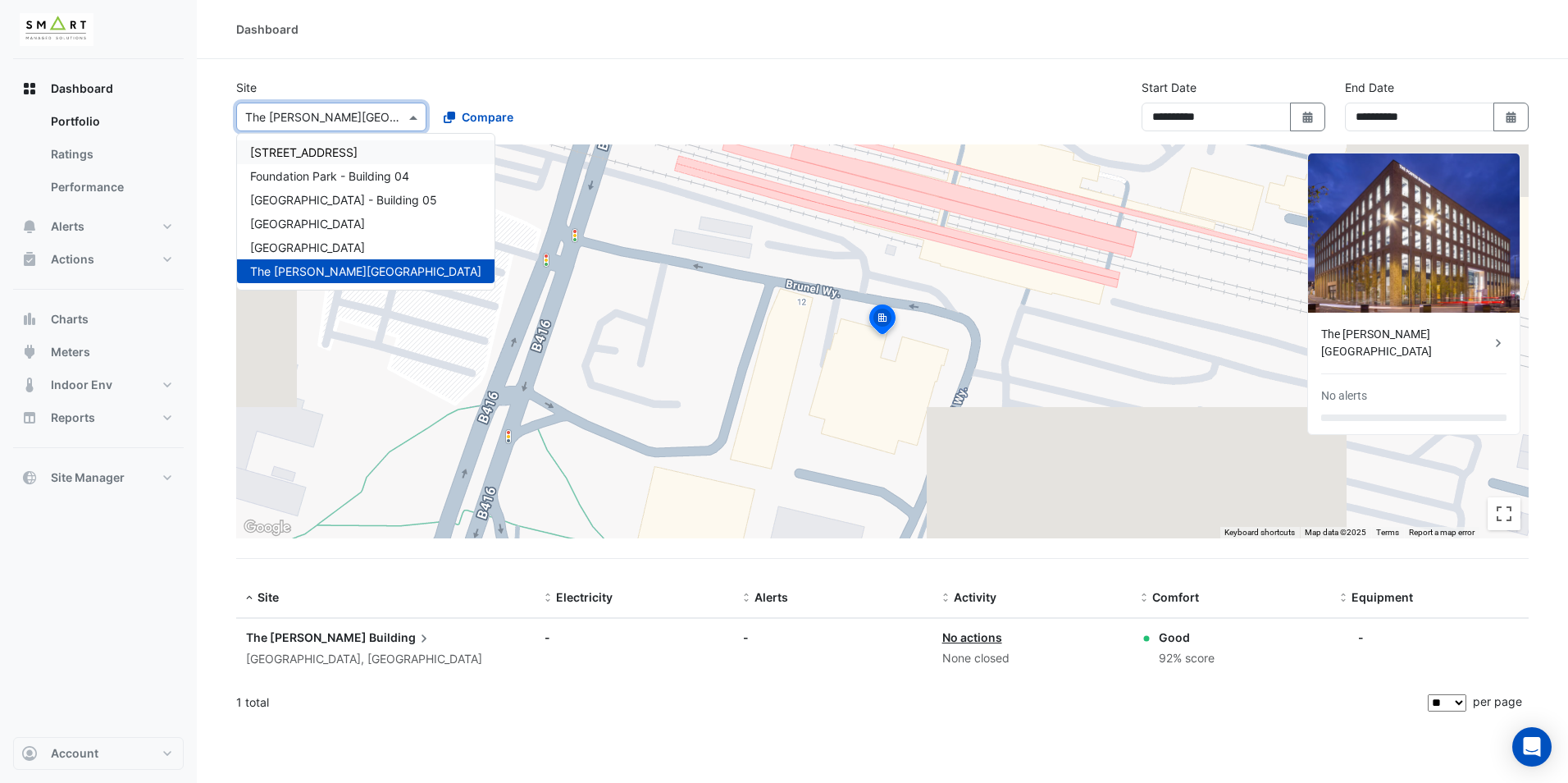
click at [288, 155] on span "[STREET_ADDRESS]" at bounding box center [304, 151] width 107 height 14
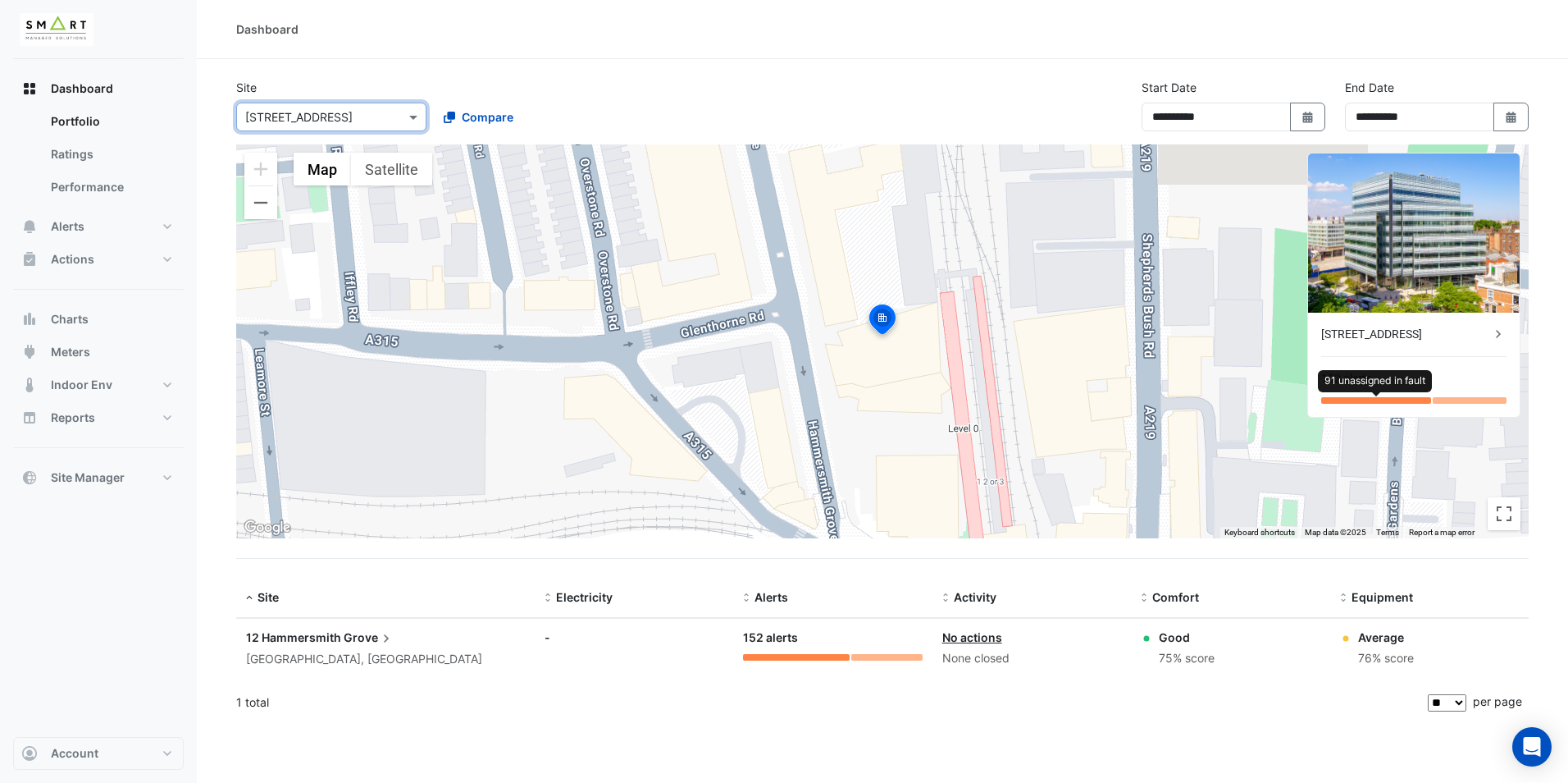
click at [1355, 397] on div at bounding box center [1375, 400] width 110 height 6
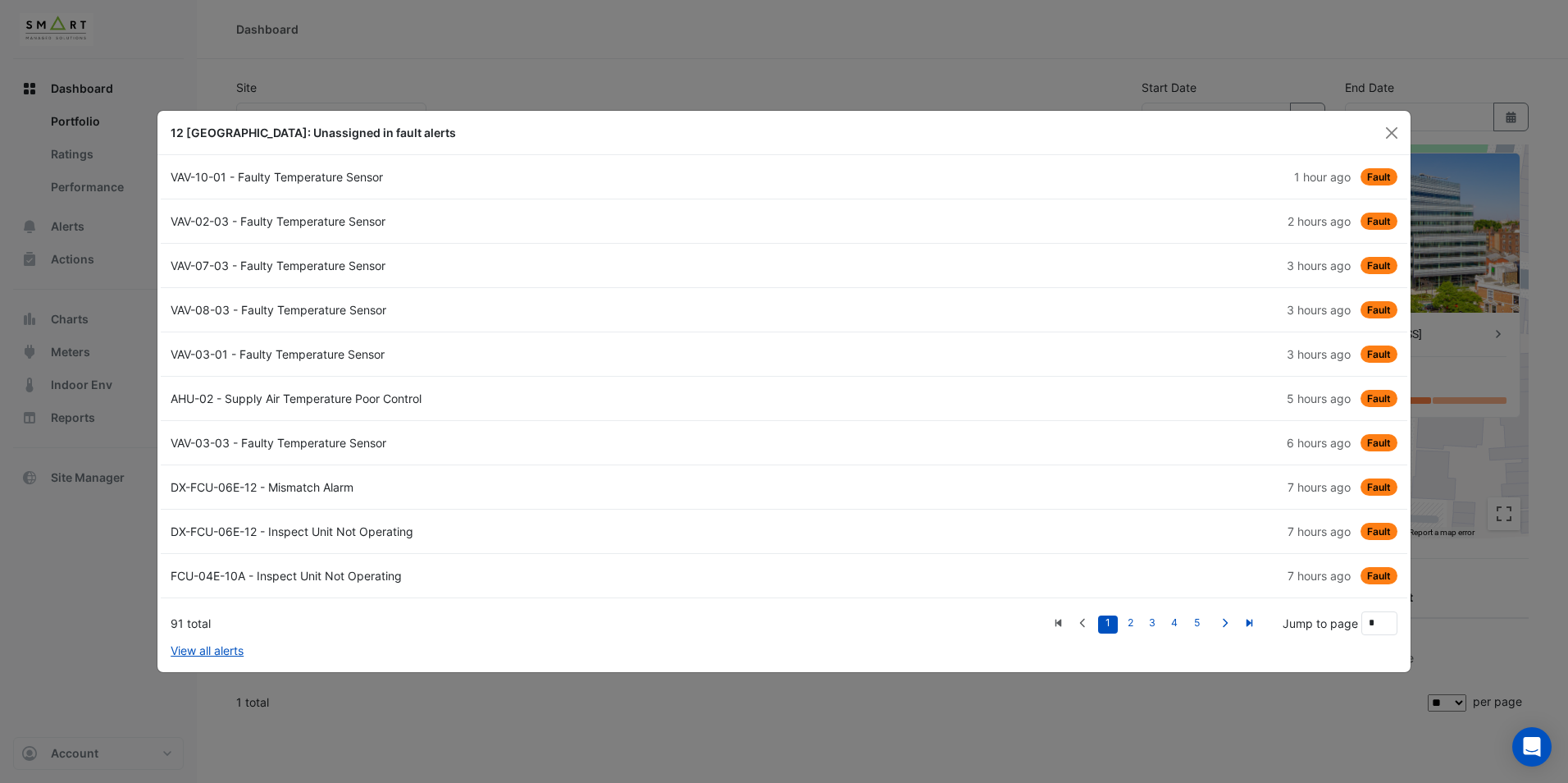
click at [1338, 174] on span "1 hour ago" at bounding box center [1322, 176] width 56 height 14
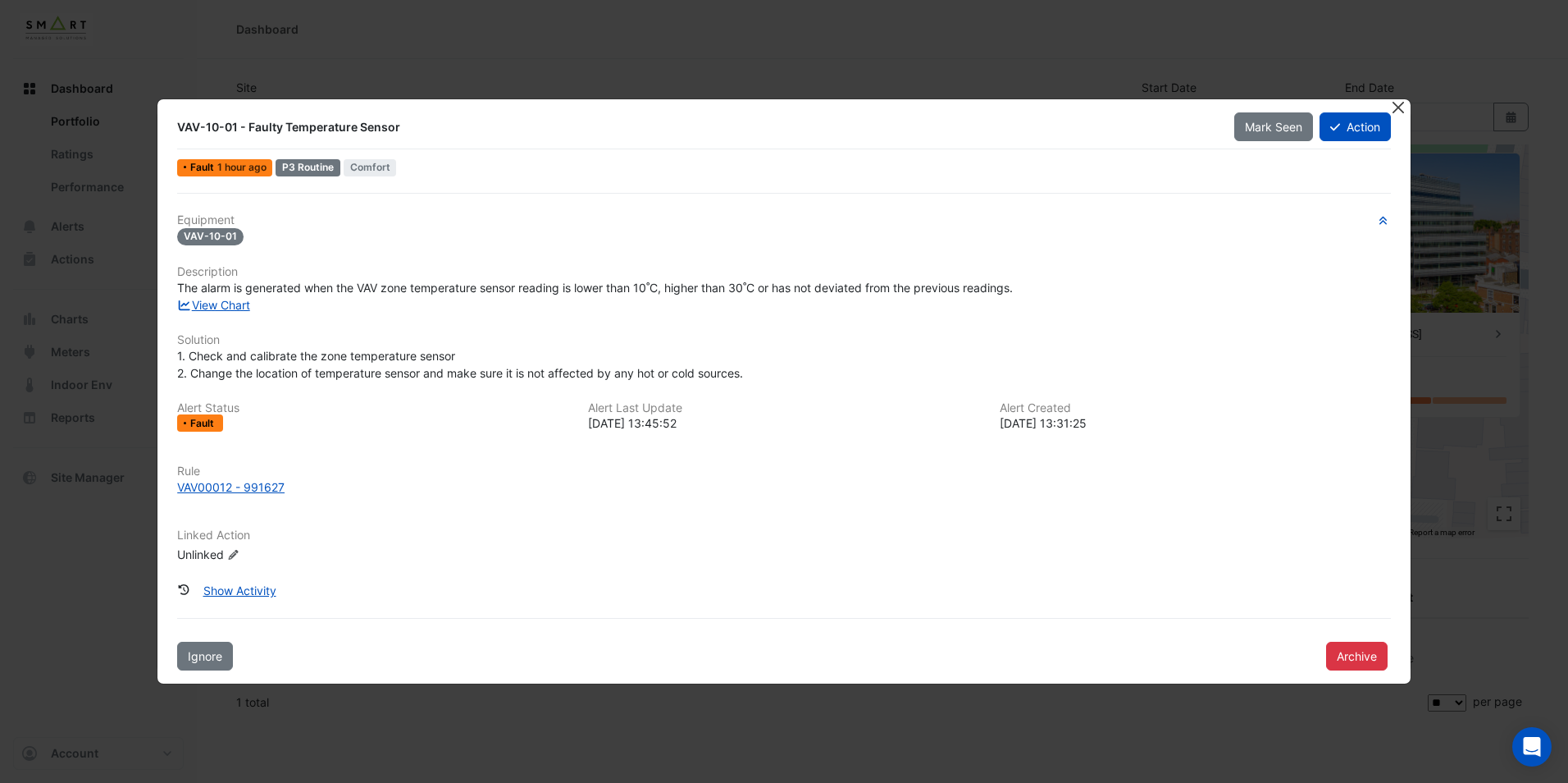
click at [1393, 100] on button "Close" at bounding box center [1398, 107] width 17 height 17
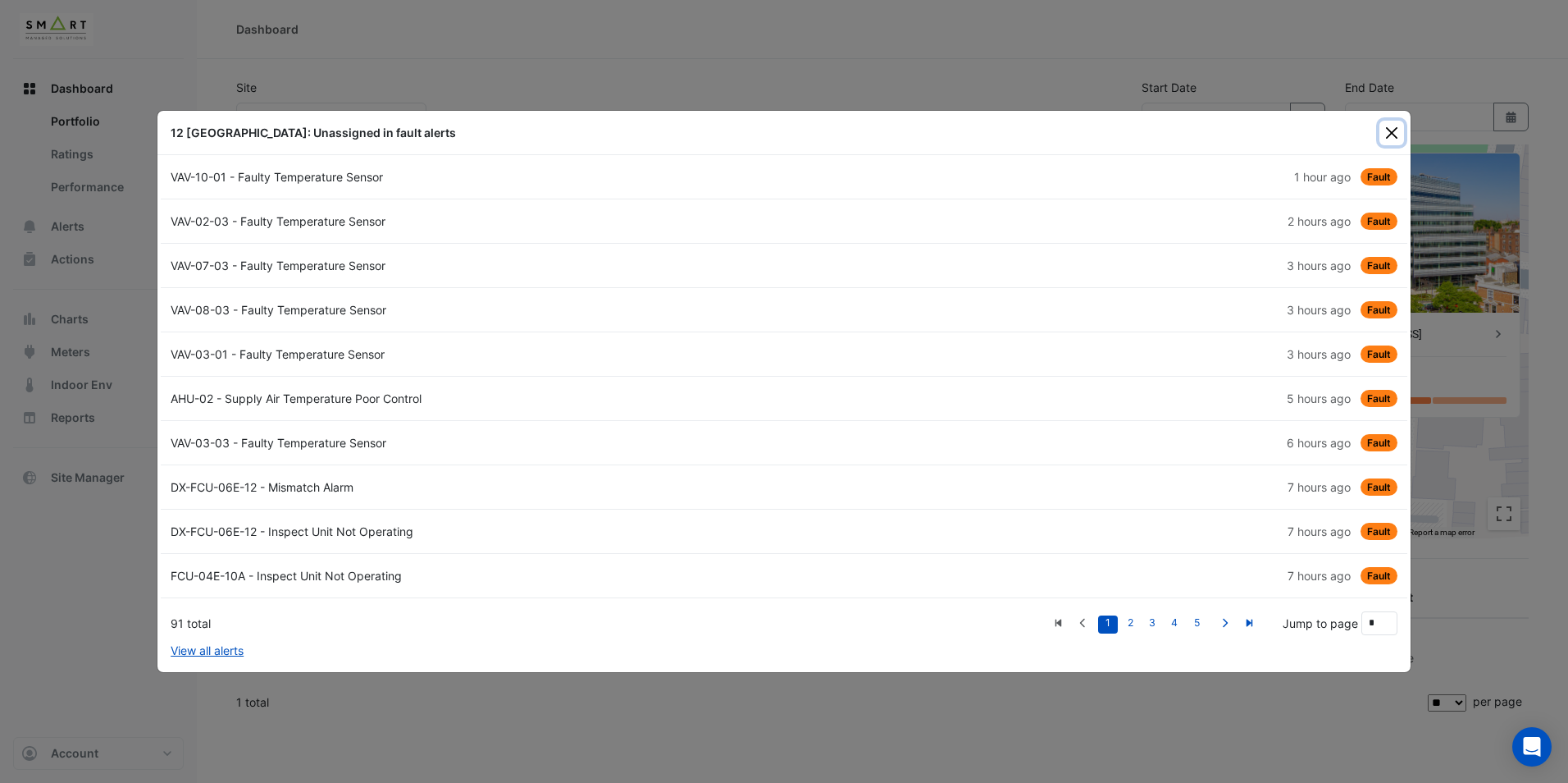
click at [1398, 128] on button "Close" at bounding box center [1391, 132] width 25 height 25
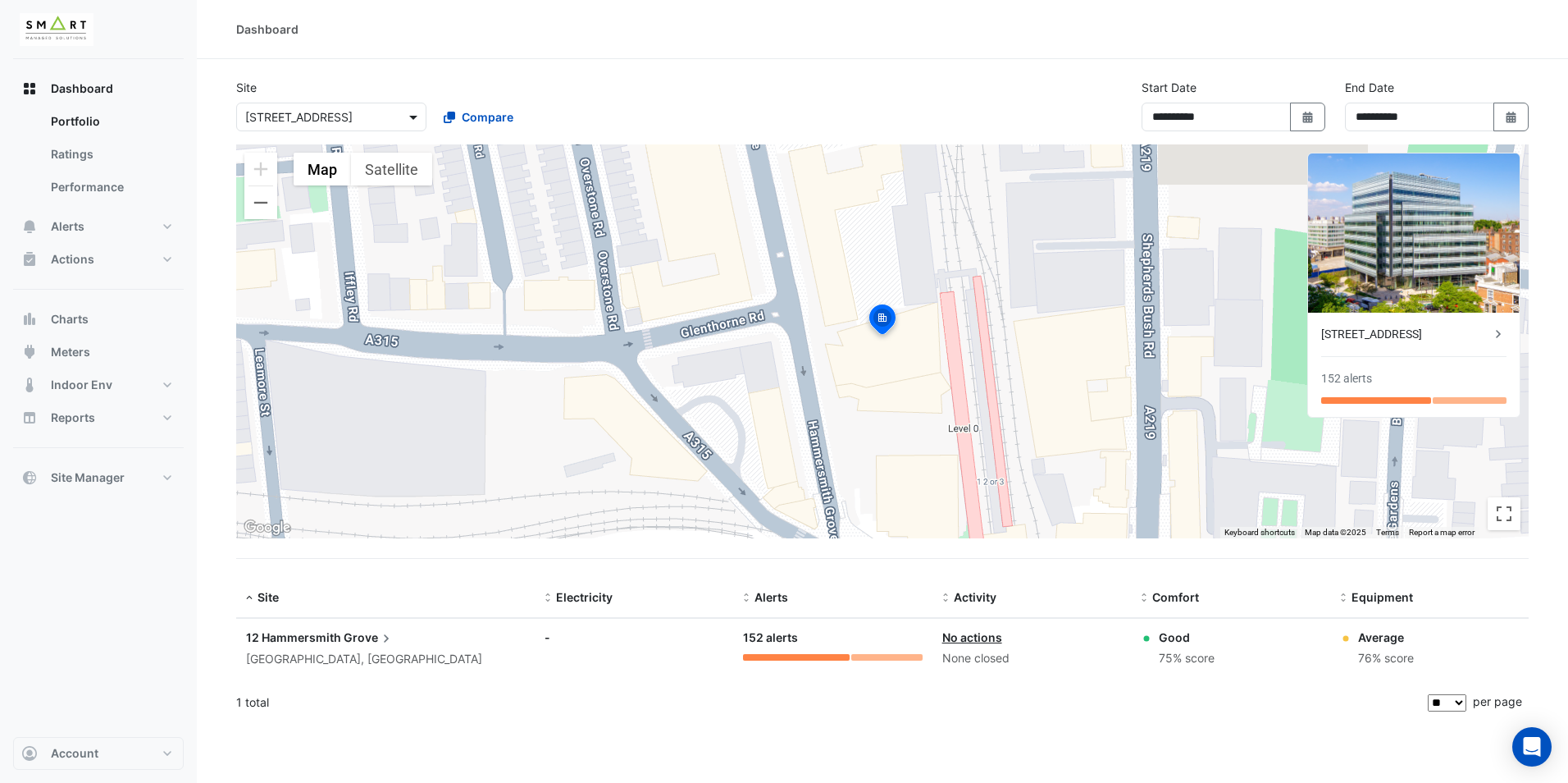
click at [408, 122] on span at bounding box center [415, 117] width 21 height 17
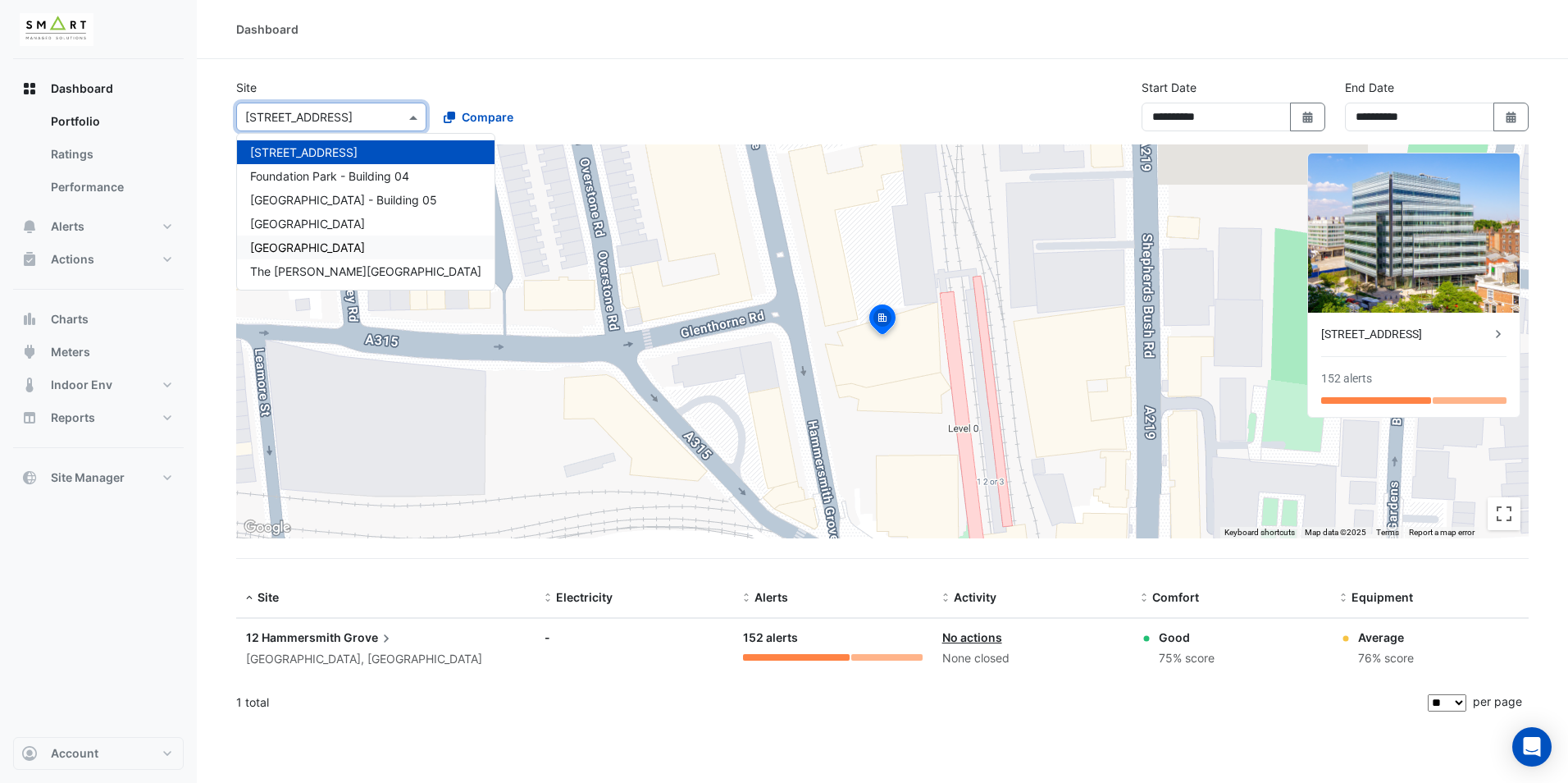
click at [294, 252] on span "[GEOGRAPHIC_DATA]" at bounding box center [308, 247] width 115 height 14
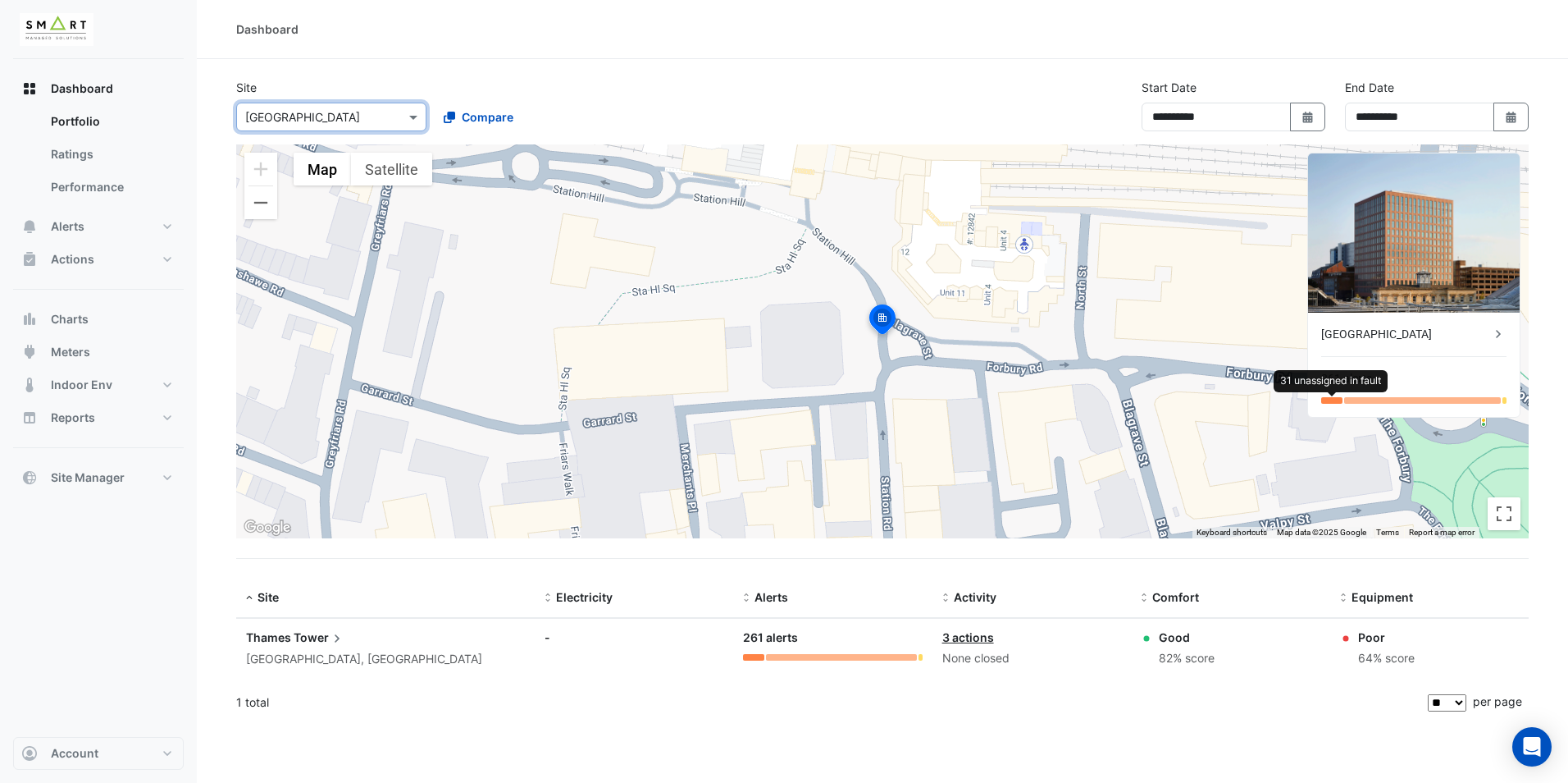
click at [1333, 397] on div at bounding box center [1330, 400] width 21 height 6
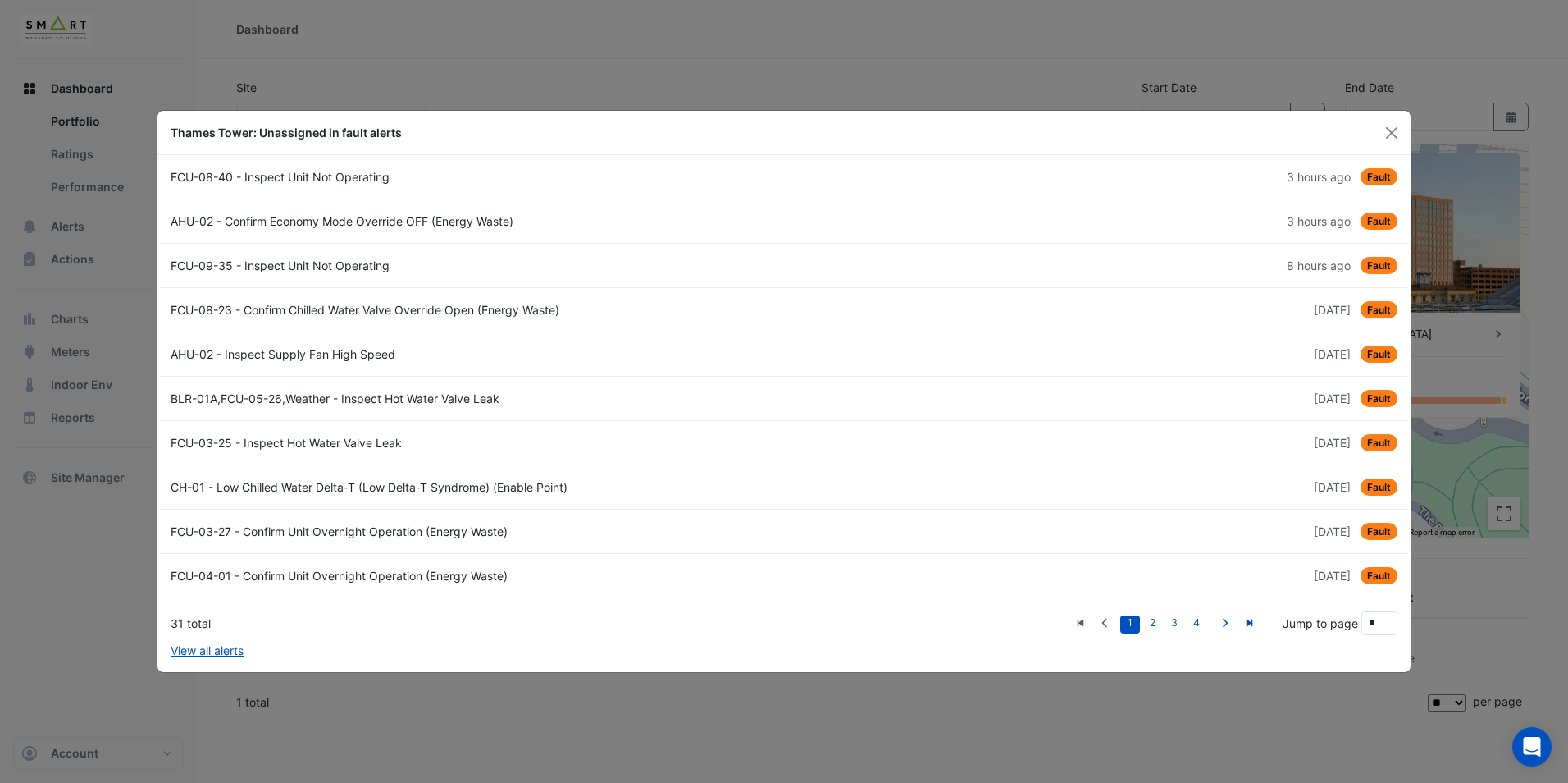
click at [1373, 219] on span "Fault" at bounding box center [1379, 220] width 37 height 17
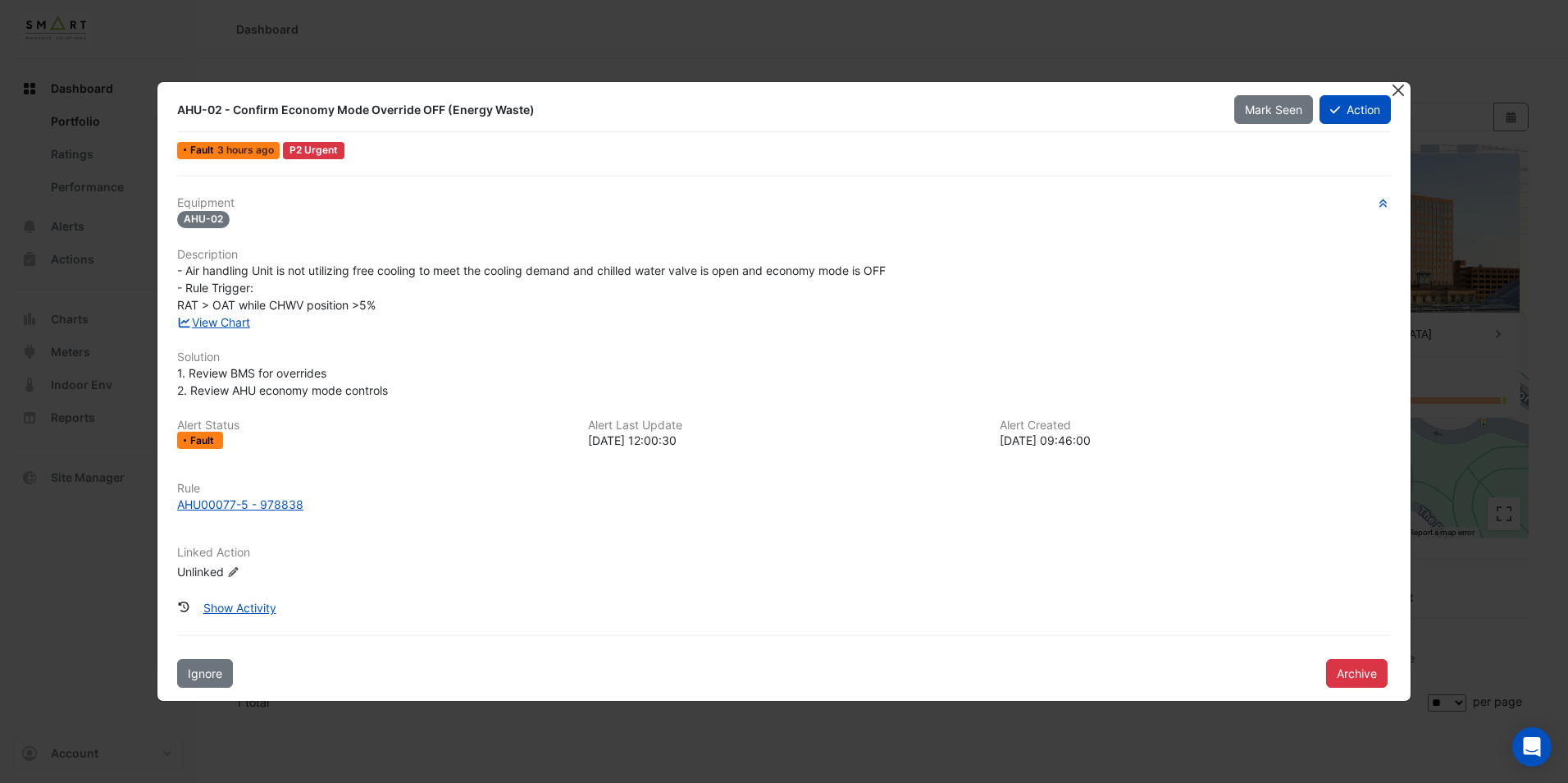
click at [1396, 97] on div at bounding box center [1400, 91] width 21 height 19
click at [1398, 93] on button "Close" at bounding box center [1398, 90] width 17 height 17
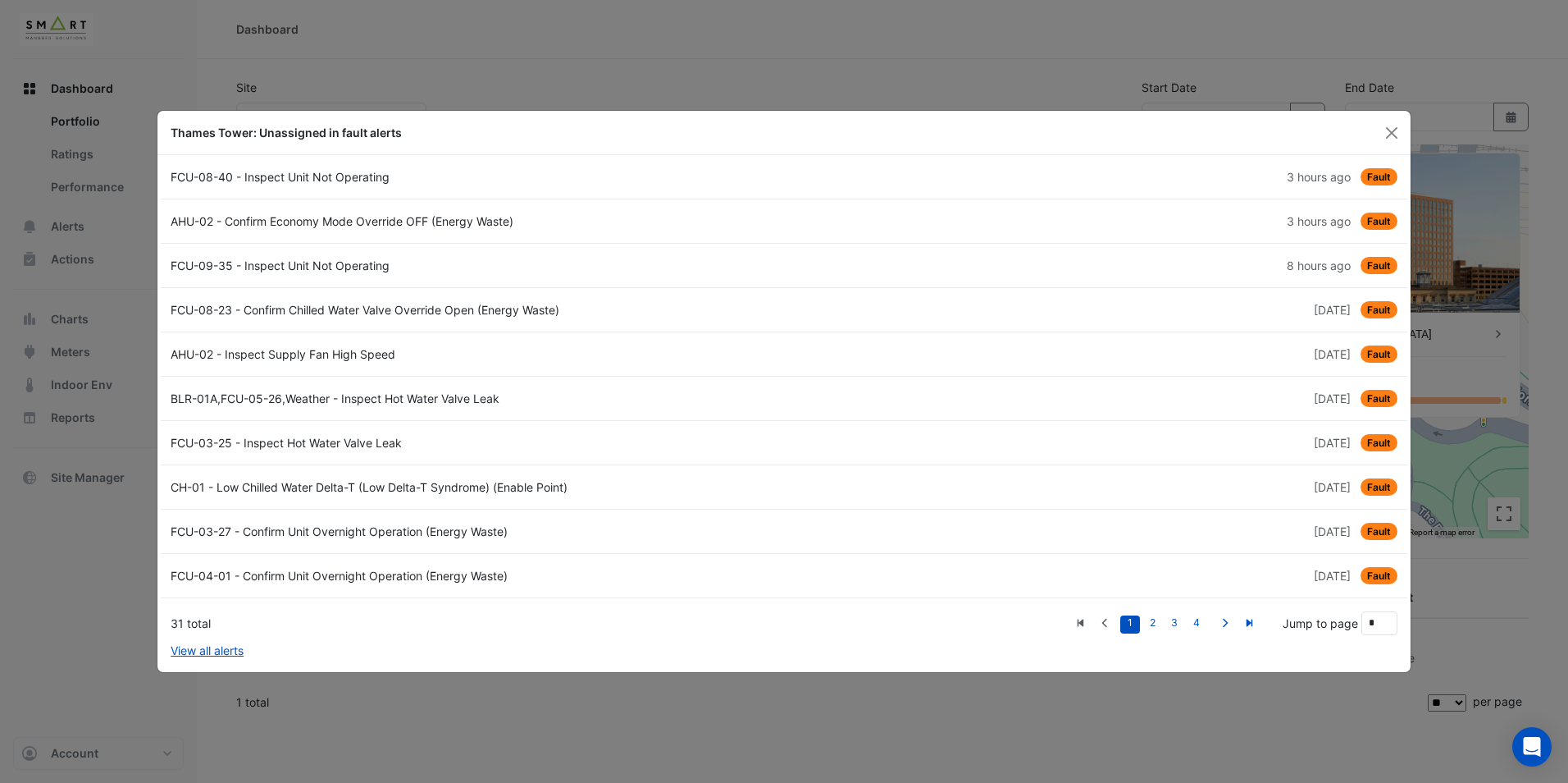
click at [1002, 74] on ngb-modal-window "Thames Tower: Unassigned in fault alerts FCU-08-40 - Inspect Unit Not Operating…" at bounding box center [784, 392] width 1568 height 783
click at [1363, 303] on span "Fault" at bounding box center [1379, 310] width 37 height 17
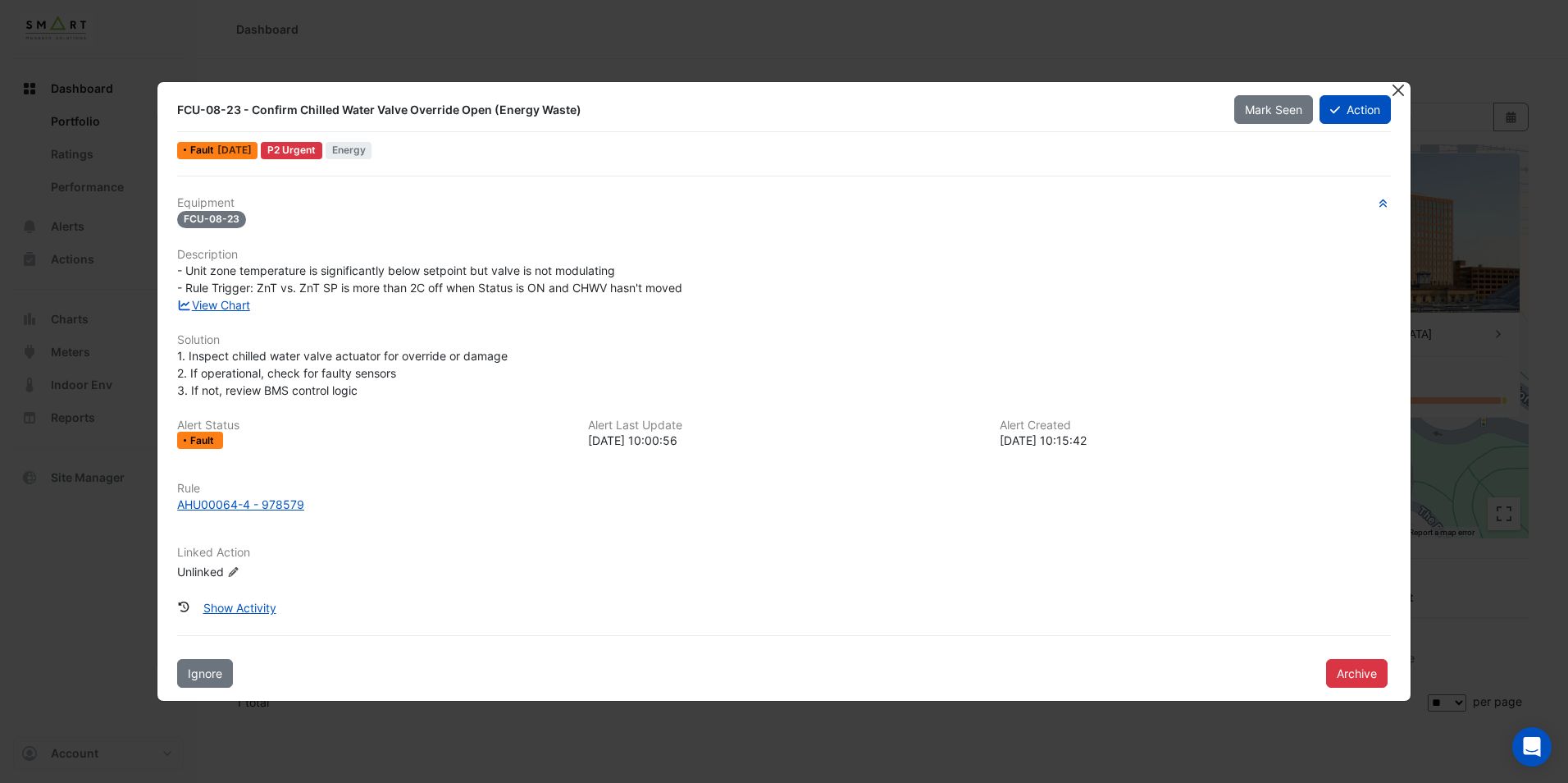
click at [1392, 95] on button "Close" at bounding box center [1398, 90] width 17 height 17
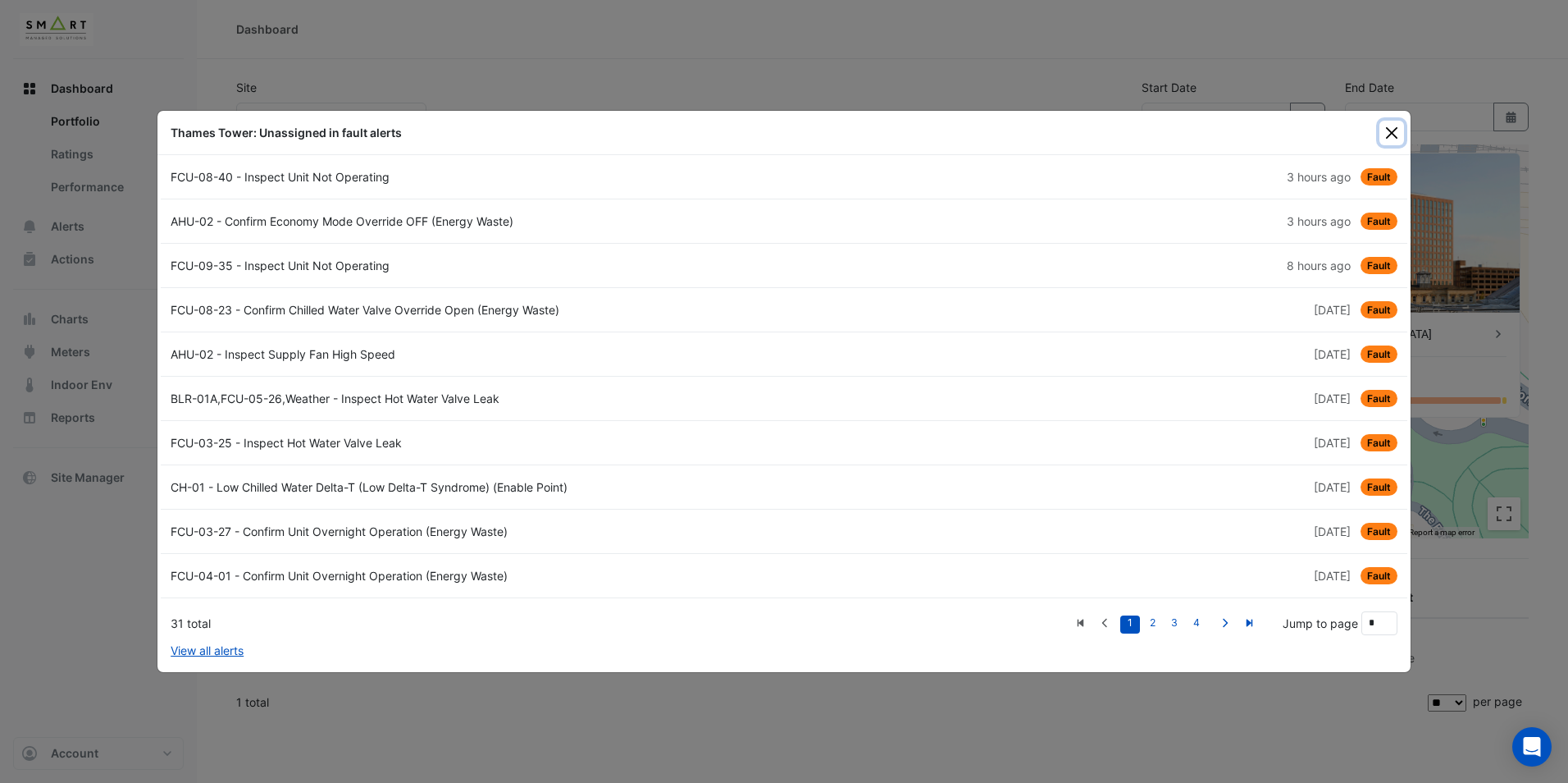
drag, startPoint x: 1382, startPoint y: 125, endPoint x: 1367, endPoint y: 128, distance: 15.3
click at [1385, 124] on button "Close" at bounding box center [1391, 132] width 25 height 25
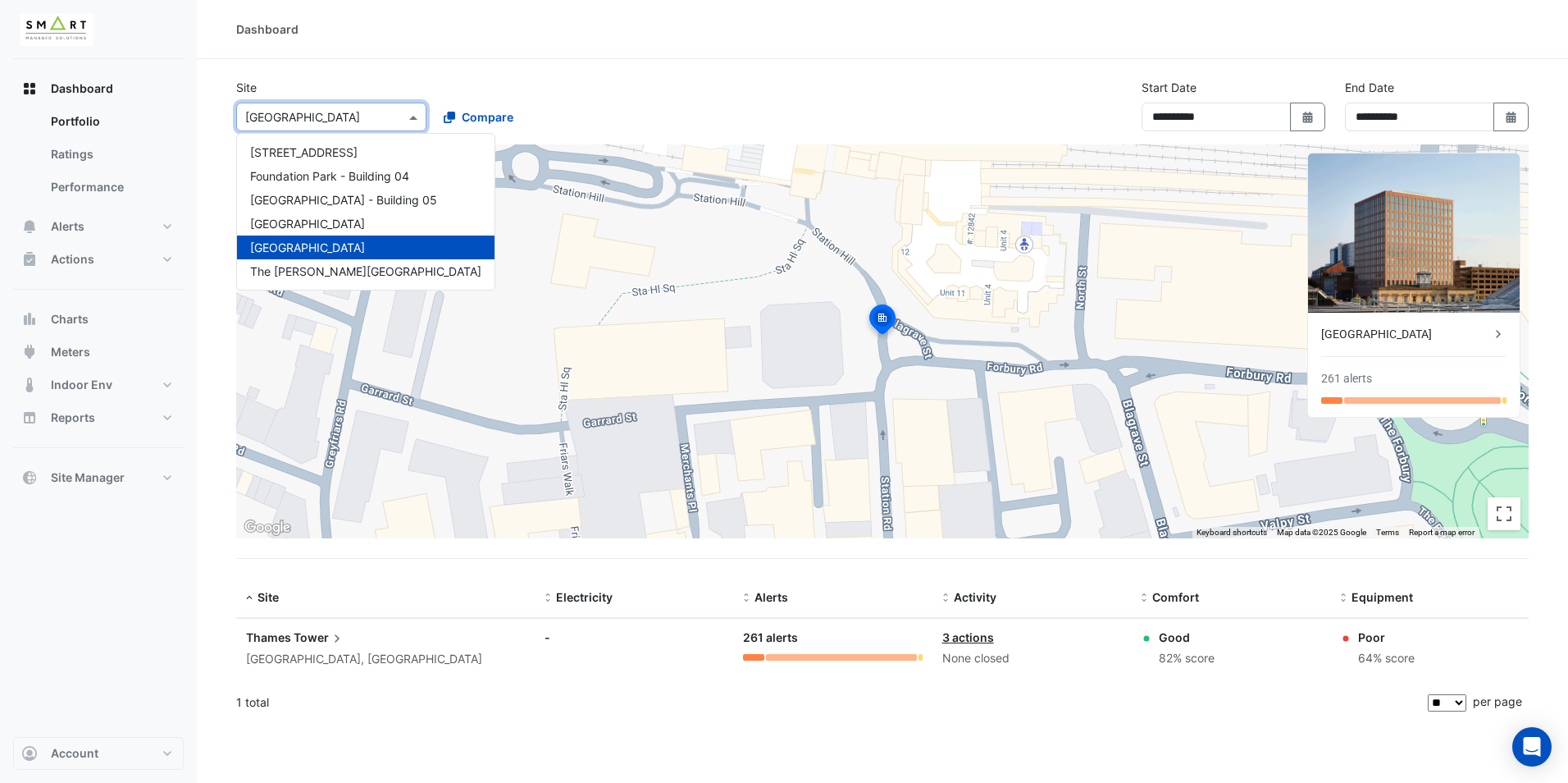
click at [331, 119] on input "text" at bounding box center [314, 117] width 139 height 17
